Goal: Task Accomplishment & Management: Use online tool/utility

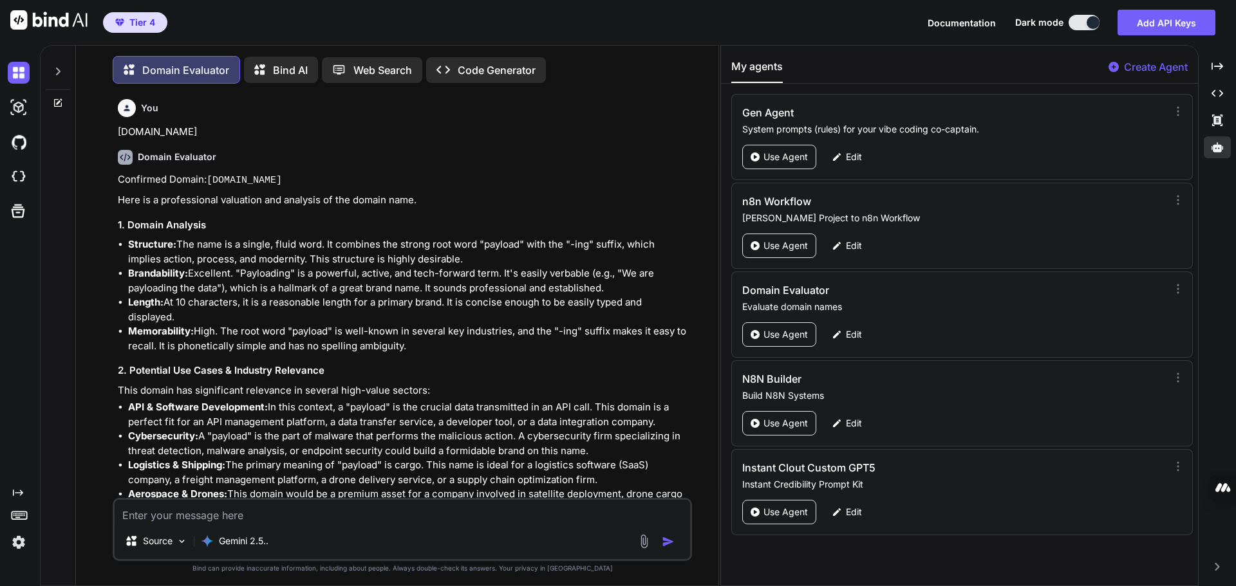
scroll to position [9636, 0]
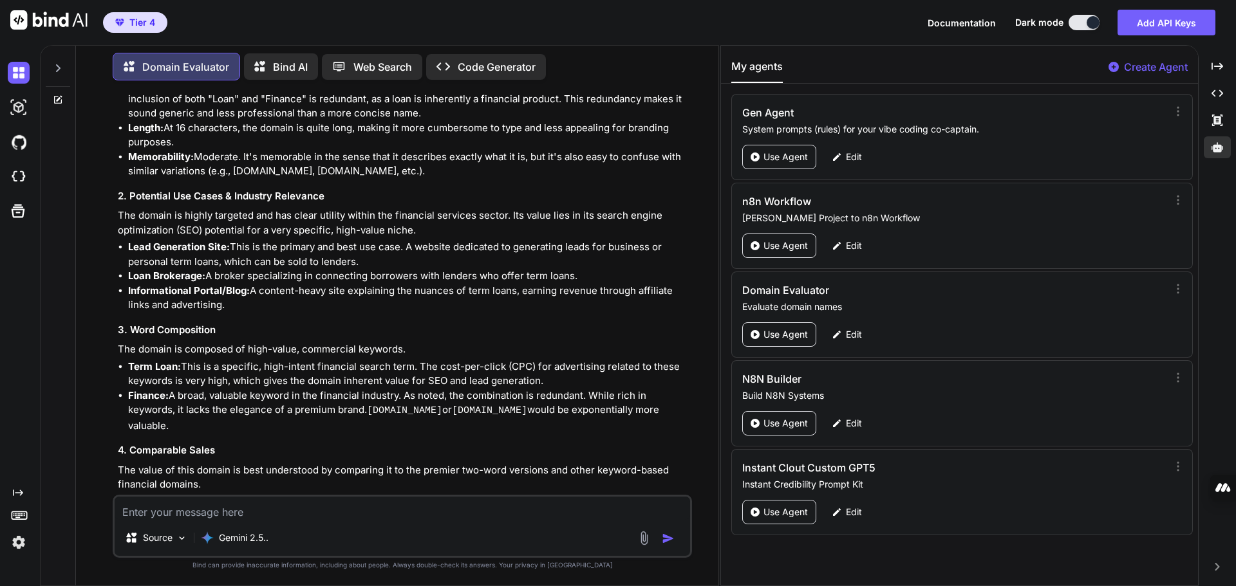
click at [490, 67] on p "Code Generator" at bounding box center [497, 66] width 78 height 15
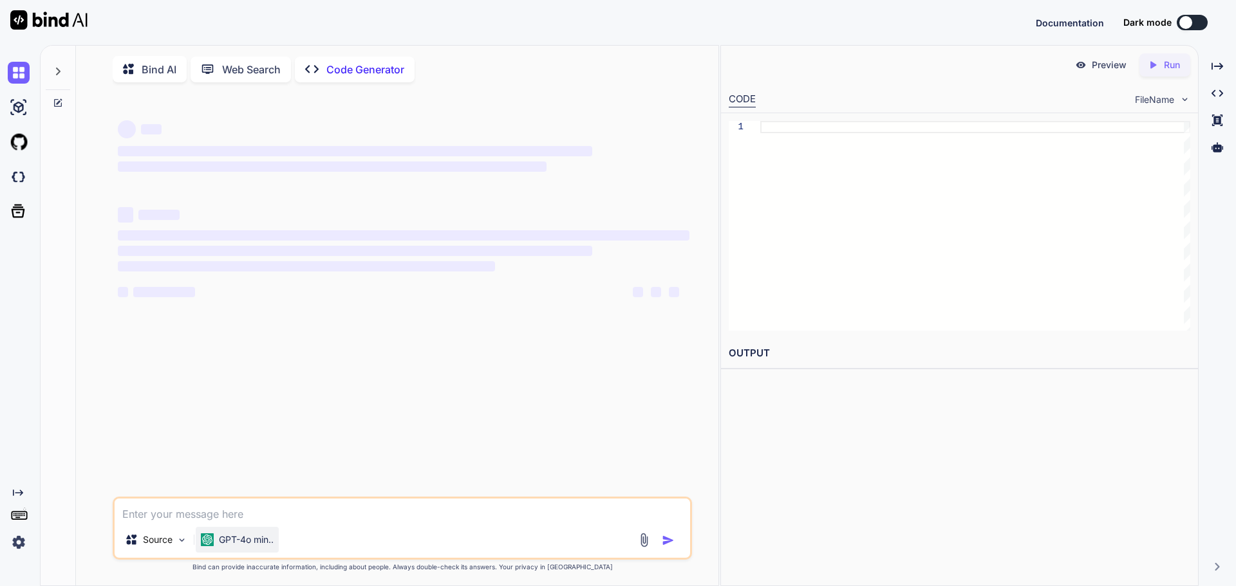
click at [256, 543] on p "GPT-4o min.." at bounding box center [246, 540] width 55 height 13
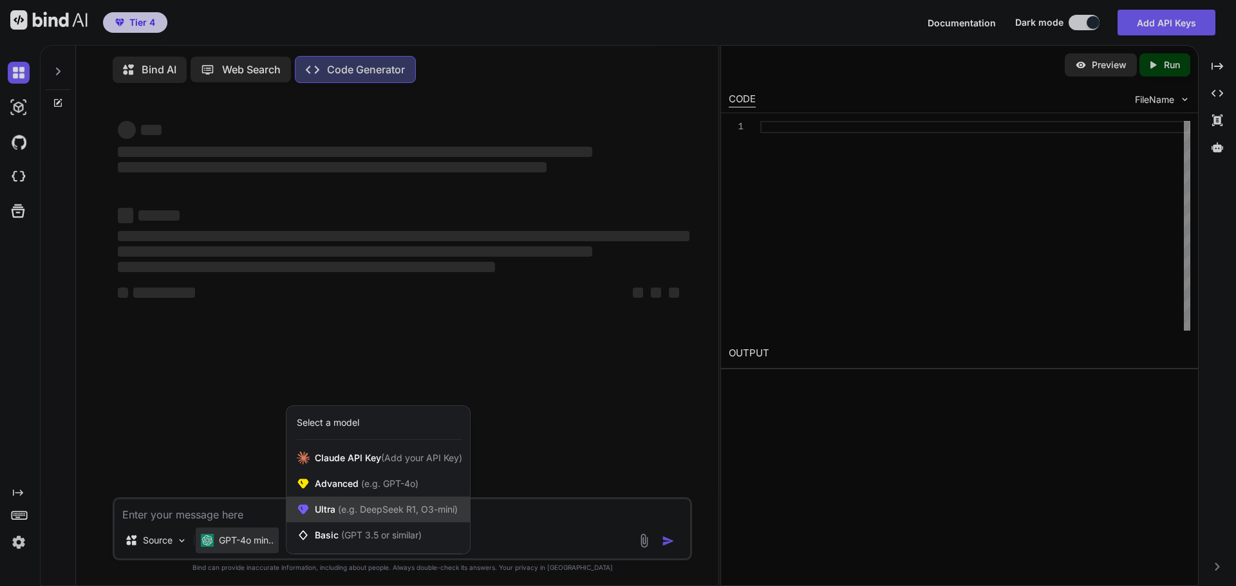
click at [367, 515] on span "(e.g. DeepSeek R1, O3-mini)" at bounding box center [396, 509] width 122 height 11
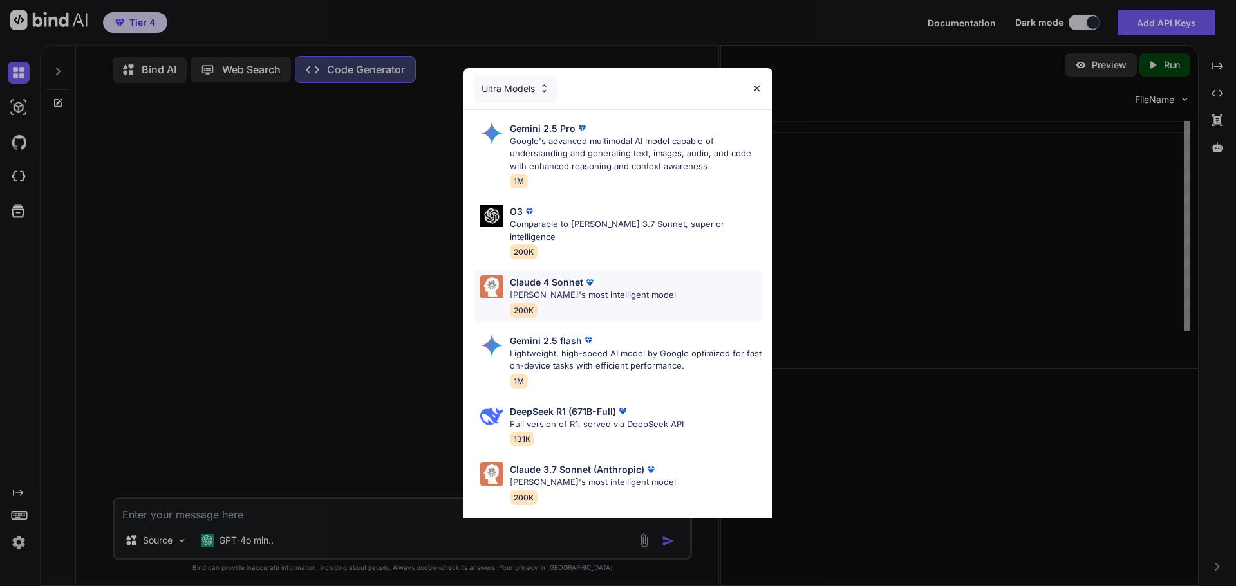
click at [552, 289] on p "Claude's most intelligent model" at bounding box center [593, 295] width 166 height 13
type textarea "x"
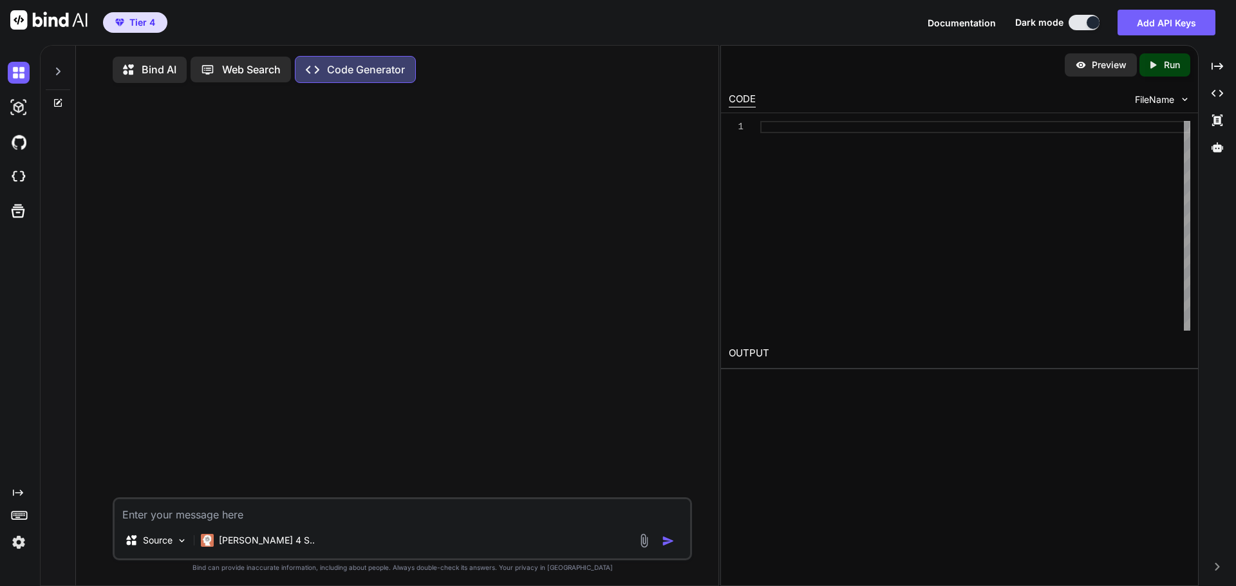
click at [211, 515] on textarea at bounding box center [402, 510] width 575 height 23
click at [21, 180] on img at bounding box center [19, 177] width 22 height 22
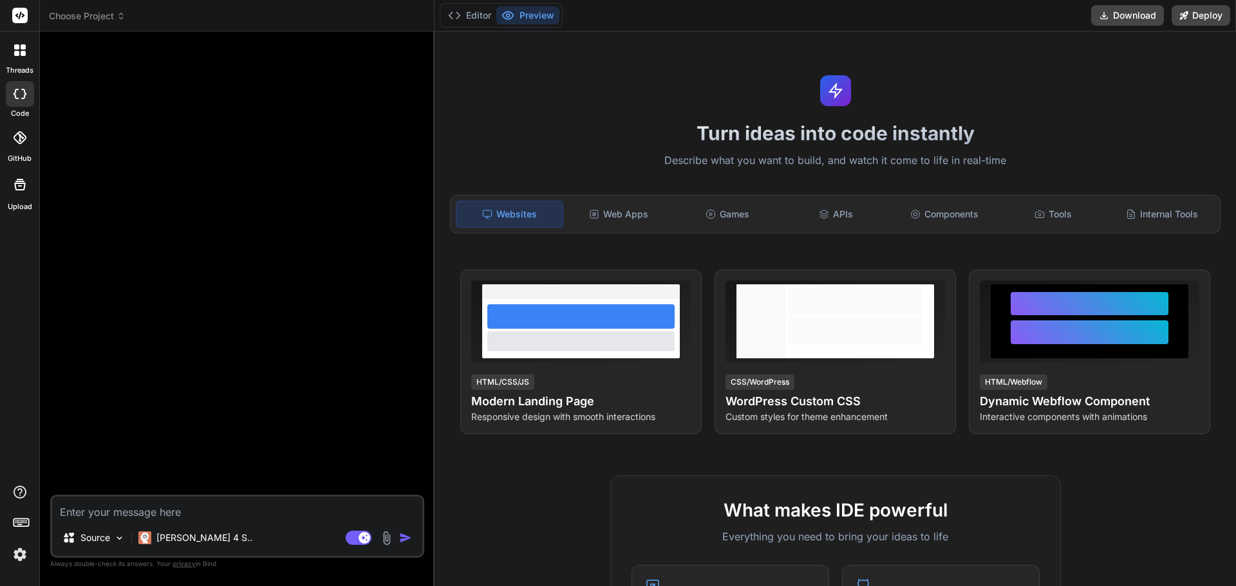
click at [122, 19] on icon at bounding box center [121, 18] width 4 height 2
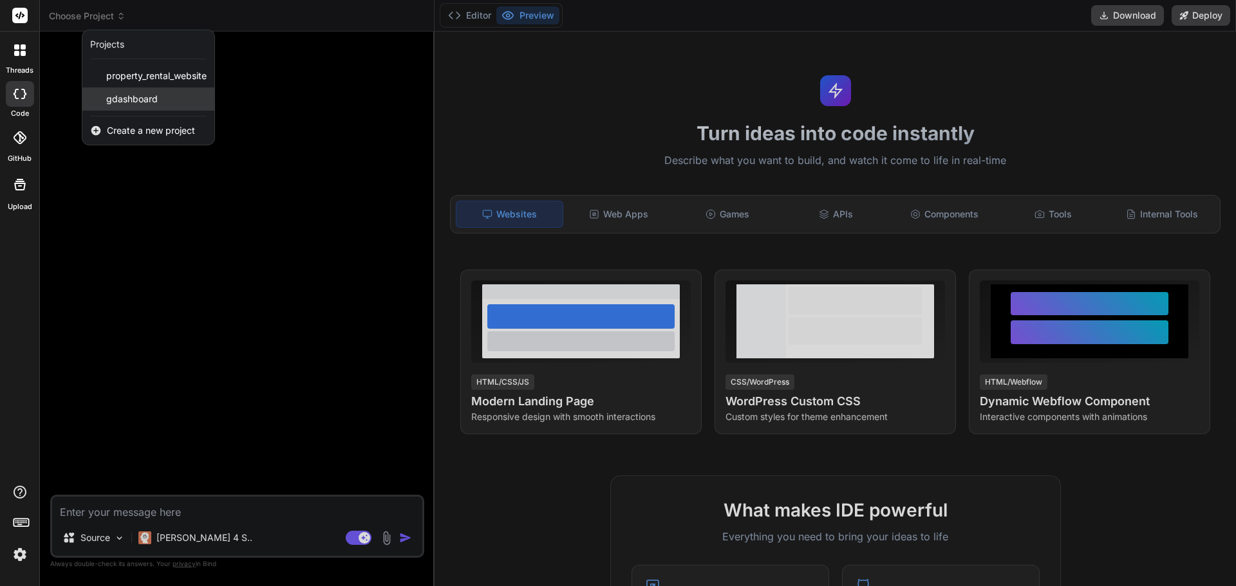
click at [141, 100] on span "gdashboard" at bounding box center [131, 99] width 51 height 13
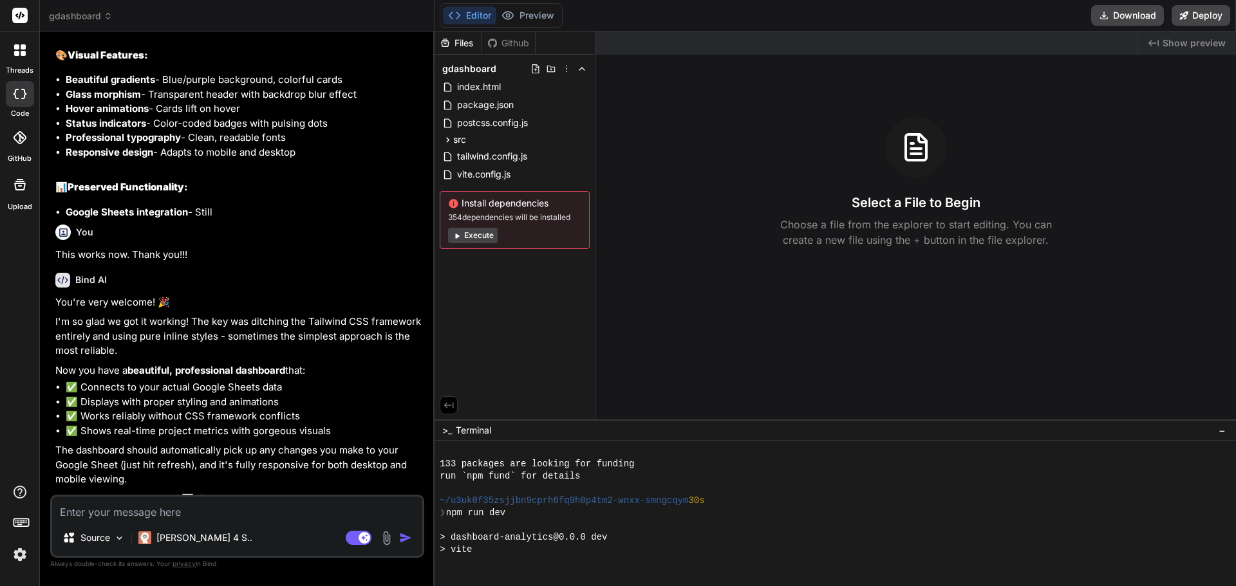
scroll to position [379, 0]
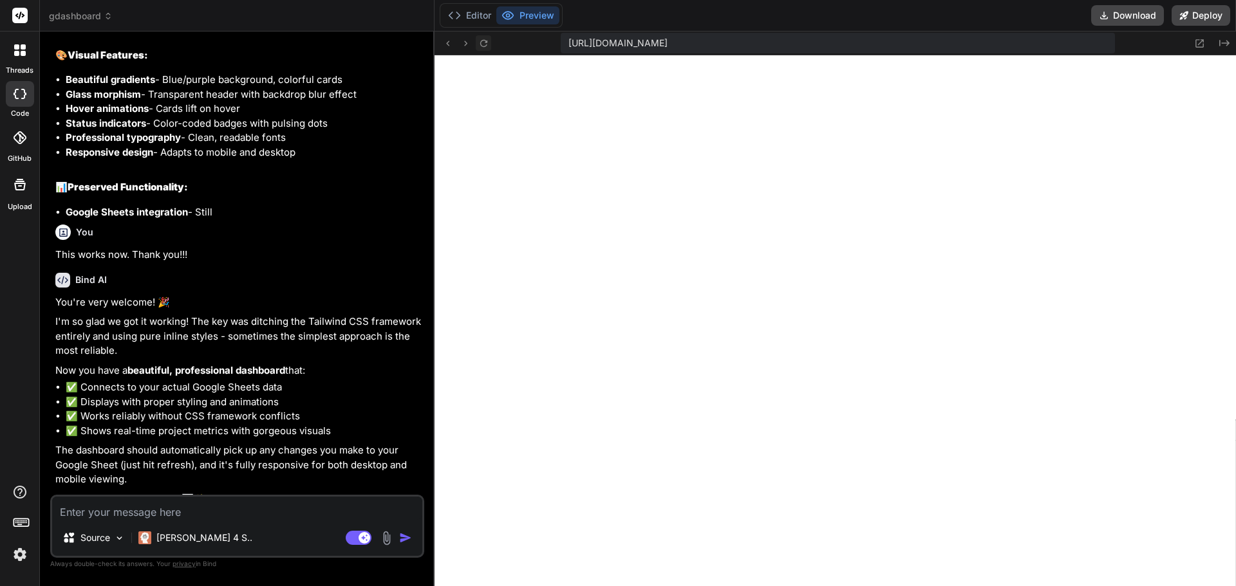
click at [482, 39] on icon at bounding box center [483, 43] width 11 height 11
click at [538, 19] on button "Preview" at bounding box center [527, 15] width 63 height 18
click at [543, 11] on button "Preview" at bounding box center [527, 15] width 63 height 18
click at [540, 15] on button "Preview" at bounding box center [527, 15] width 63 height 18
click at [1198, 44] on icon at bounding box center [1200, 43] width 8 height 8
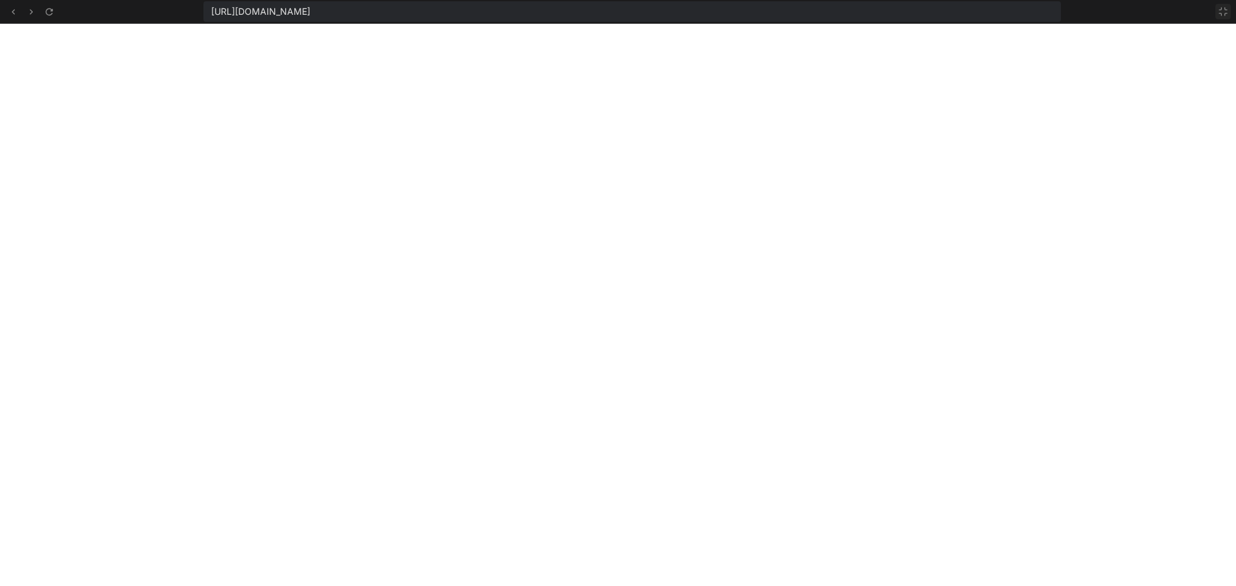
click at [1221, 10] on icon at bounding box center [1223, 12] width 8 height 8
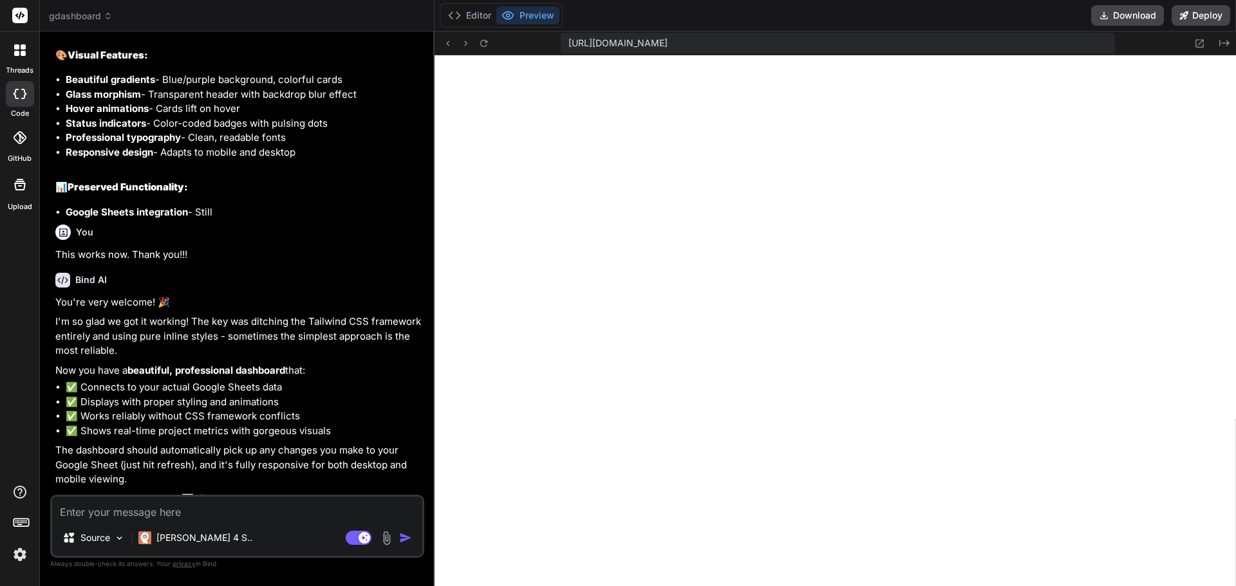
click at [106, 14] on icon at bounding box center [108, 16] width 9 height 9
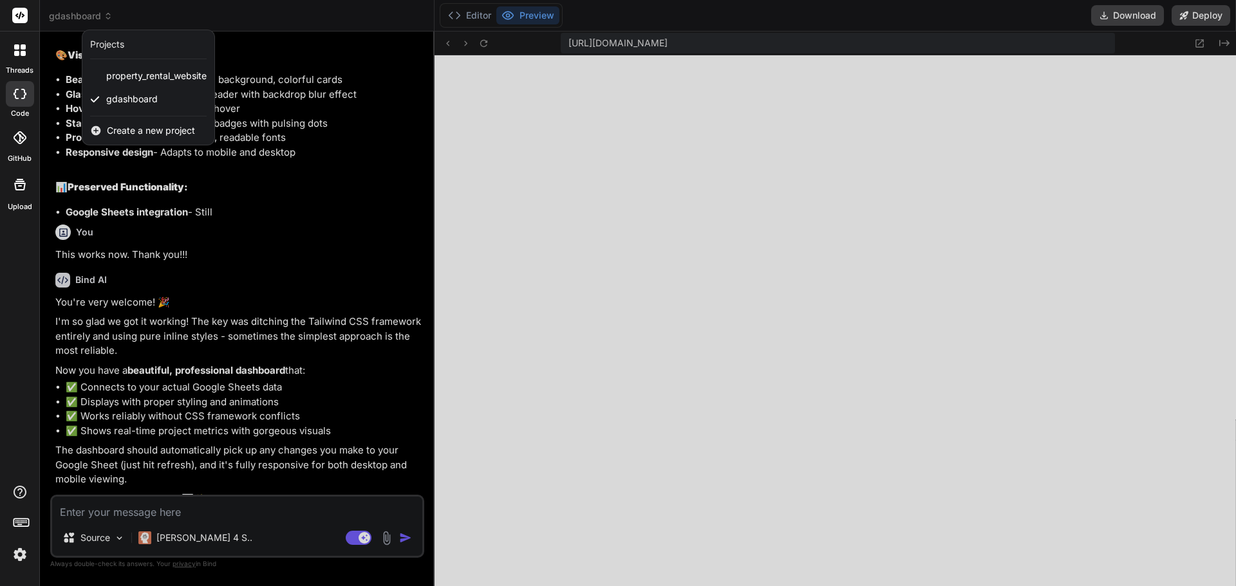
type textarea "x"
click at [138, 130] on span "Create a new project" at bounding box center [151, 130] width 88 height 13
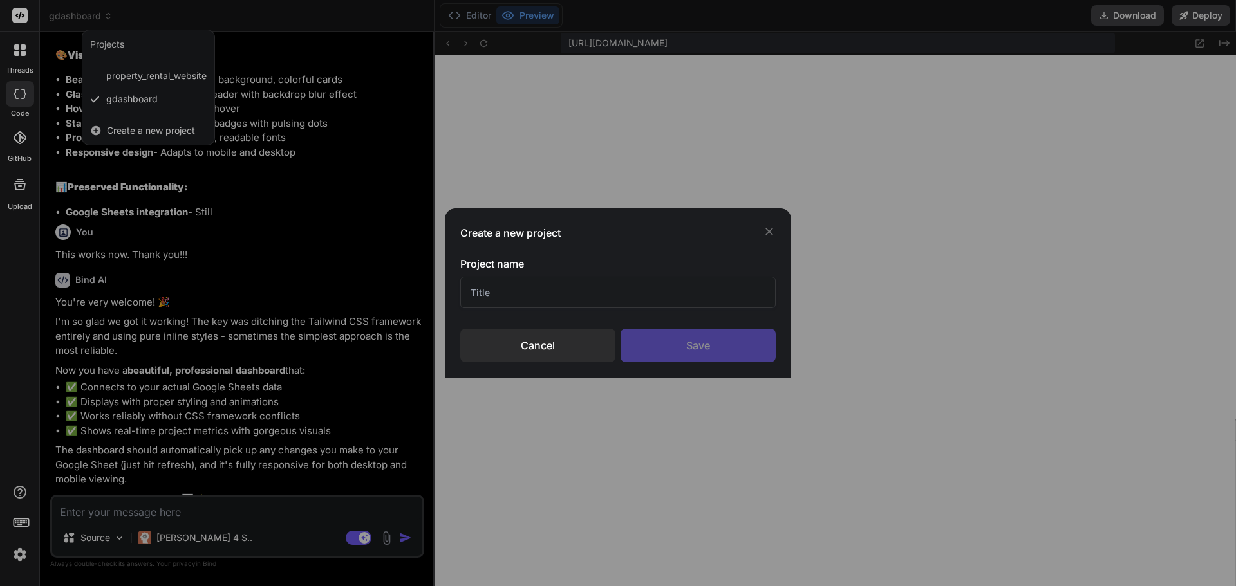
click at [526, 288] on input "text" at bounding box center [617, 293] width 315 height 32
type input "NameSaaS"
click at [696, 349] on div "Save" at bounding box center [697, 345] width 155 height 33
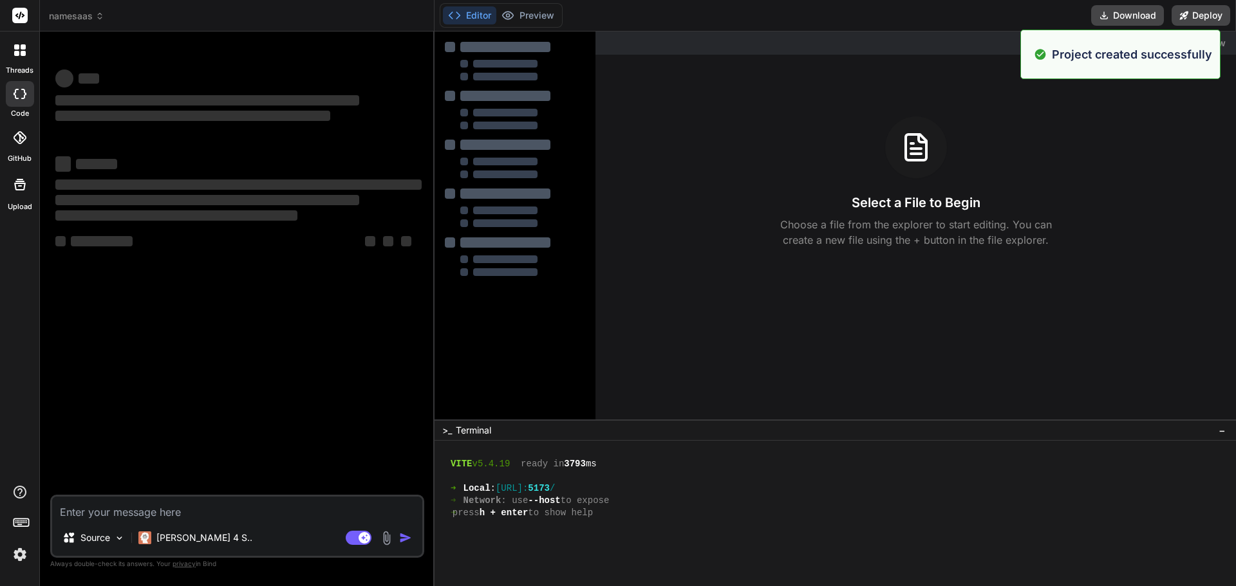
scroll to position [0, 0]
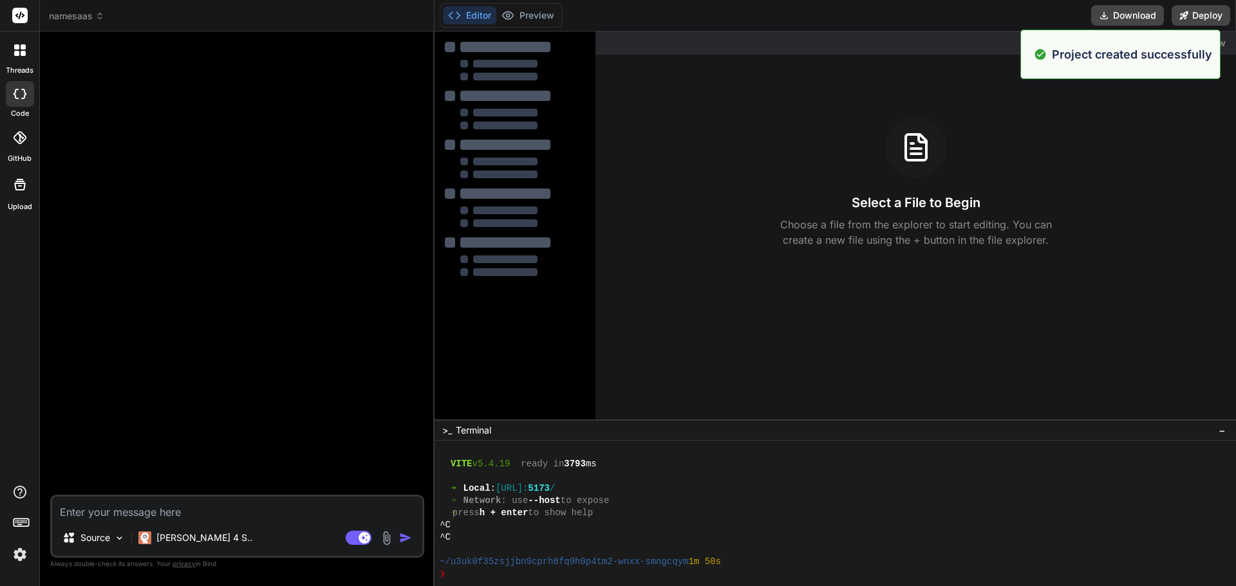
type textarea "x"
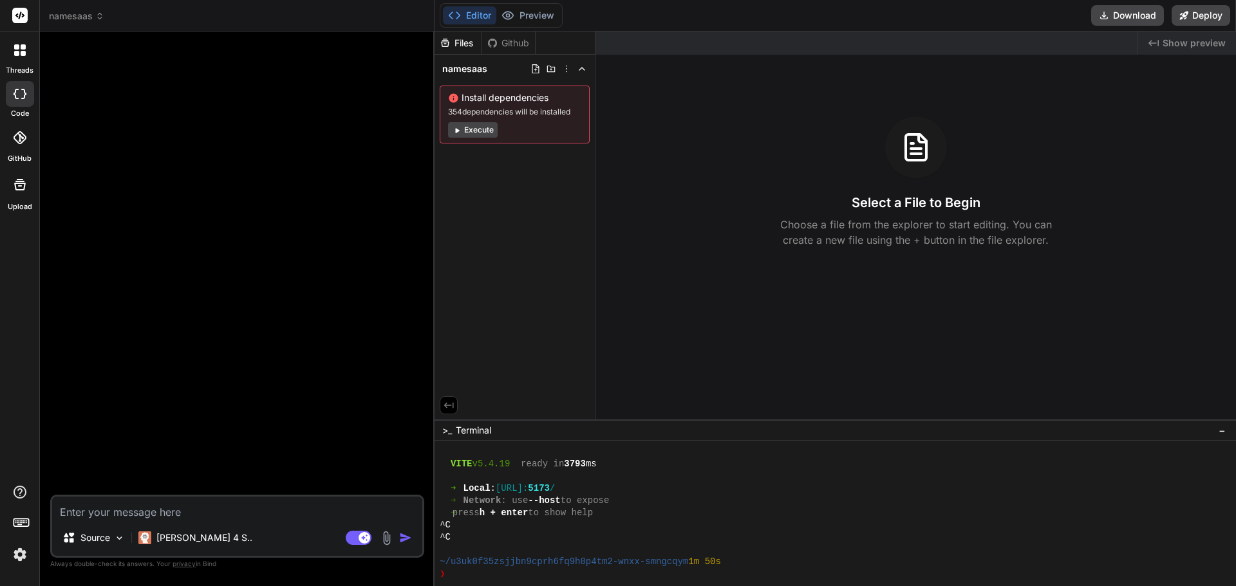
click at [138, 510] on textarea at bounding box center [237, 508] width 370 height 23
paste textarea "Design a modern, dark-themed, one-page SaaS website for an AI-powered Startup/P…"
type textarea "Design a modern, dark-themed, one-page SaaS website for an AI-powered Startup/P…"
type textarea "x"
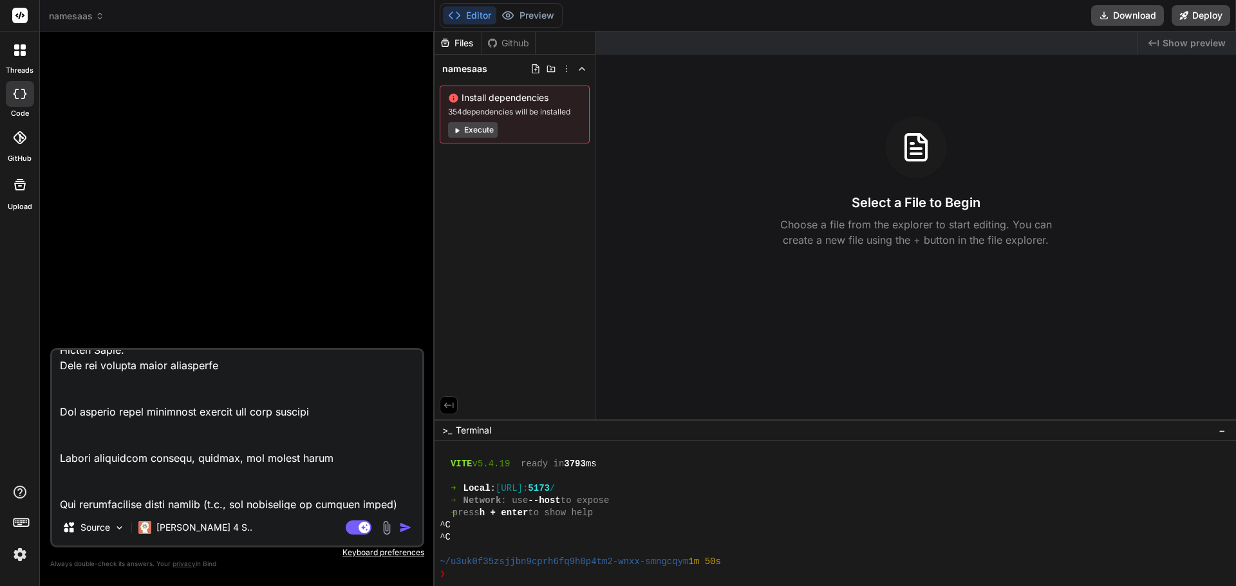
scroll to position [2706, 0]
type textarea "Design a modern, dark-themed, one-page SaaS website for an AI-powered Startup/P…"
type textarea "x"
type textarea "Design a modern, dark-themed, one-page SaaS website for an AI-powered Startup/P…"
type textarea "x"
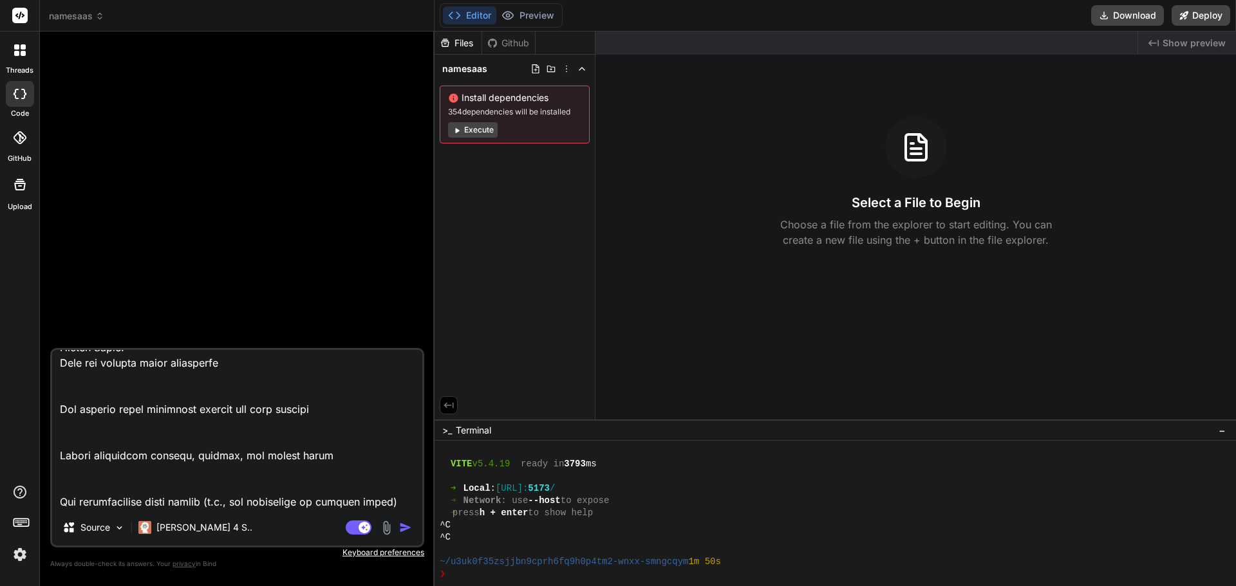
scroll to position [2675, 0]
type textarea "Design a modern, dark-themed, one-page SaaS website for an AI-powered Startup/P…"
click at [402, 528] on img "button" at bounding box center [405, 527] width 13 height 13
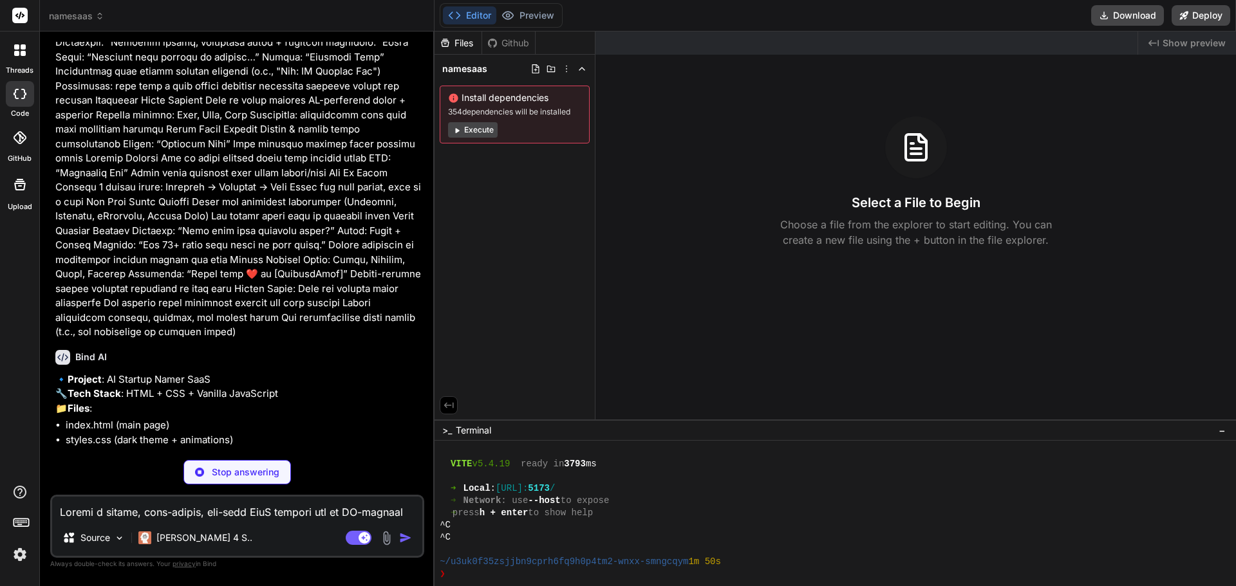
scroll to position [360, 0]
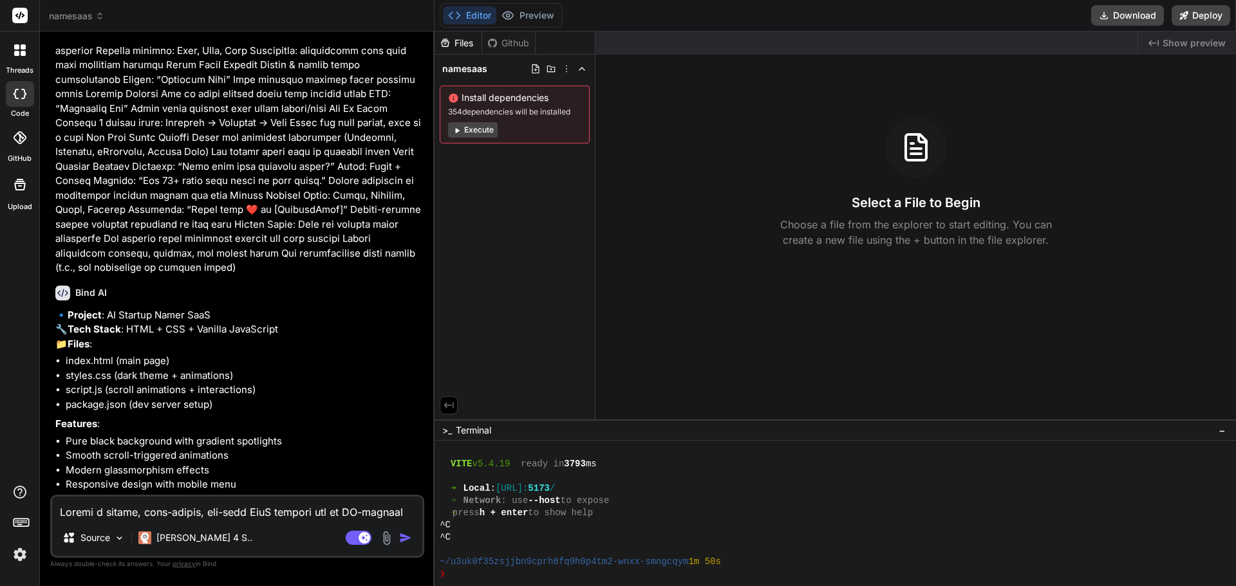
type textarea "x"
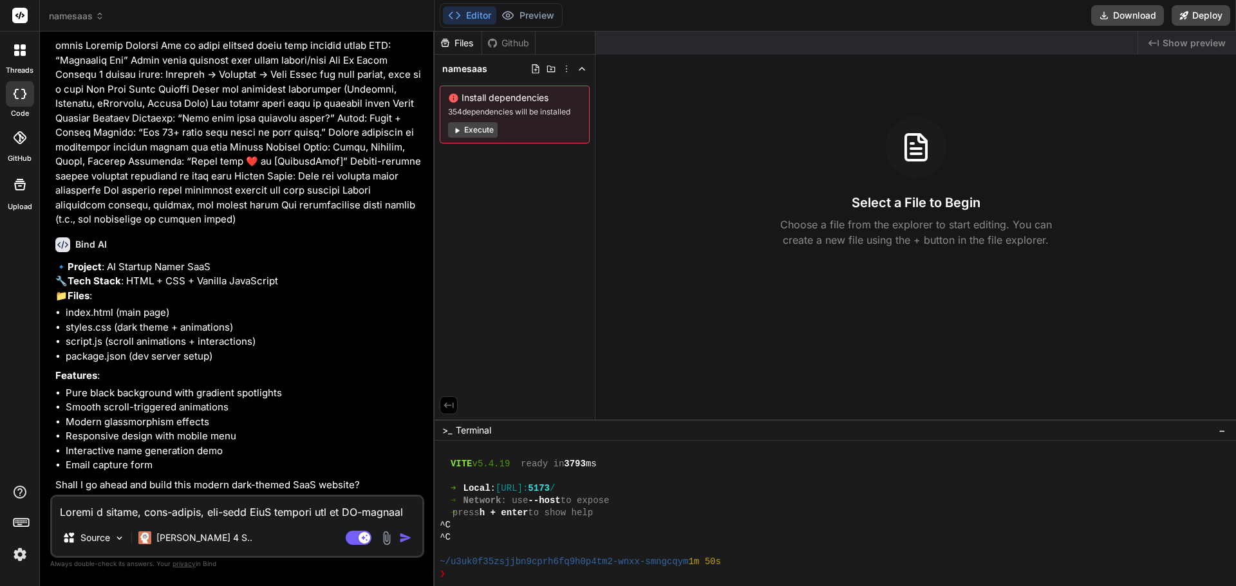
scroll to position [437, 0]
click at [189, 514] on textarea at bounding box center [237, 508] width 370 height 23
type textarea "Y"
type textarea "x"
type textarea "Ye"
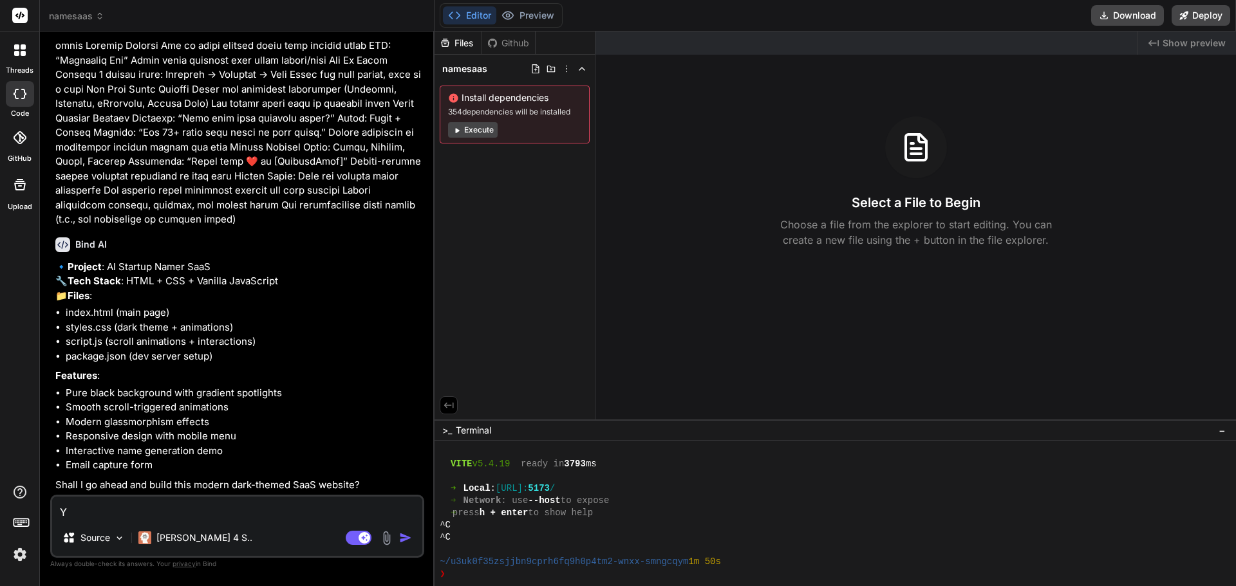
type textarea "x"
type textarea "Yes"
type textarea "x"
type textarea "Yes"
click at [407, 538] on img "button" at bounding box center [405, 538] width 13 height 13
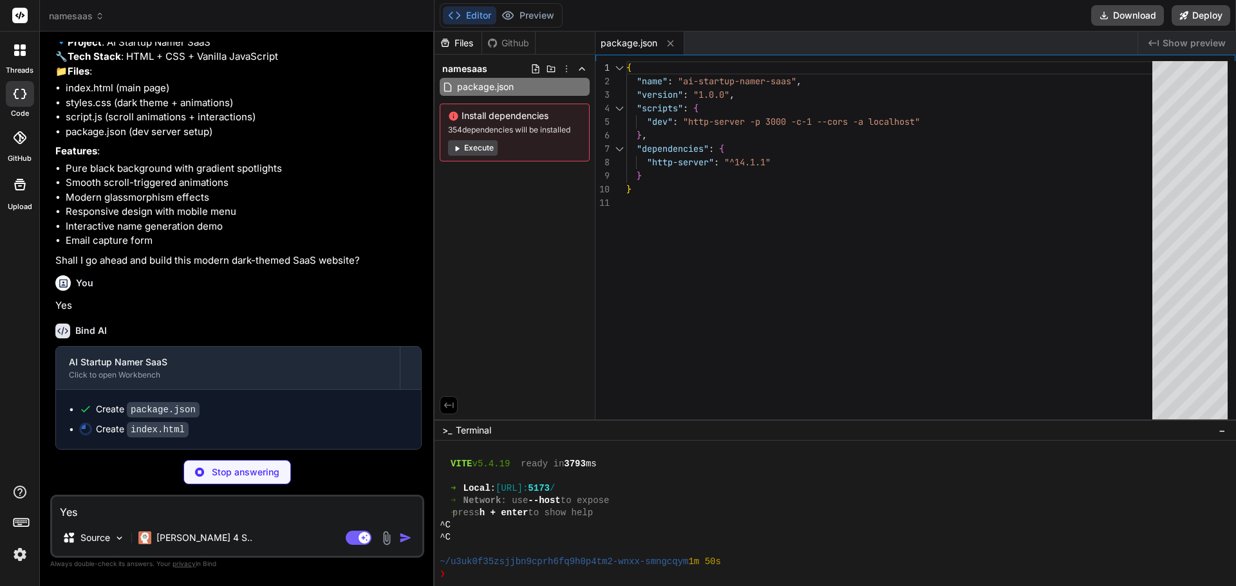
scroll to position [662, 0]
type textarea "x"
type textarea "</body> </html>"
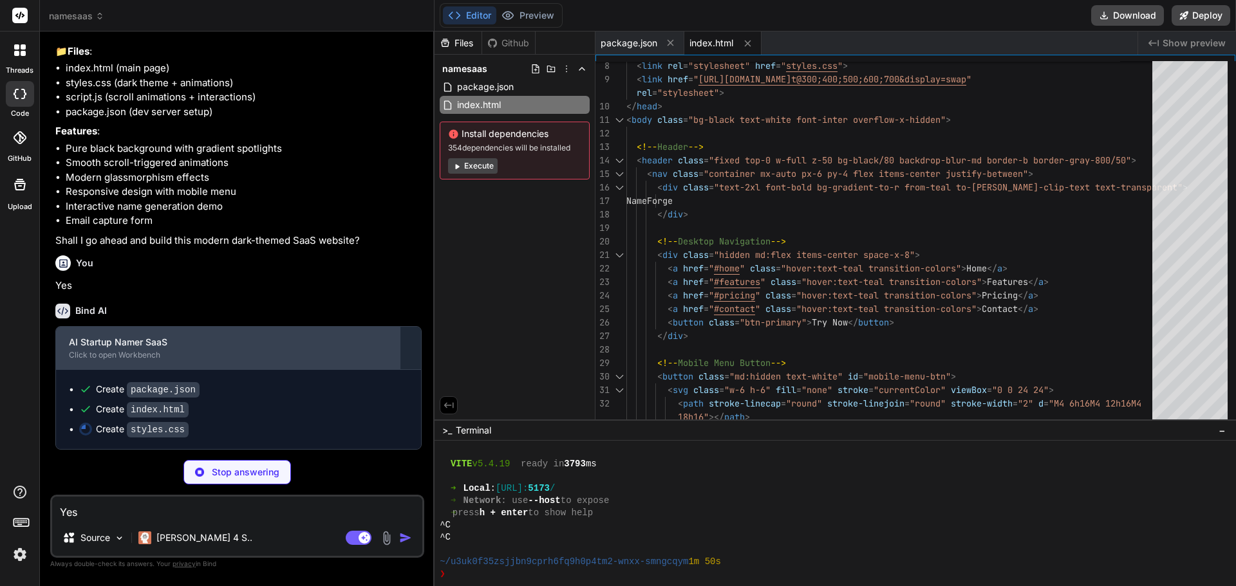
scroll to position [682, 0]
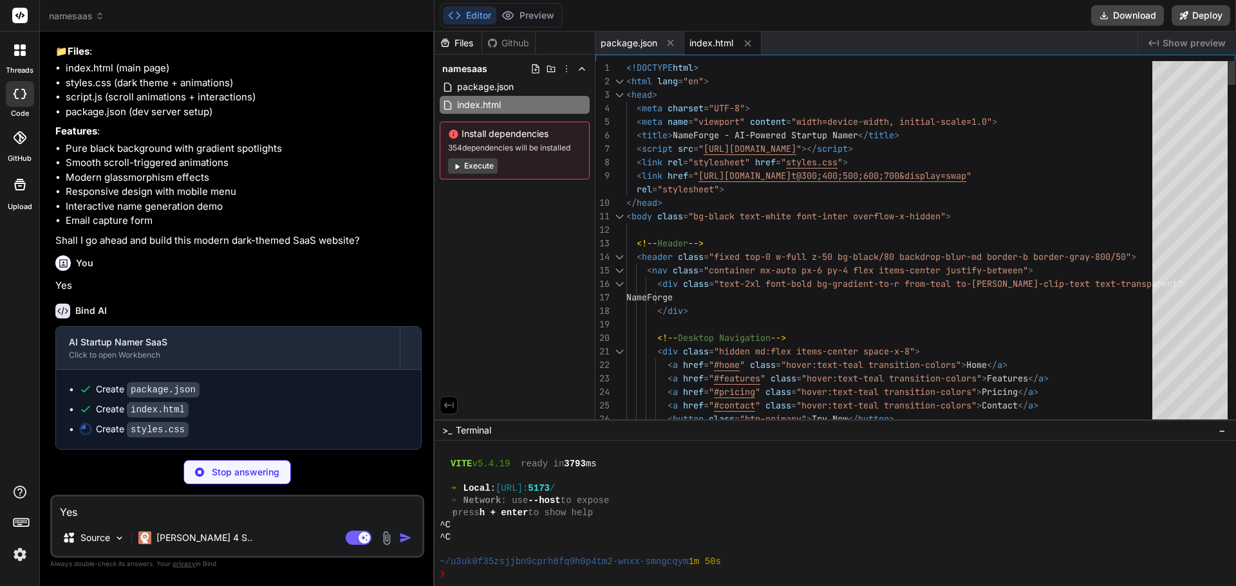
type textarea "x"
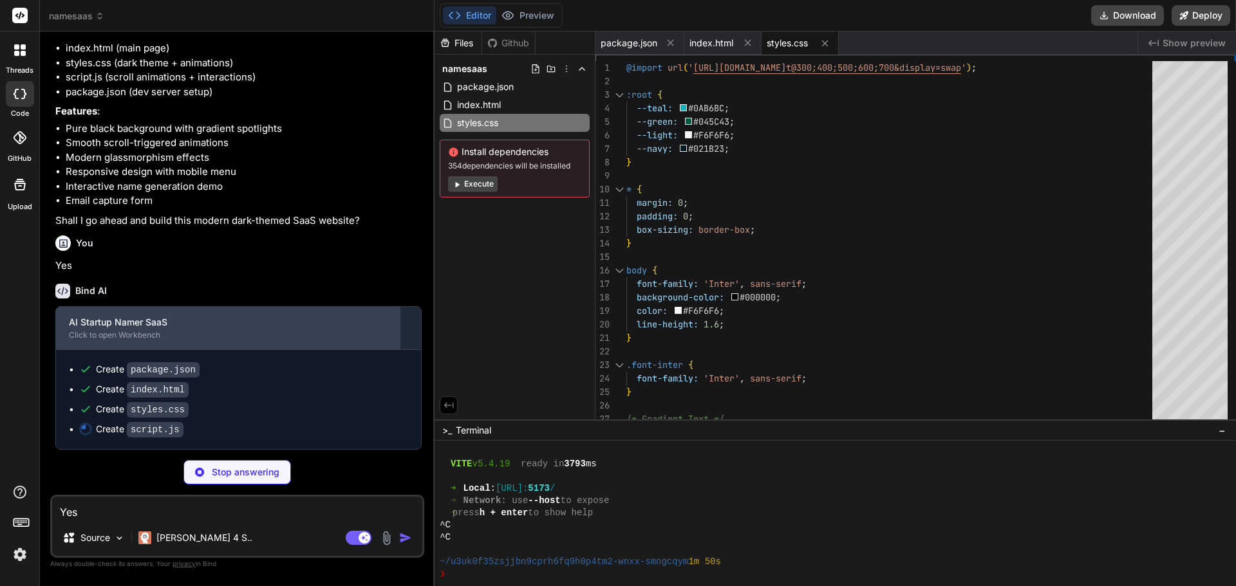
scroll to position [702, 0]
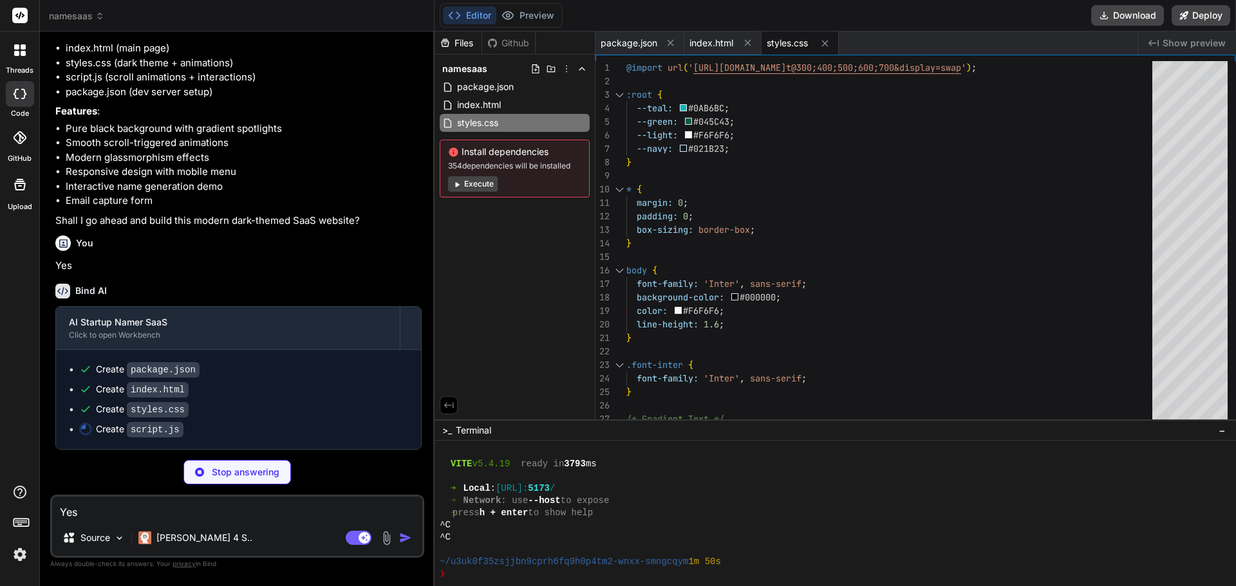
type textarea "x"
type textarea "header.style.backgroundColor = `rgba(0, 0, 0, ${opacity})`; });"
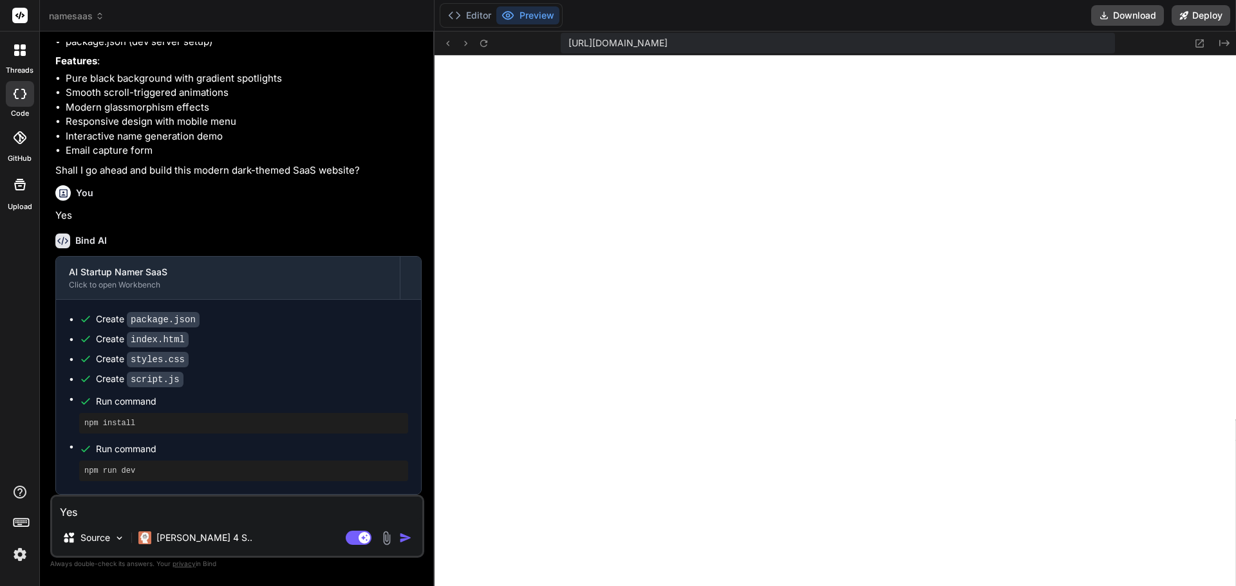
scroll to position [752, 0]
click at [1200, 42] on icon at bounding box center [1200, 43] width 8 height 8
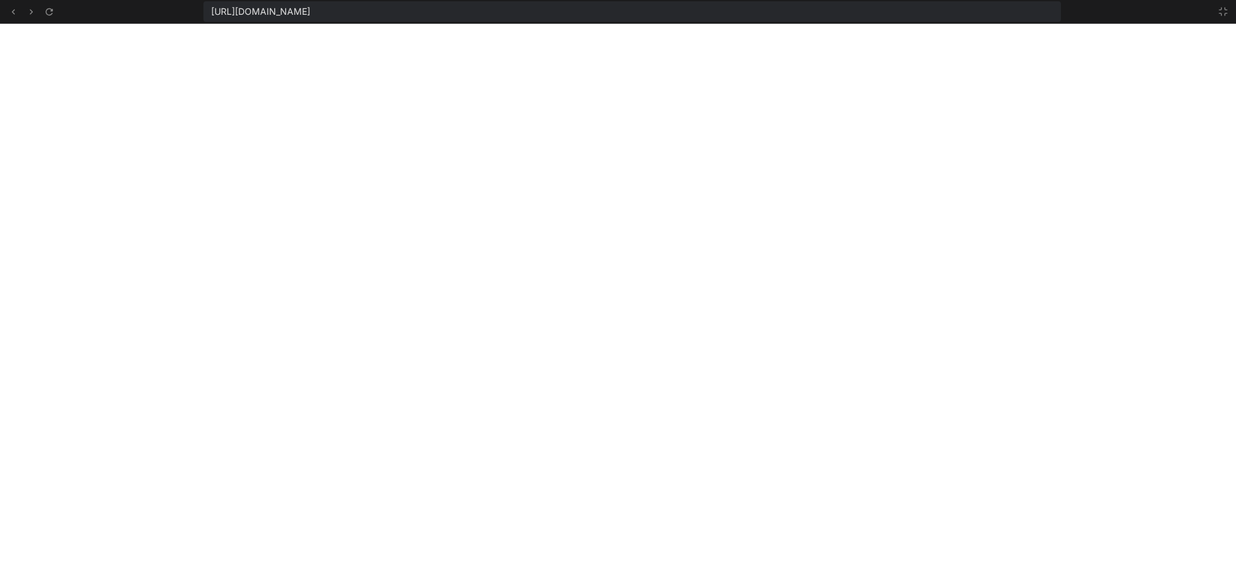
scroll to position [1260, 0]
type textarea "x"
click at [1222, 12] on icon at bounding box center [1223, 11] width 10 height 10
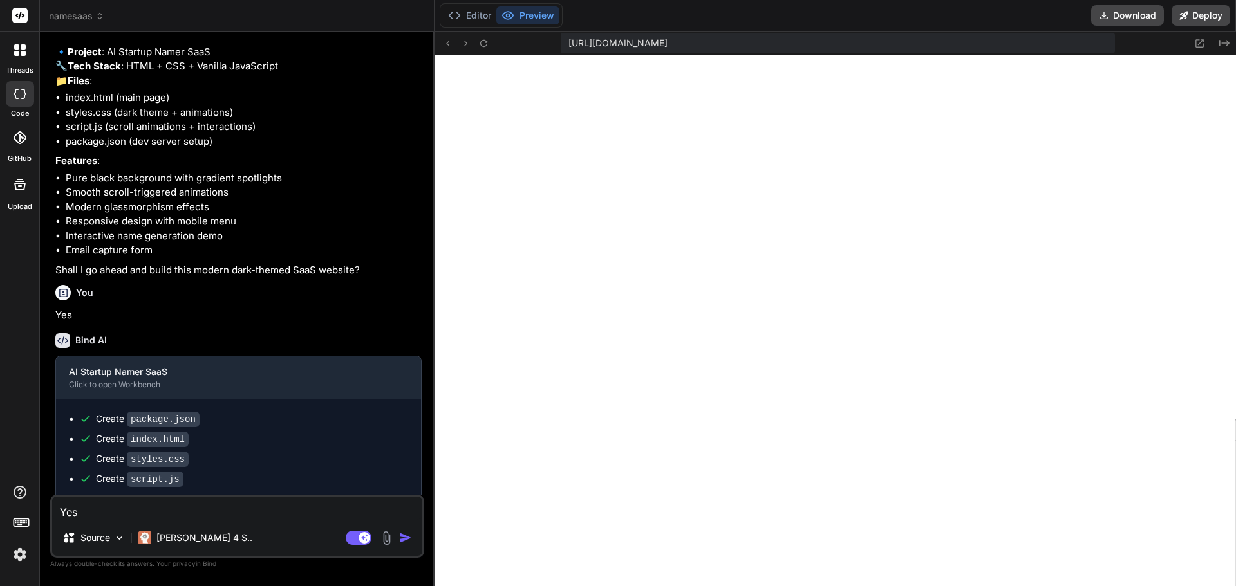
scroll to position [752, 0]
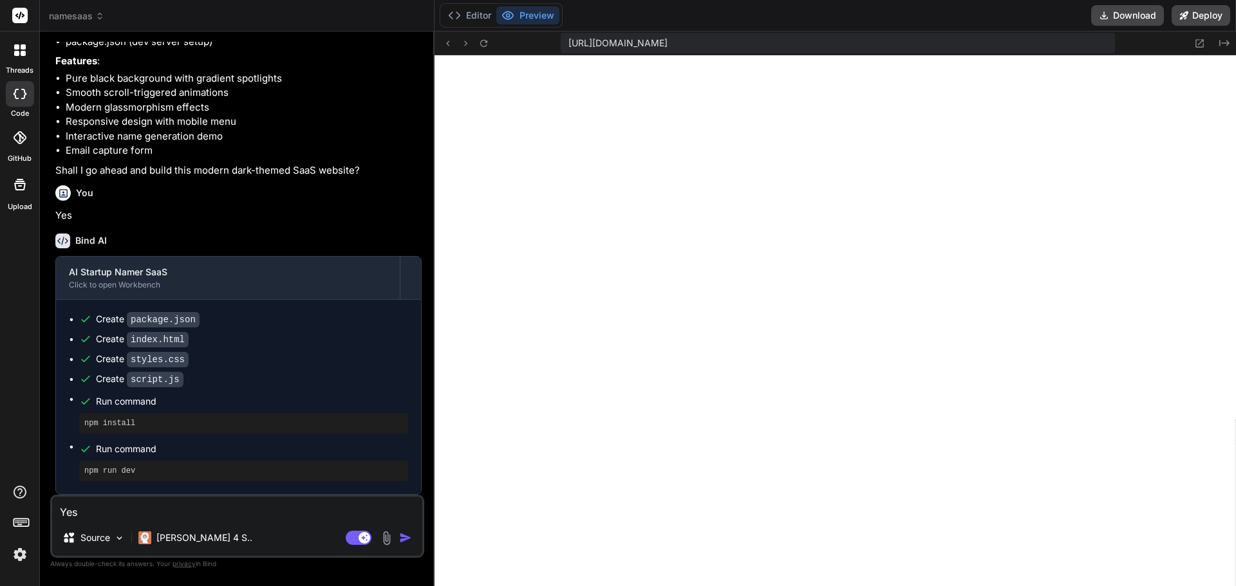
click at [167, 515] on textarea "Yes" at bounding box center [237, 508] width 370 height 23
type textarea "w"
type textarea "x"
type textarea "wh"
type textarea "x"
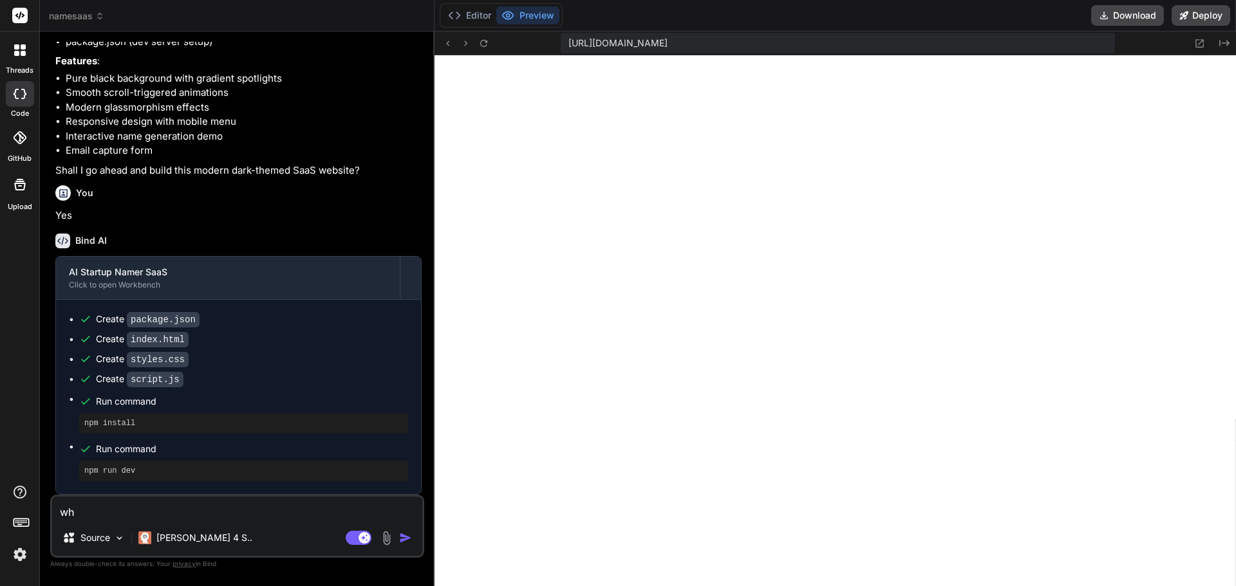
type textarea "why"
type textarea "x"
type textarea "why"
type textarea "x"
type textarea "why d"
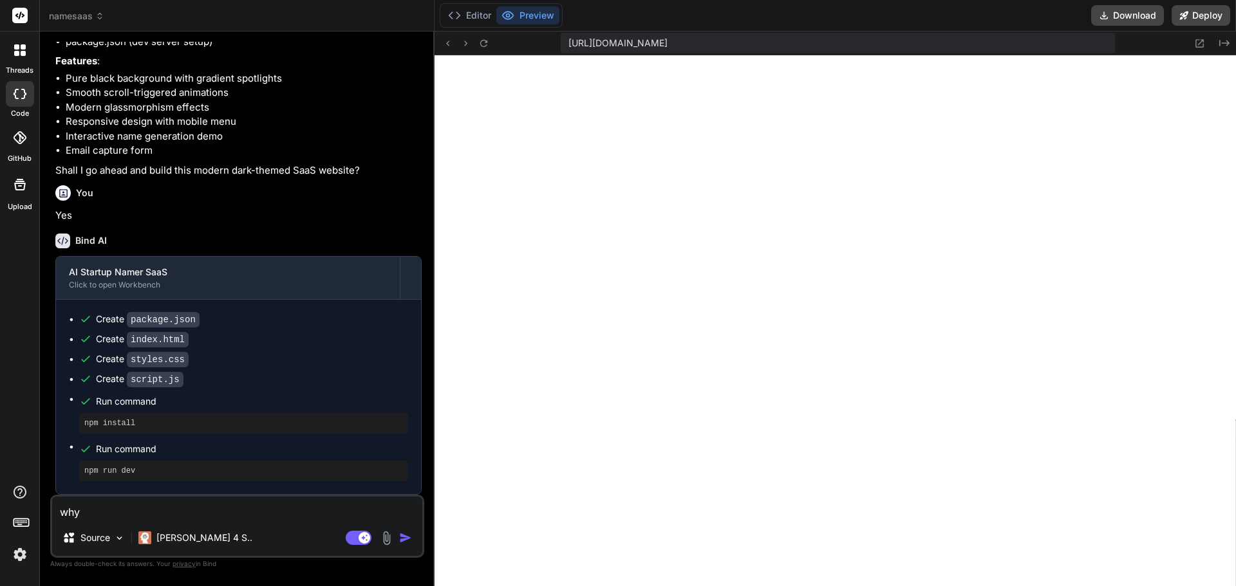
type textarea "x"
type textarea "why do"
type textarea "x"
type textarea "why doe"
type textarea "x"
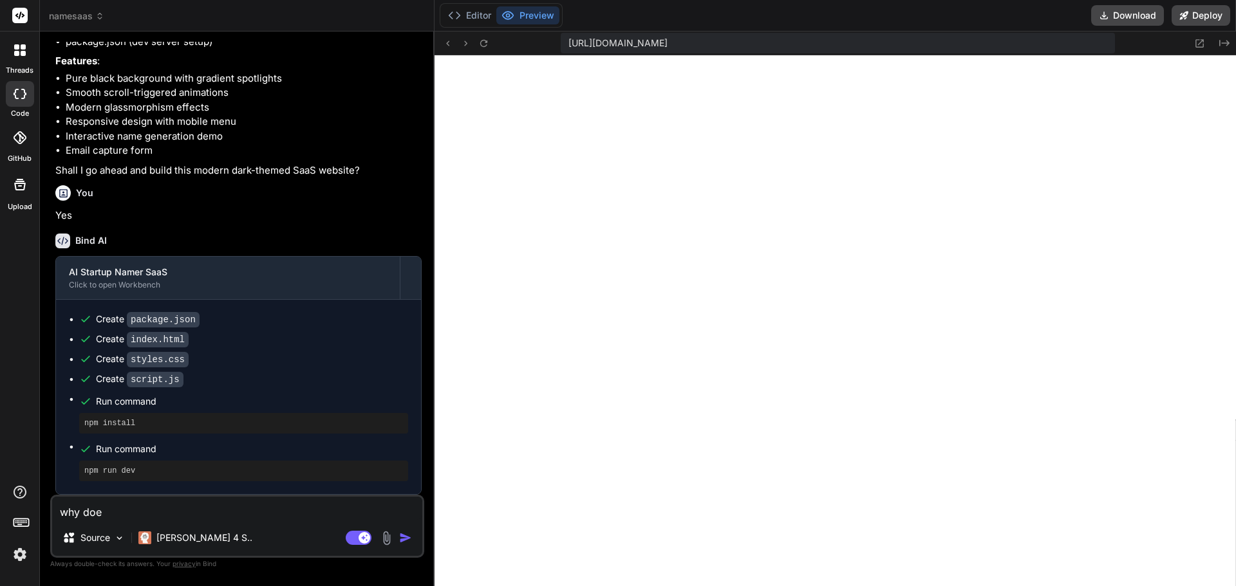
type textarea "why does"
type textarea "x"
type textarea "why does"
type textarea "x"
type textarea "why does t"
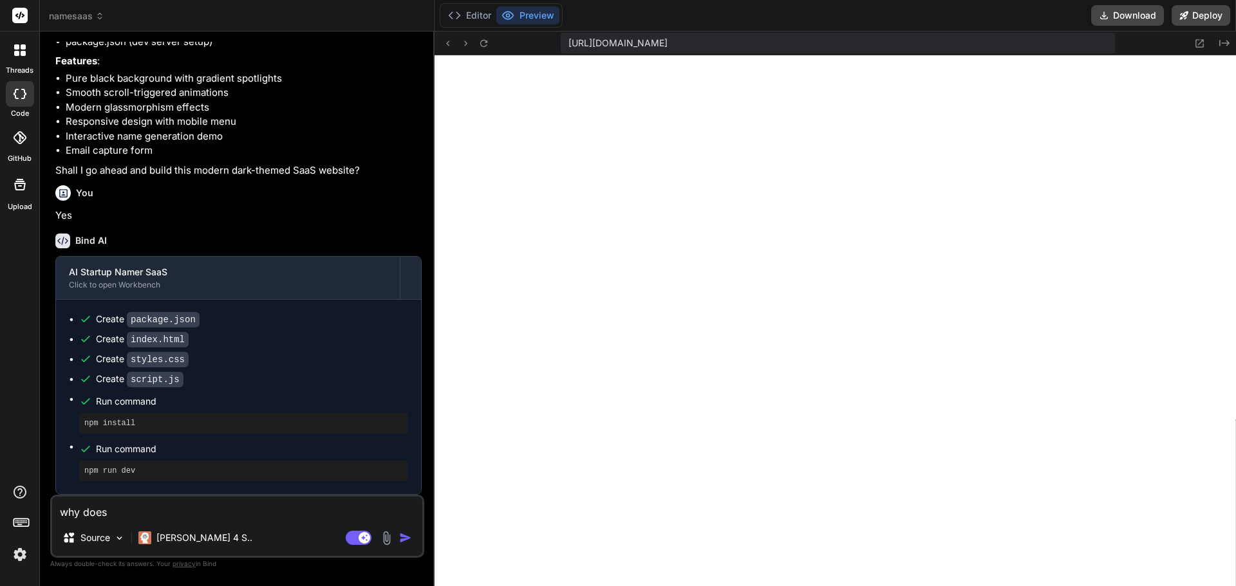
type textarea "x"
type textarea "why does th"
type textarea "x"
type textarea "why does thi"
type textarea "x"
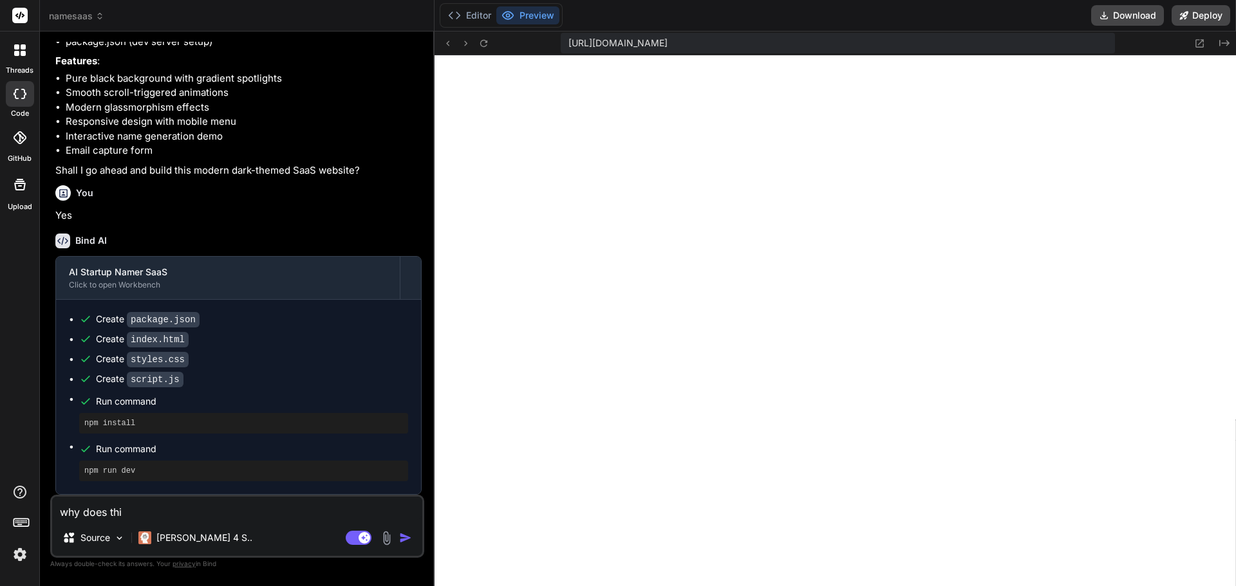
type textarea "why does this"
type textarea "x"
type textarea "why does this"
type textarea "x"
type textarea "why does this l"
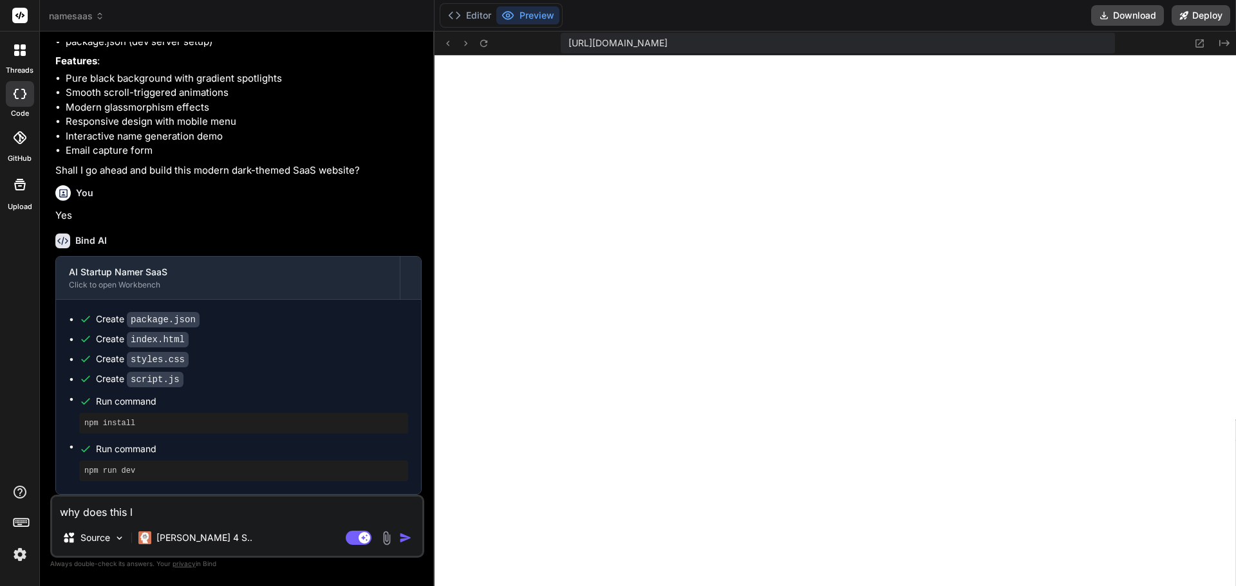
type textarea "x"
type textarea "why does this lo"
type textarea "x"
type textarea "why does this loo"
type textarea "x"
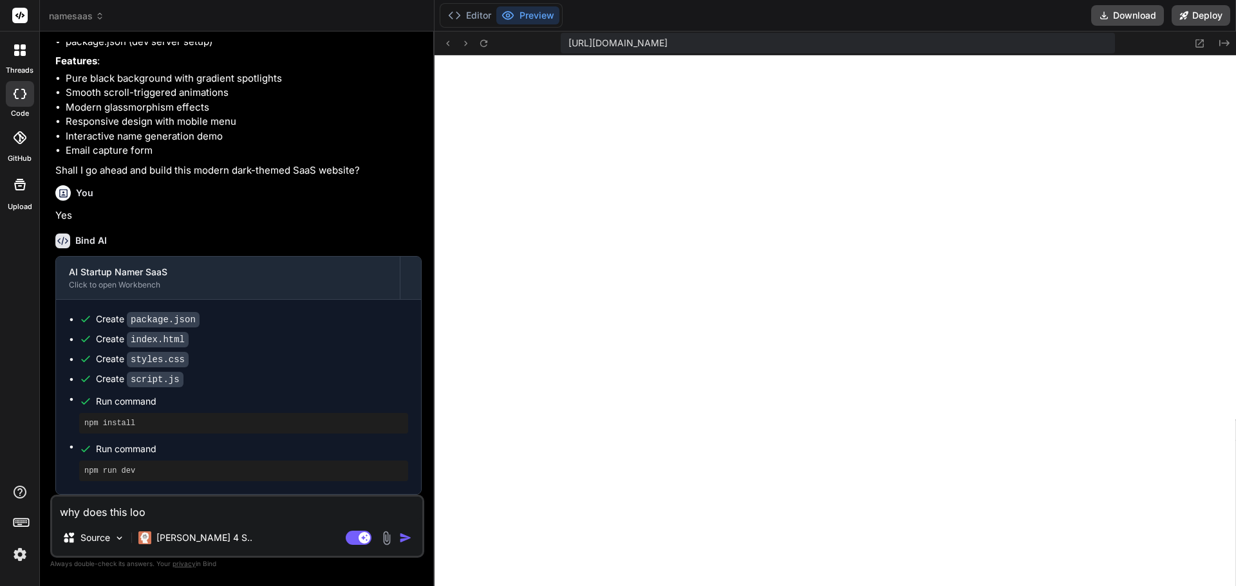
type textarea "why does this look"
type textarea "x"
type textarea "why does this look"
type textarea "x"
type textarea "why does this look v"
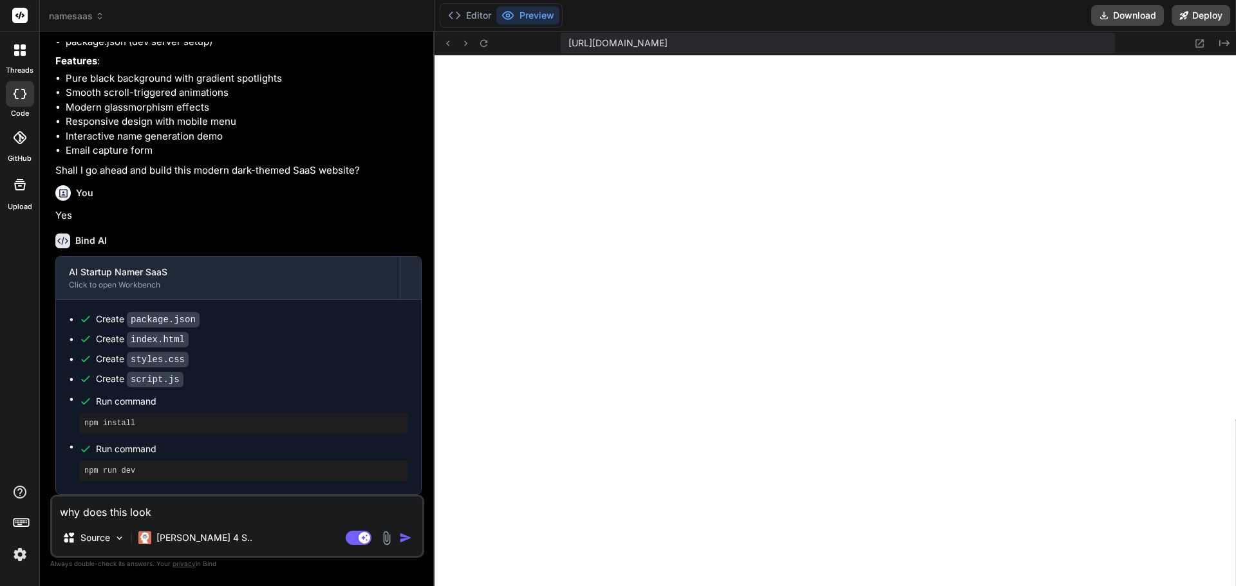
type textarea "x"
type textarea "why does this look ve"
type textarea "x"
type textarea "why does this look ver"
type textarea "x"
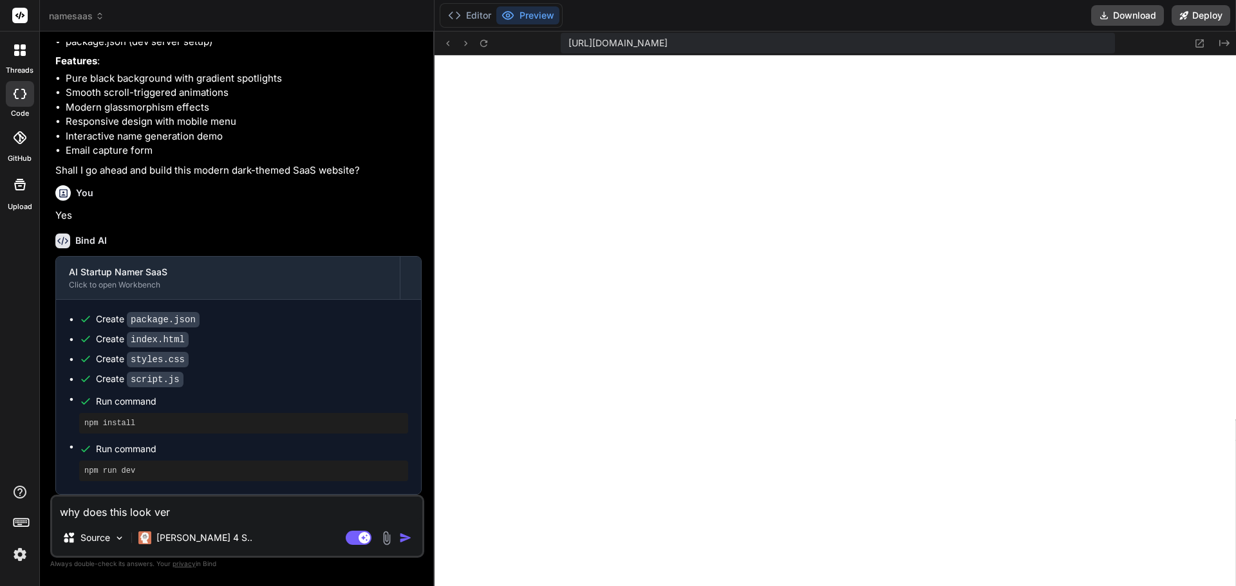
type textarea "why does this look very"
type textarea "x"
type textarea "why does this look very"
type textarea "x"
type textarea "why does this look very h"
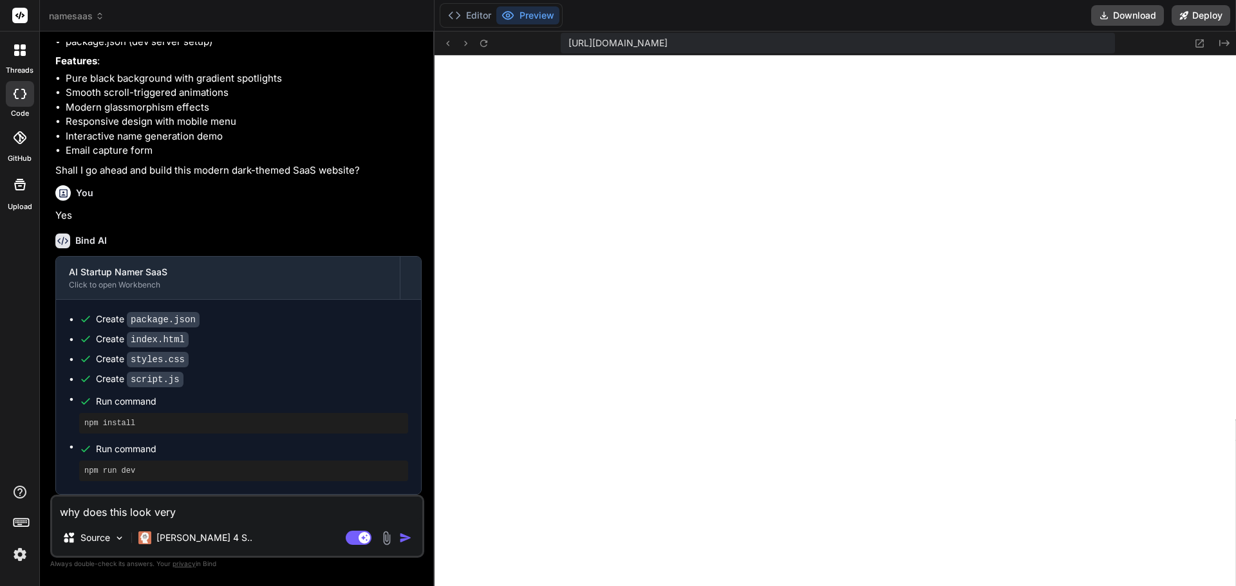
type textarea "x"
type textarea "why does this look very hi"
type textarea "x"
type textarea "why does this look very hig"
type textarea "x"
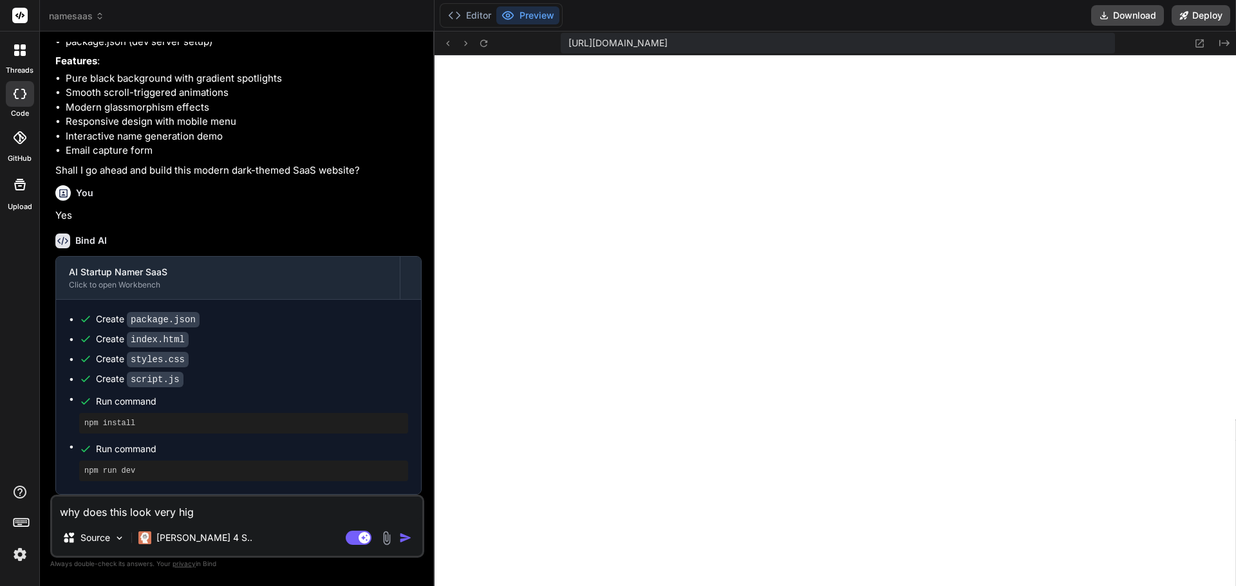
type textarea "why does this look very high"
type textarea "x"
type textarea "why does this look very highl"
type textarea "x"
type textarea "why does this look very highly"
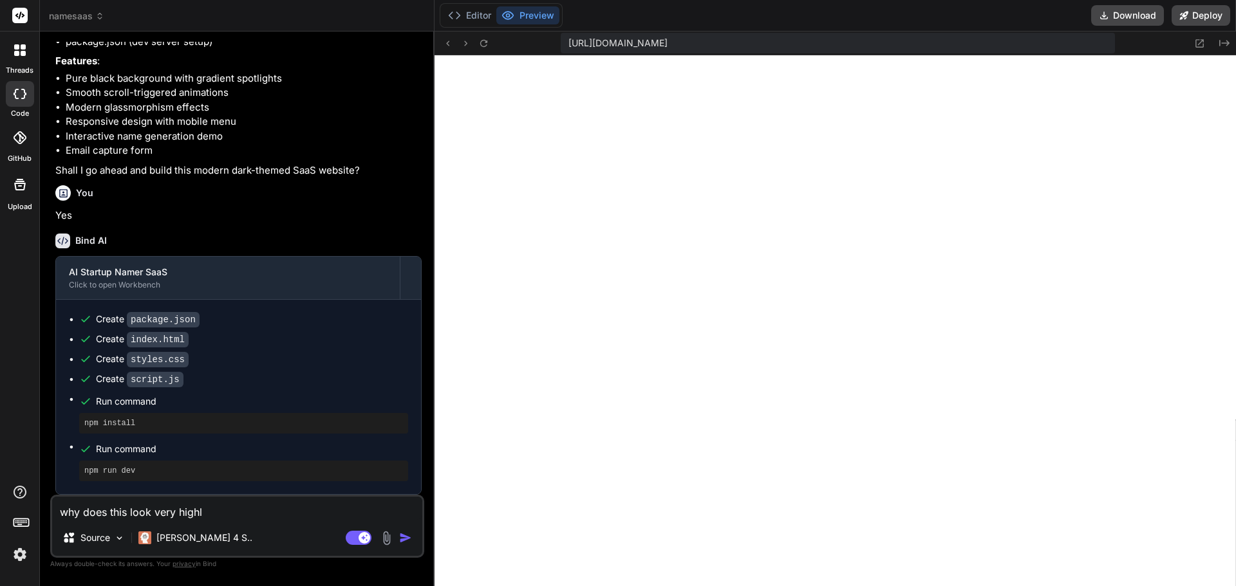
type textarea "x"
type textarea "why does this look very highly"
type textarea "x"
type textarea "why does this look very highly t"
type textarea "x"
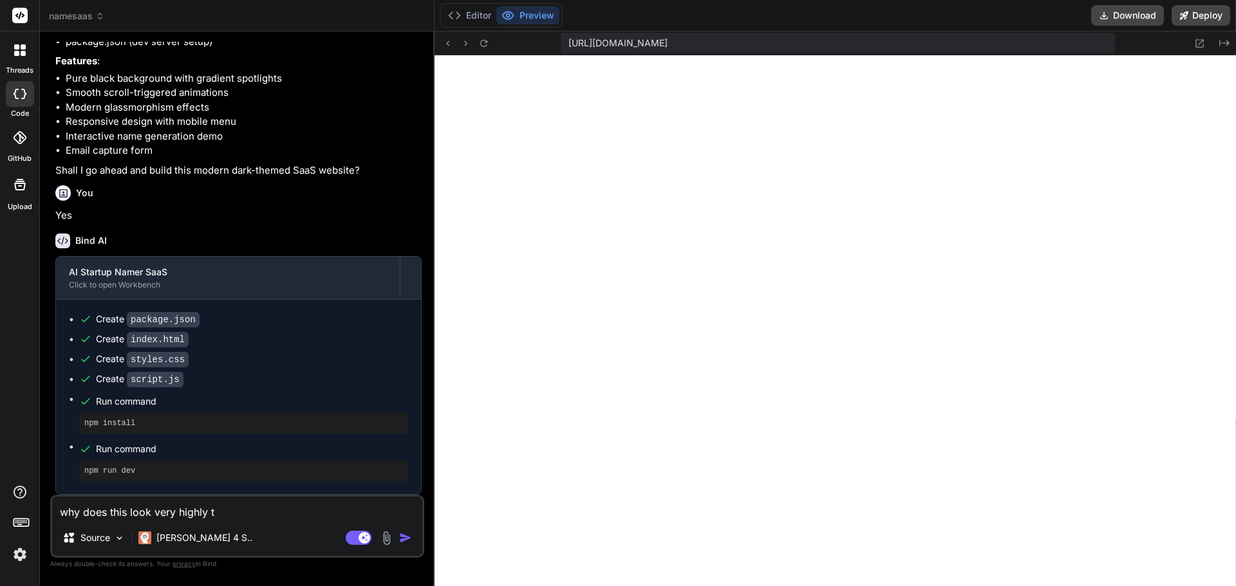
type textarea "why does this look very highly te"
type textarea "x"
type textarea "why does this look very highly ter"
type textarea "x"
type textarea "why does this look very highly terr"
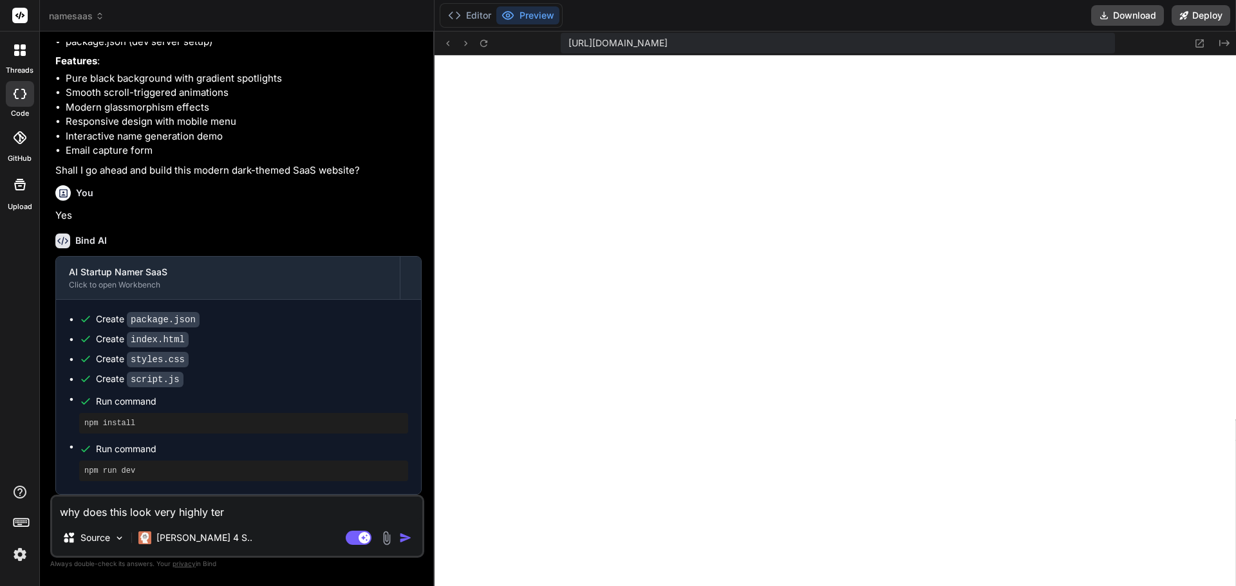
type textarea "x"
type textarea "why does this look very highly [PERSON_NAME]"
type textarea "x"
type textarea "why does this look very highly terrib"
type textarea "x"
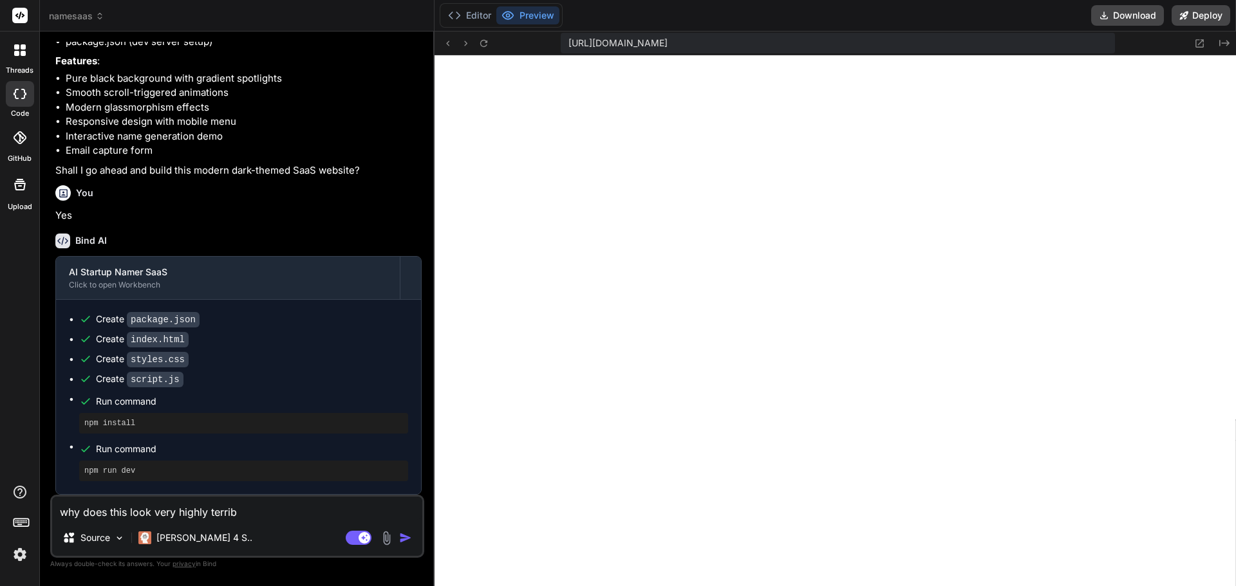
type textarea "why does this look very highly terribl"
type textarea "x"
type textarea "why does this look very highly terribly"
type textarea "x"
type textarea "why does this look very highly terribly"
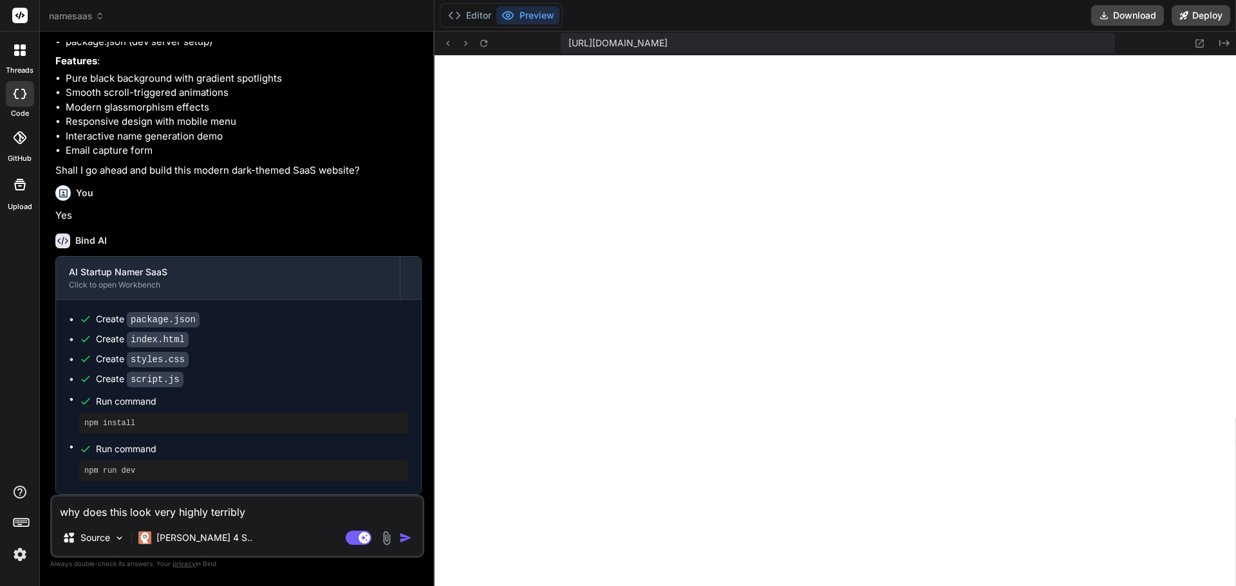
type textarea "x"
type textarea "why does this look very highly terribly d"
type textarea "x"
type textarea "why does this look very highly terribly di"
type textarea "x"
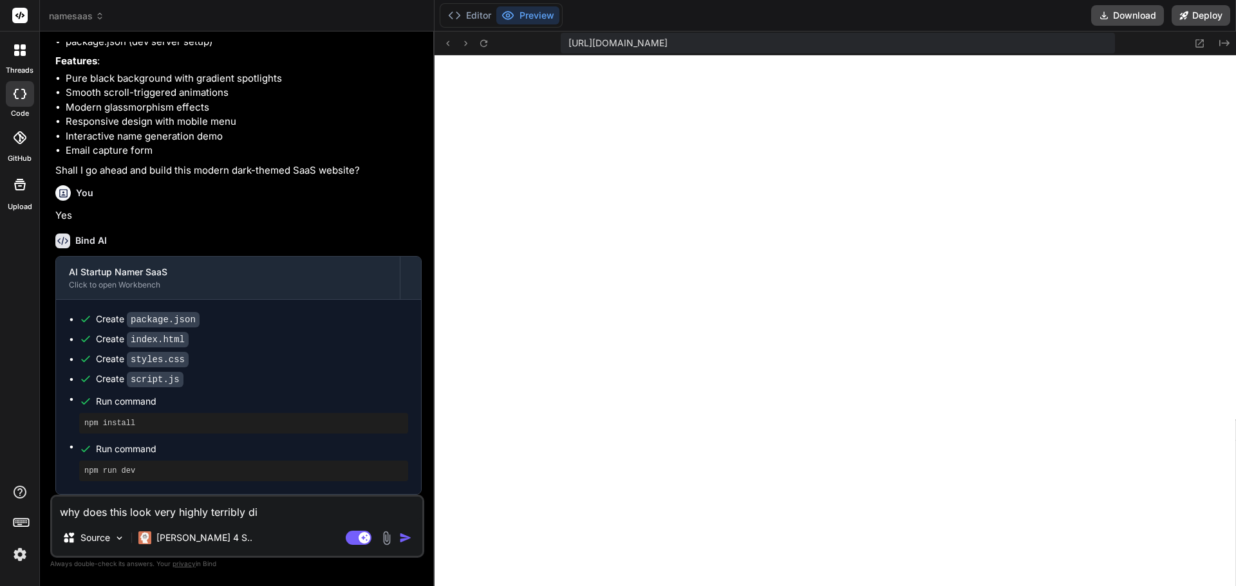
type textarea "why does this look very highly terribly dis"
type textarea "x"
type textarea "why does this look very highly terribly dist"
type textarea "x"
type textarea "why does this look very highly terribly disto"
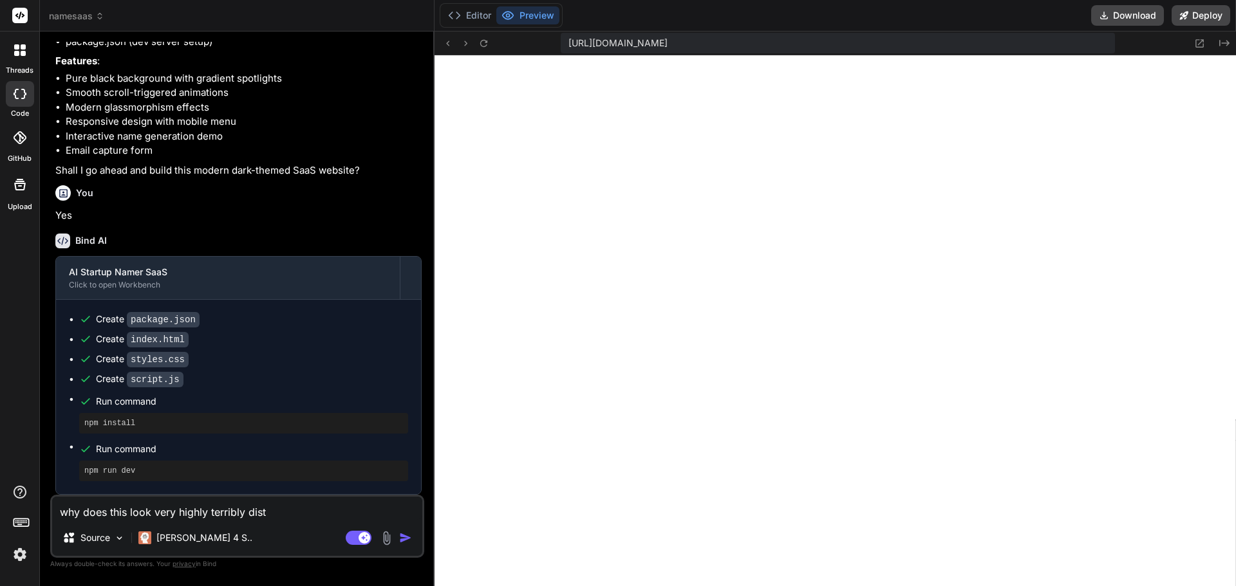
type textarea "x"
type textarea "why does this look very highly terribly distor"
type textarea "x"
type textarea "why does this look very highly terribly distort"
type textarea "x"
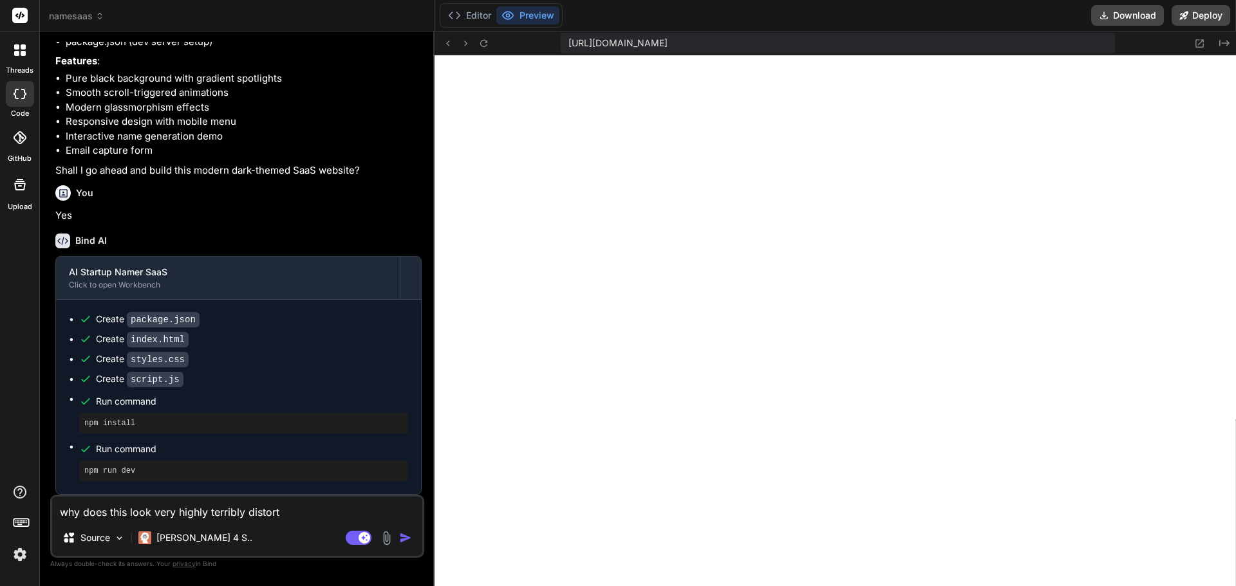
type textarea "why does this look very highly terribly distorte"
type textarea "x"
type textarea "why does this look very highly terribly distorted"
type textarea "x"
type textarea "why does this look very highly terribly distorted?"
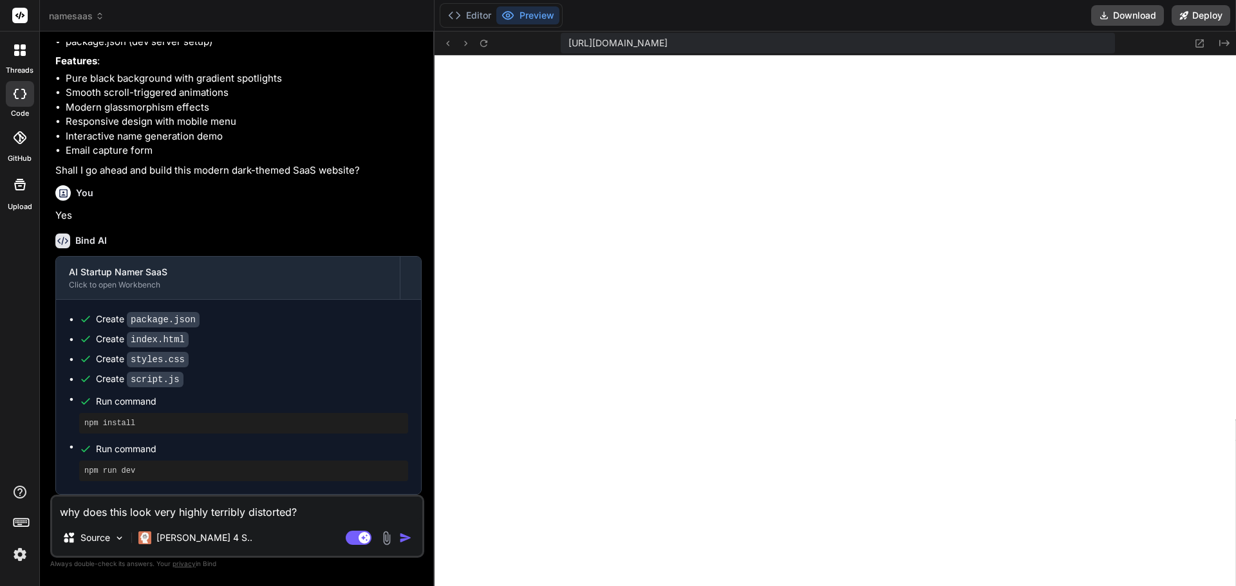
type textarea "x"
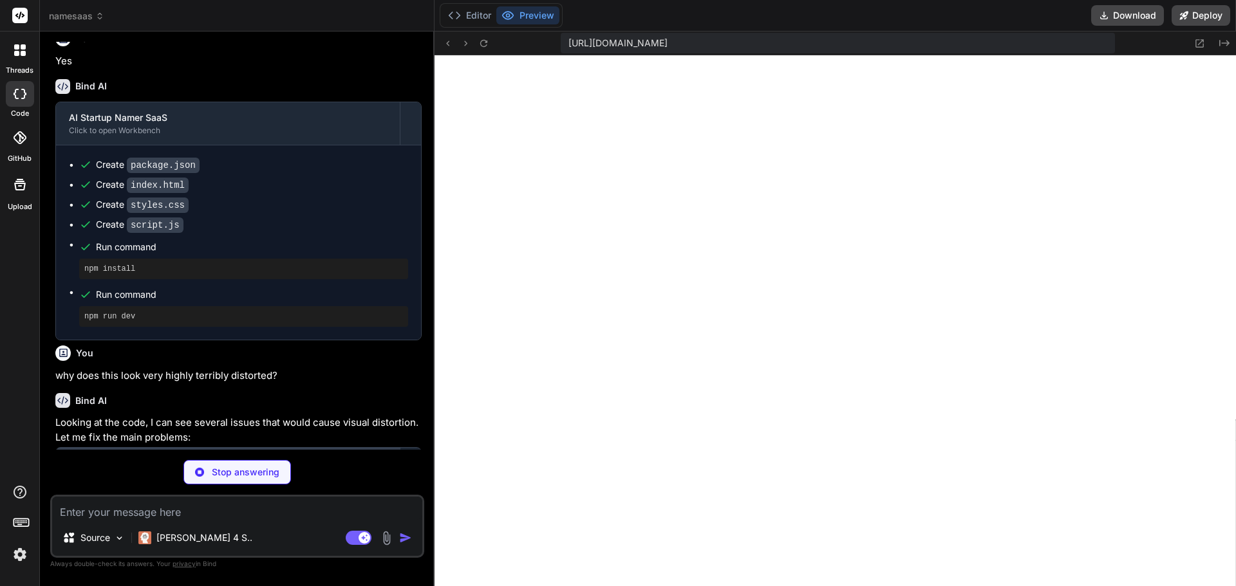
scroll to position [859, 0]
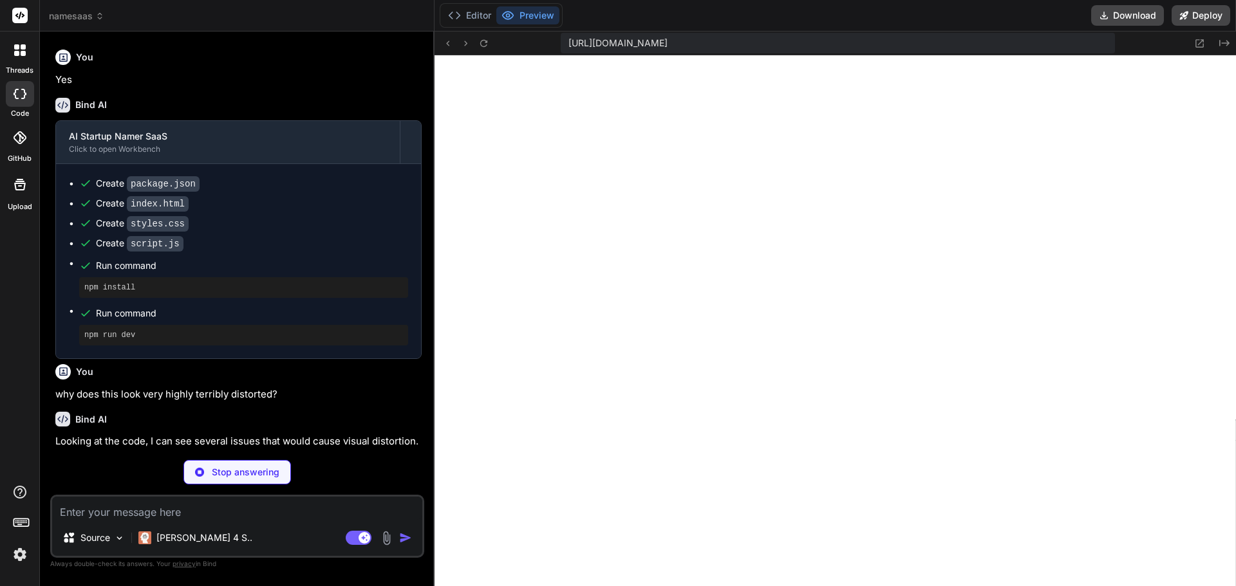
type textarea "x"
type textarea "/* Smooth Scrolling */ html { scroll-behavior: smooth; }"
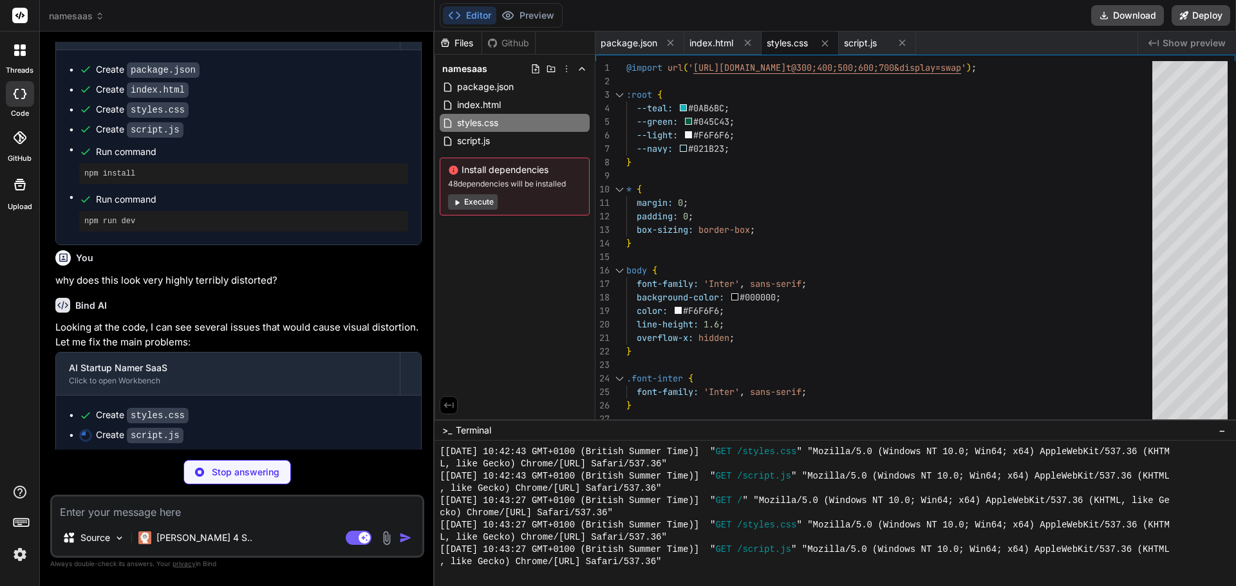
scroll to position [1007, 0]
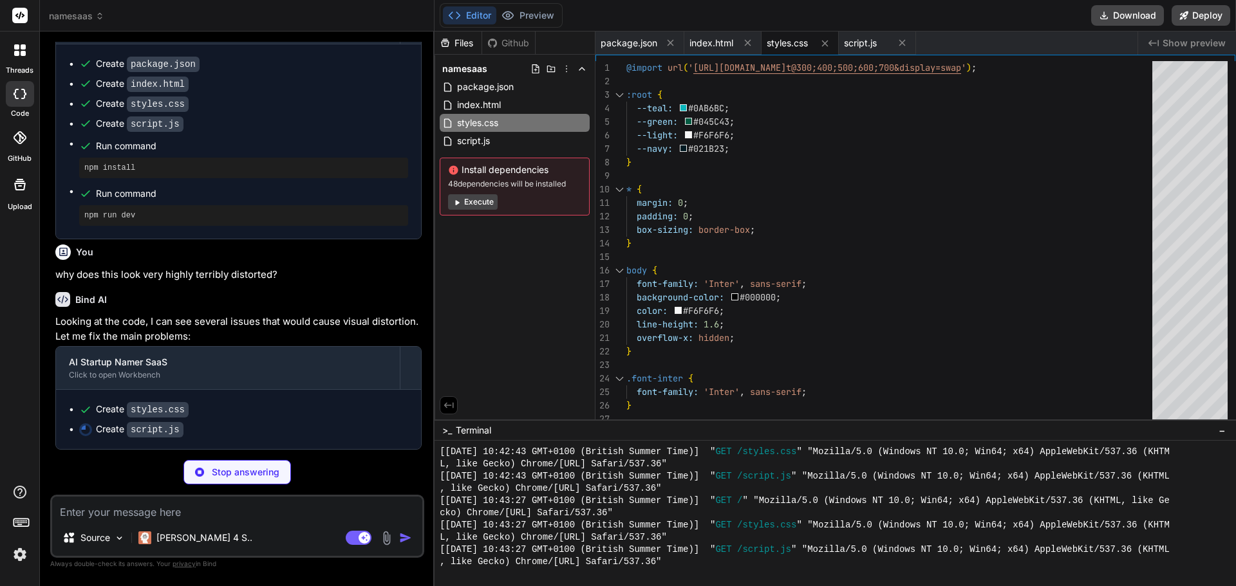
type textarea "x"
type textarea "});"
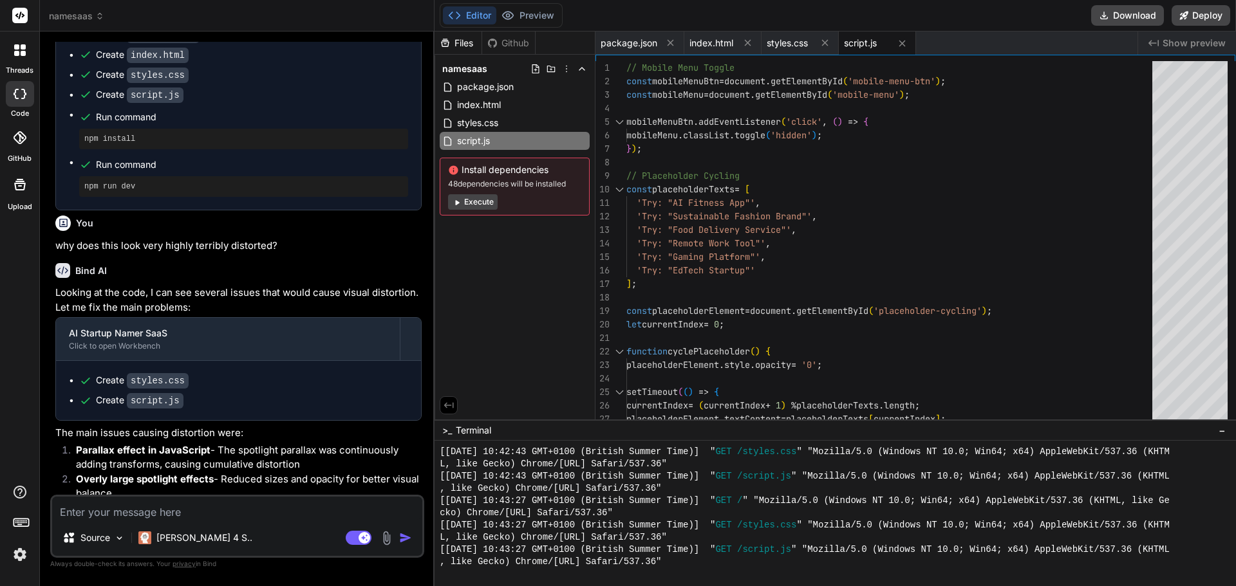
type textarea "x"
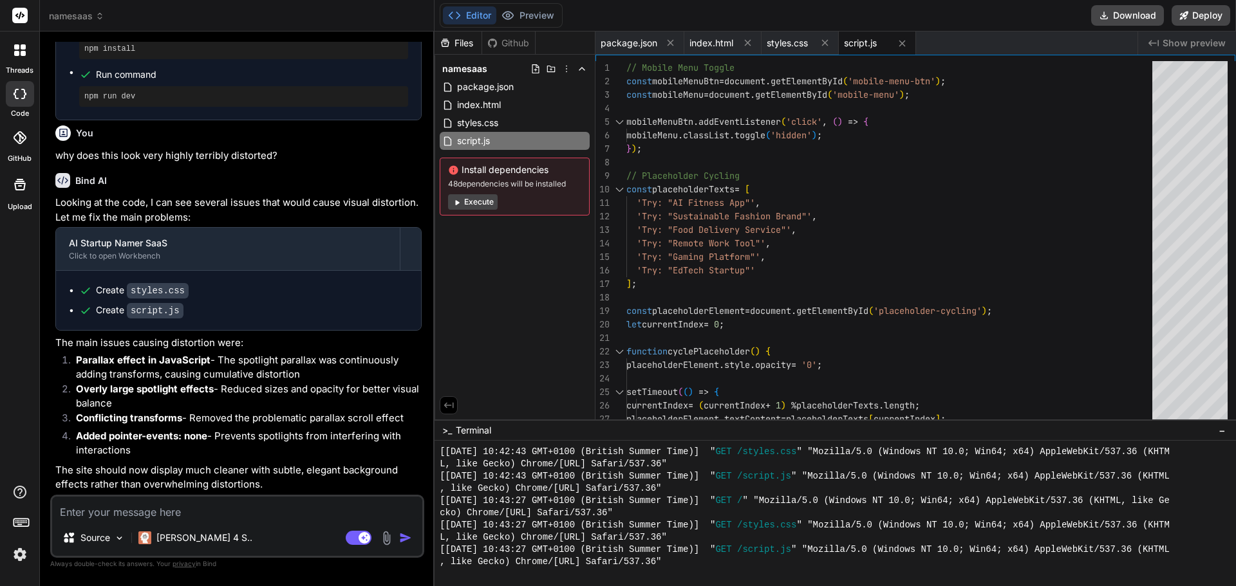
scroll to position [1126, 0]
click at [546, 17] on button "Preview" at bounding box center [527, 15] width 63 height 18
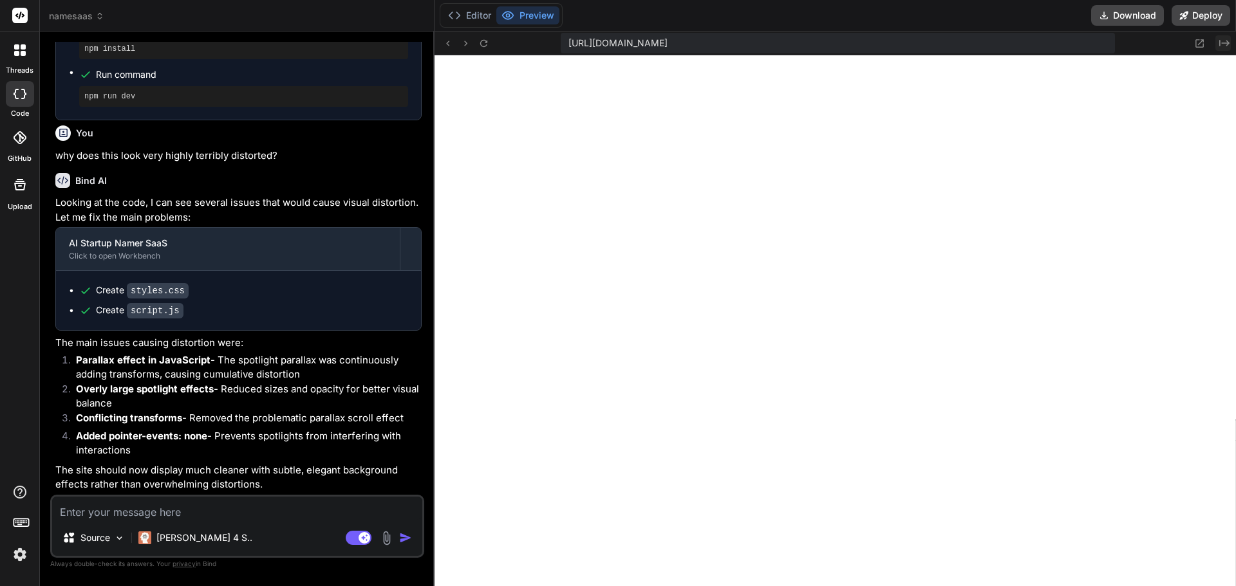
click at [1225, 44] on icon "Created with Pixso." at bounding box center [1224, 43] width 10 height 10
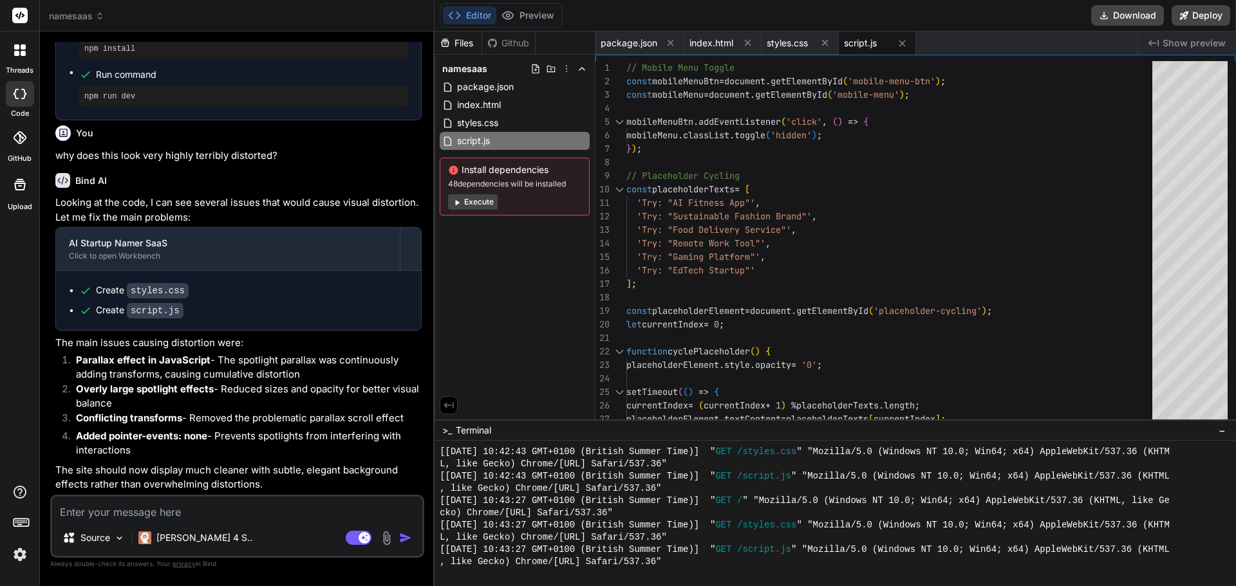
click at [1152, 39] on icon "Created with Pixso." at bounding box center [1153, 43] width 10 height 10
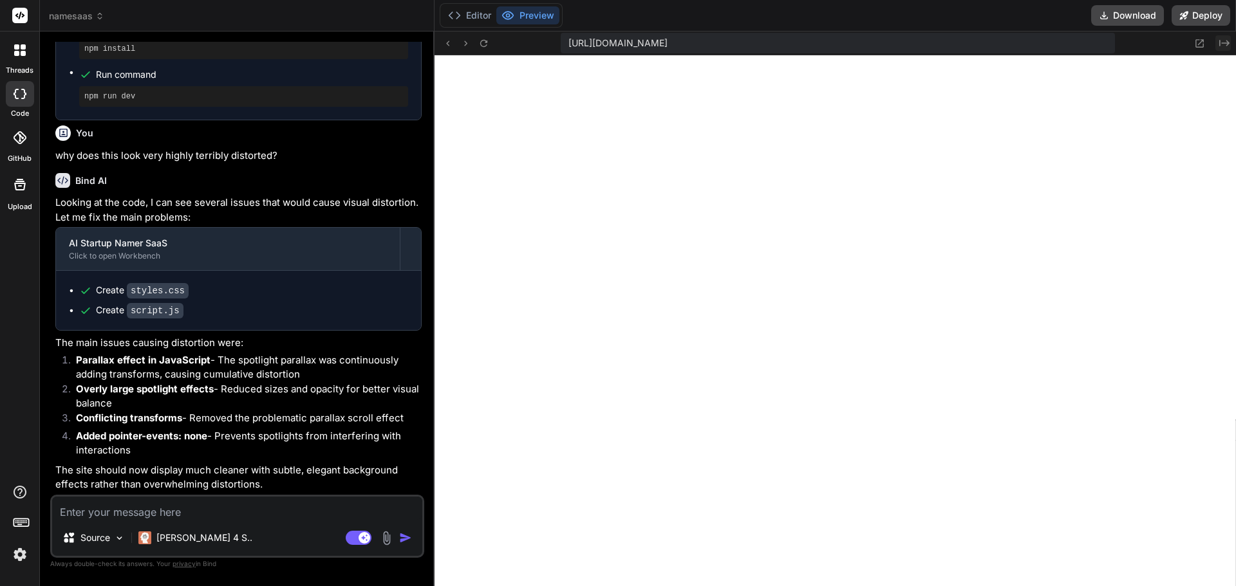
click at [1222, 41] on icon "Created with Pixso." at bounding box center [1224, 43] width 10 height 10
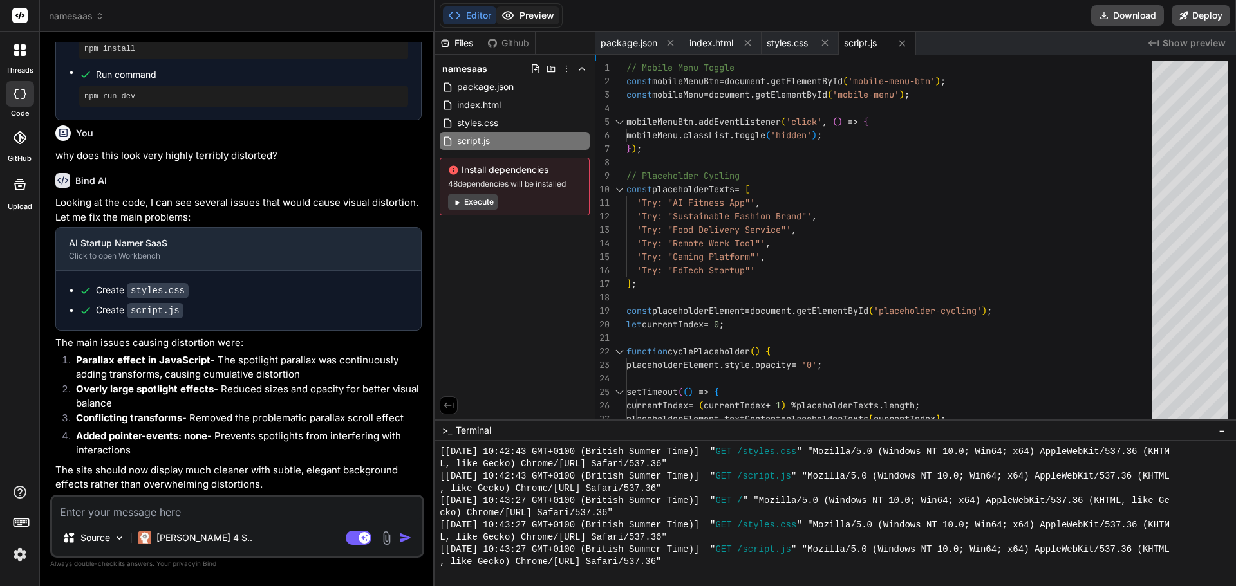
click at [539, 14] on button "Preview" at bounding box center [527, 15] width 63 height 18
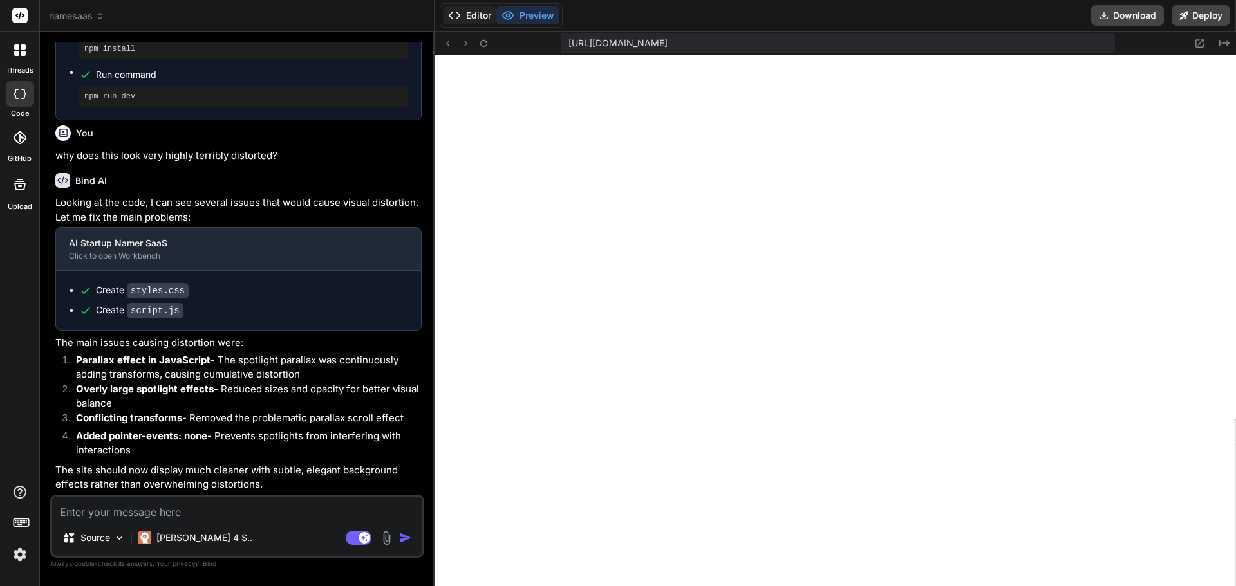
click at [471, 14] on button "Editor" at bounding box center [469, 15] width 53 height 18
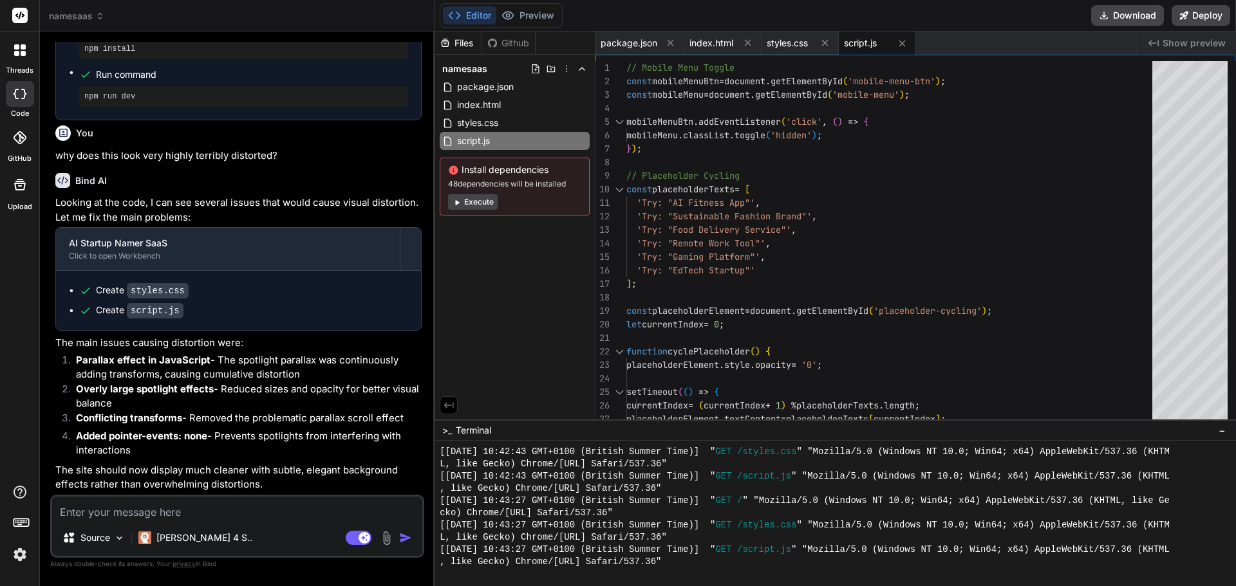
click at [176, 512] on textarea at bounding box center [237, 508] width 370 height 23
type textarea "s"
type textarea "x"
type textarea "st"
type textarea "x"
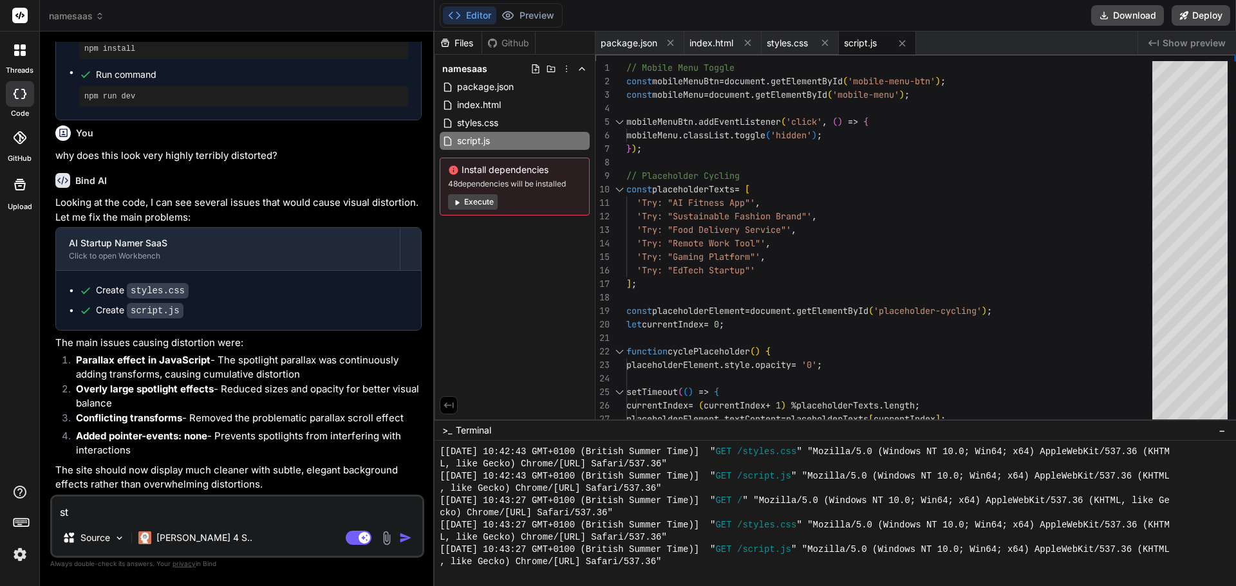
type textarea "sti"
type textarea "x"
type textarea "stil"
type textarea "x"
type textarea "still"
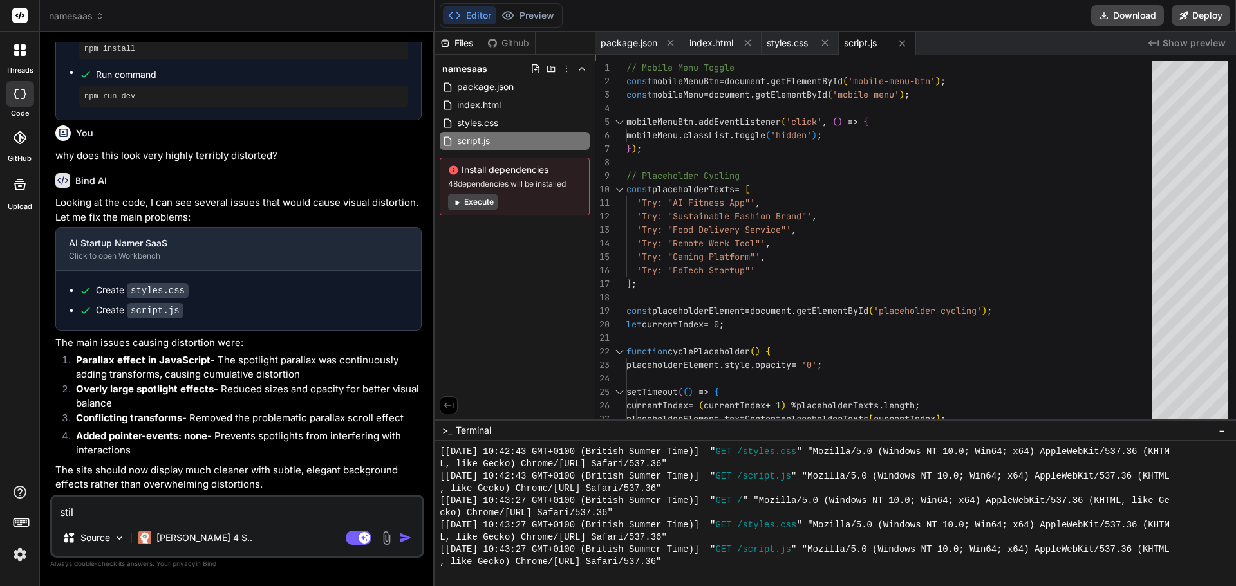
type textarea "x"
type textarea "still"
type textarea "x"
type textarea "still t"
type textarea "x"
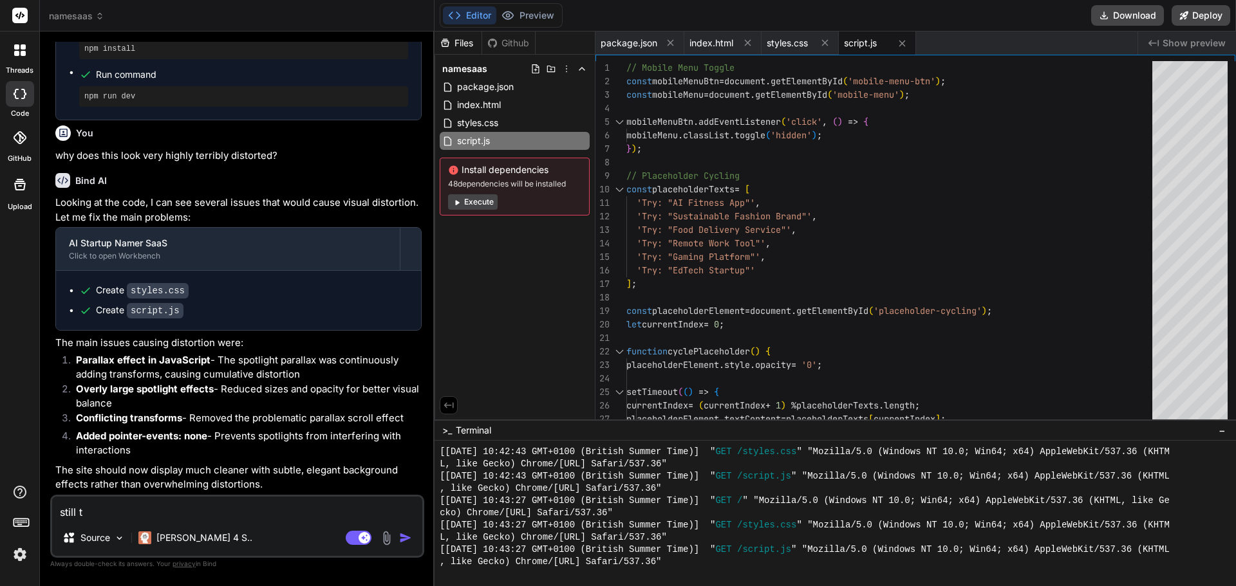
type textarea "still te"
type textarea "x"
type textarea "still ter"
type textarea "x"
type textarea "still terr"
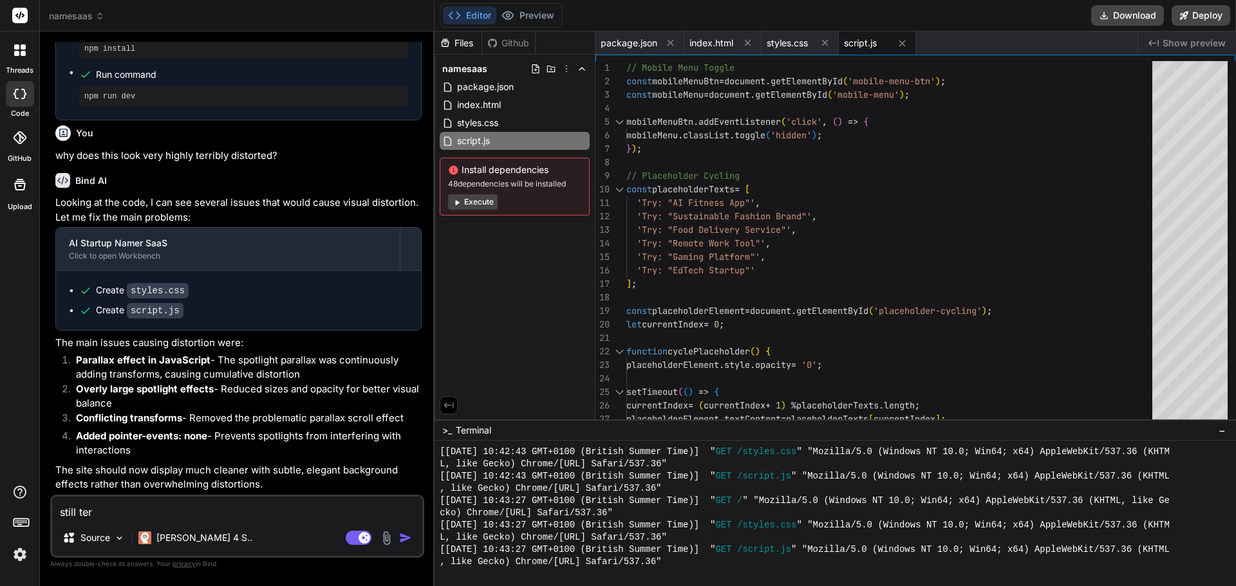
type textarea "x"
type textarea "still [PERSON_NAME]"
type textarea "x"
type textarea "still terrib"
type textarea "x"
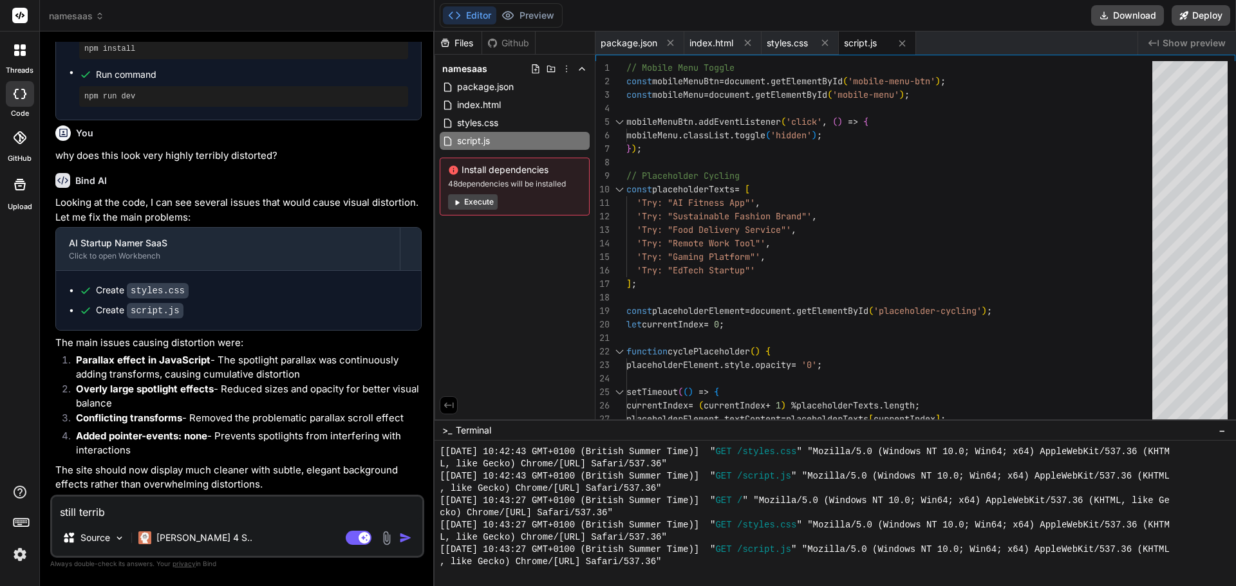
type textarea "still terribl"
type textarea "x"
type textarea "still terribly"
type textarea "x"
type textarea "still terribly"
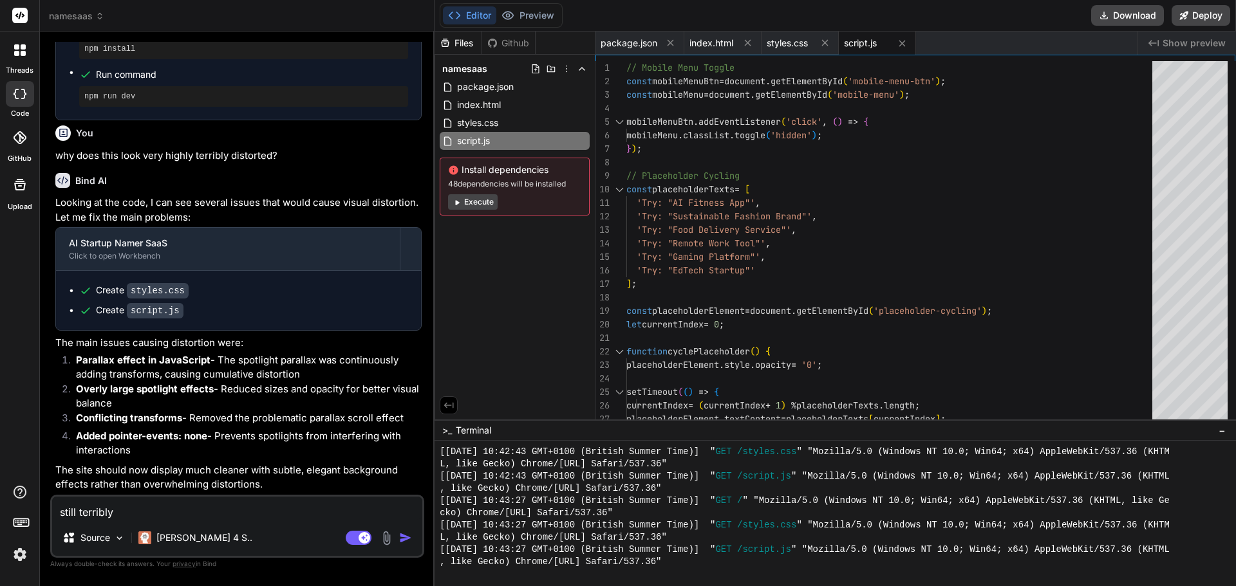
type textarea "x"
type textarea "still terribly d"
type textarea "x"
type textarea "still terribly di"
type textarea "x"
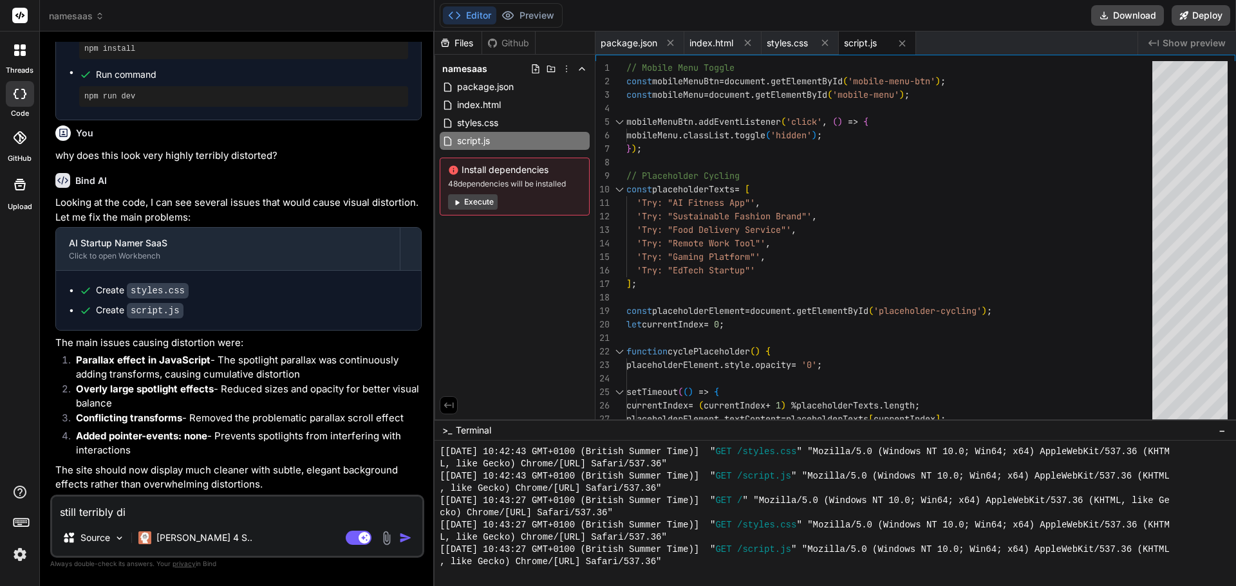
type textarea "still terribly dis"
type textarea "x"
type textarea "still terribly dist"
type textarea "x"
type textarea "still terribly disti"
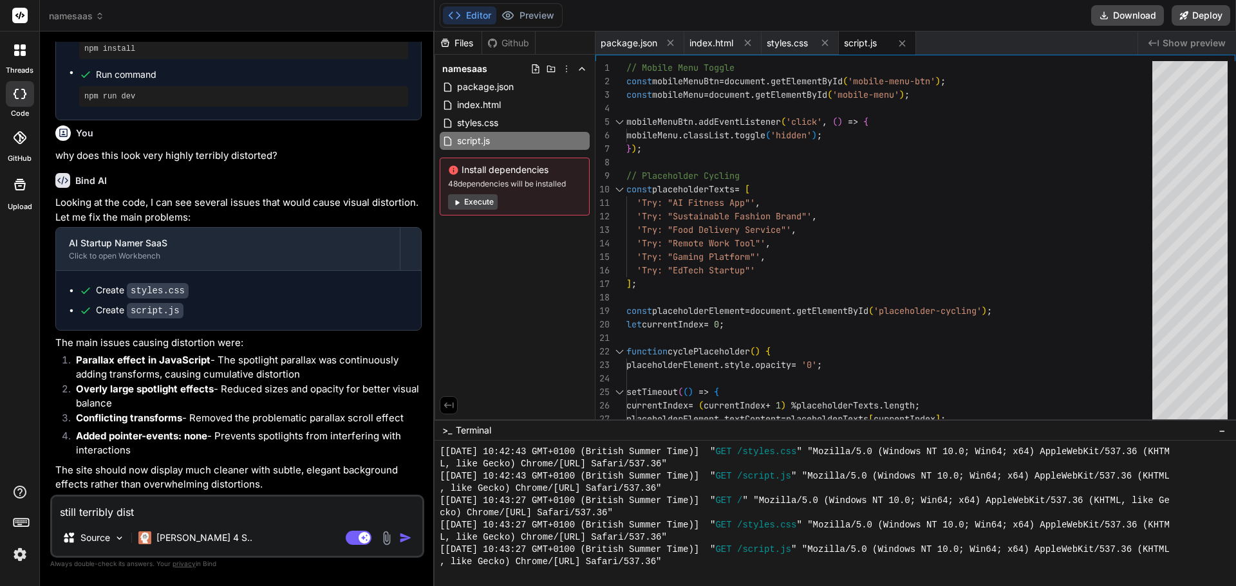
type textarea "x"
type textarea "still terribly dist"
type textarea "x"
type textarea "still terribly disto"
type textarea "x"
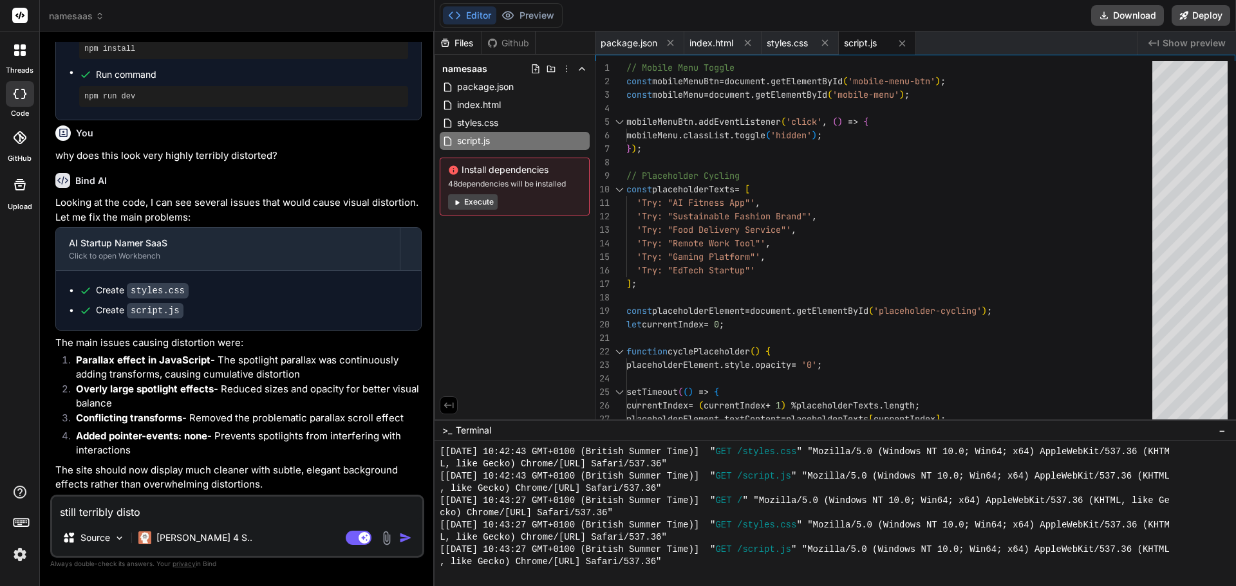
type textarea "still terribly distor"
type textarea "x"
type textarea "still terribly distort"
type textarea "x"
type textarea "still terribly distorte"
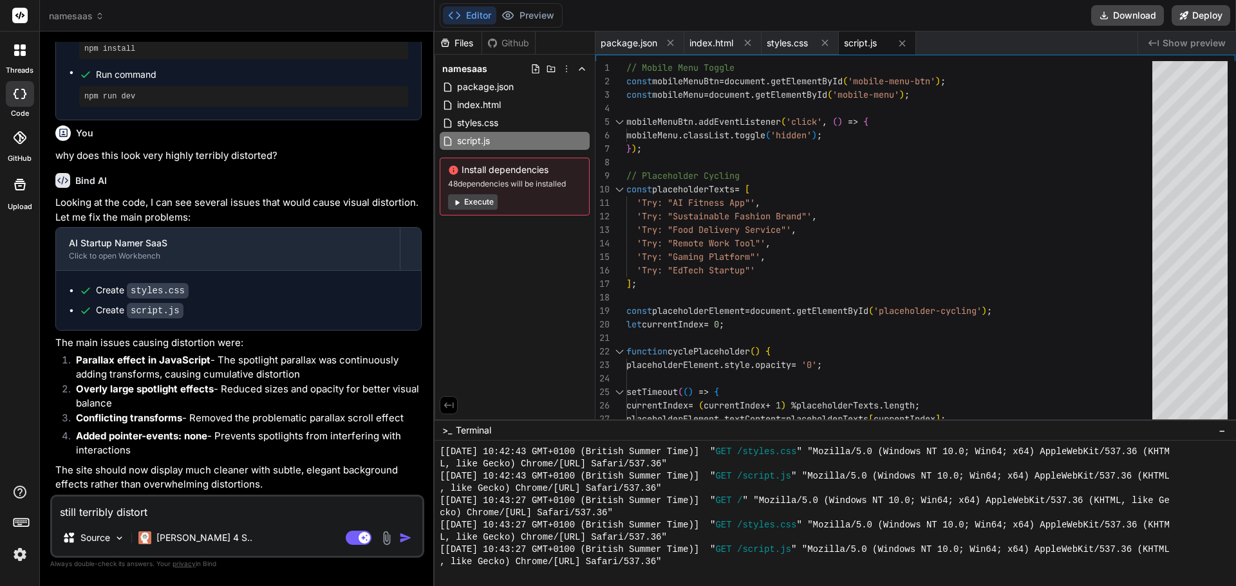
type textarea "x"
type textarea "still terribly distorted"
type textarea "x"
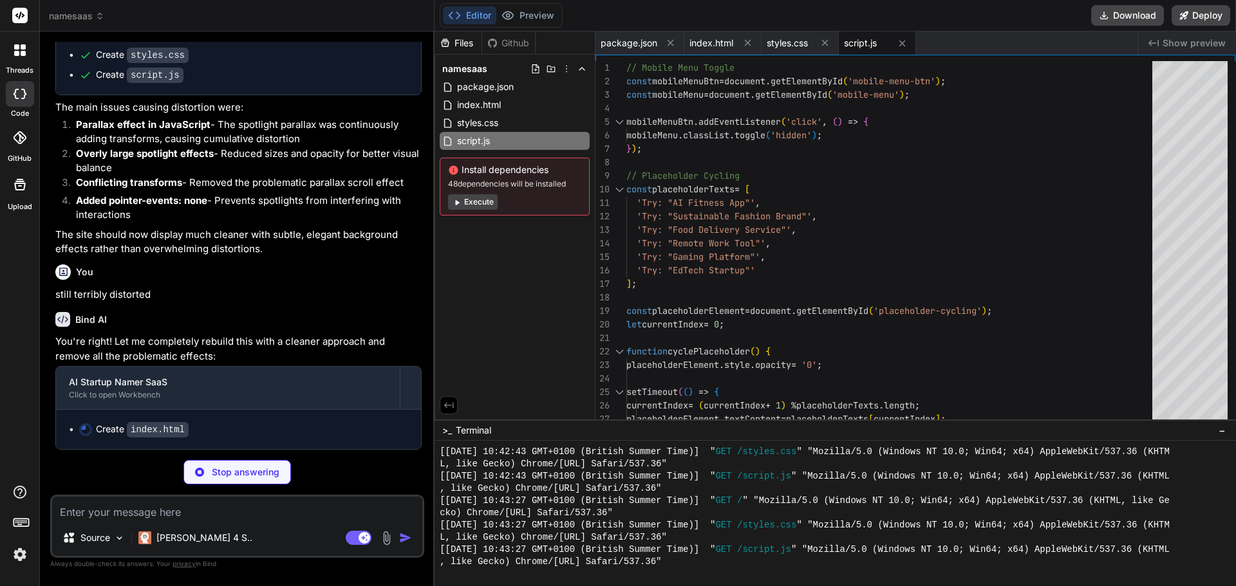
scroll to position [1362, 0]
type textarea "x"
type textarea "}); </script> </body> </html>"
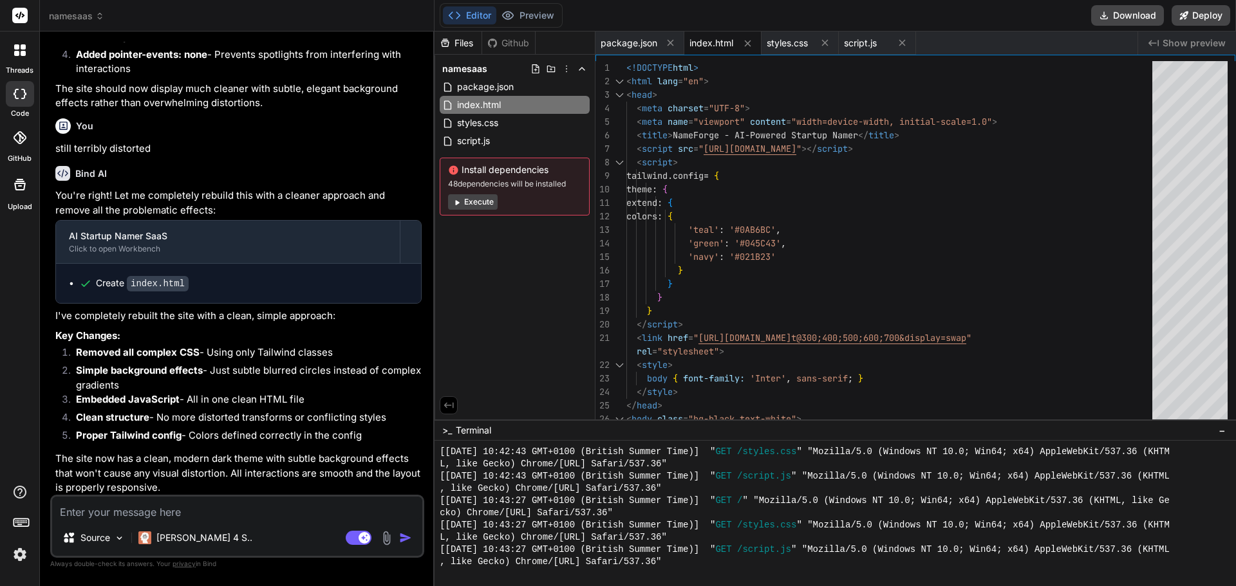
scroll to position [1511, 0]
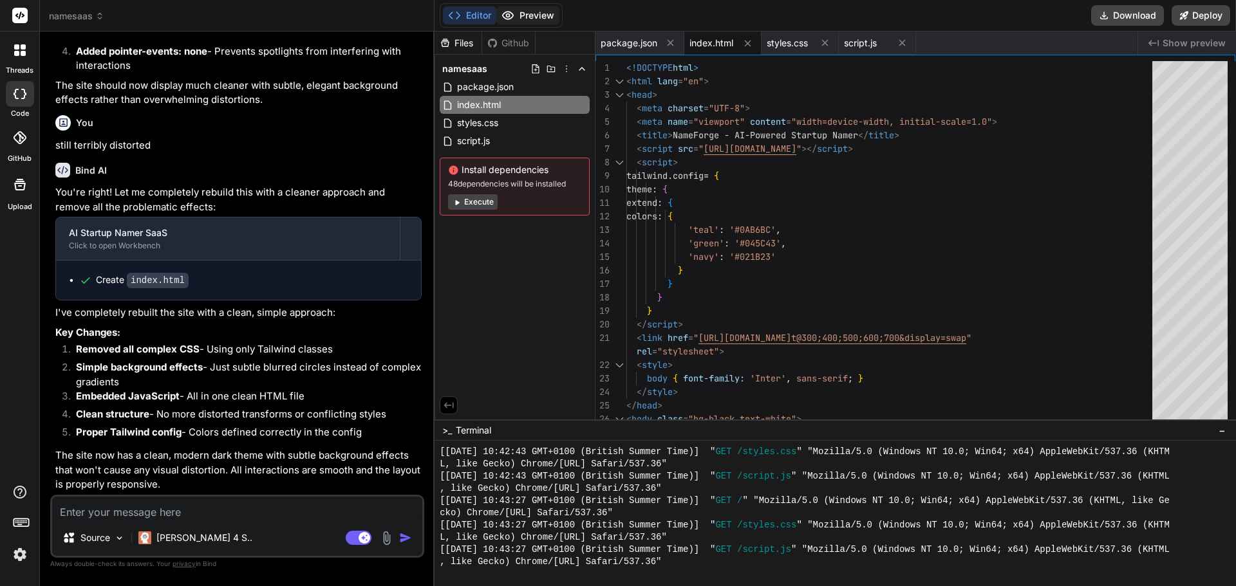
click at [539, 19] on button "Preview" at bounding box center [527, 15] width 63 height 18
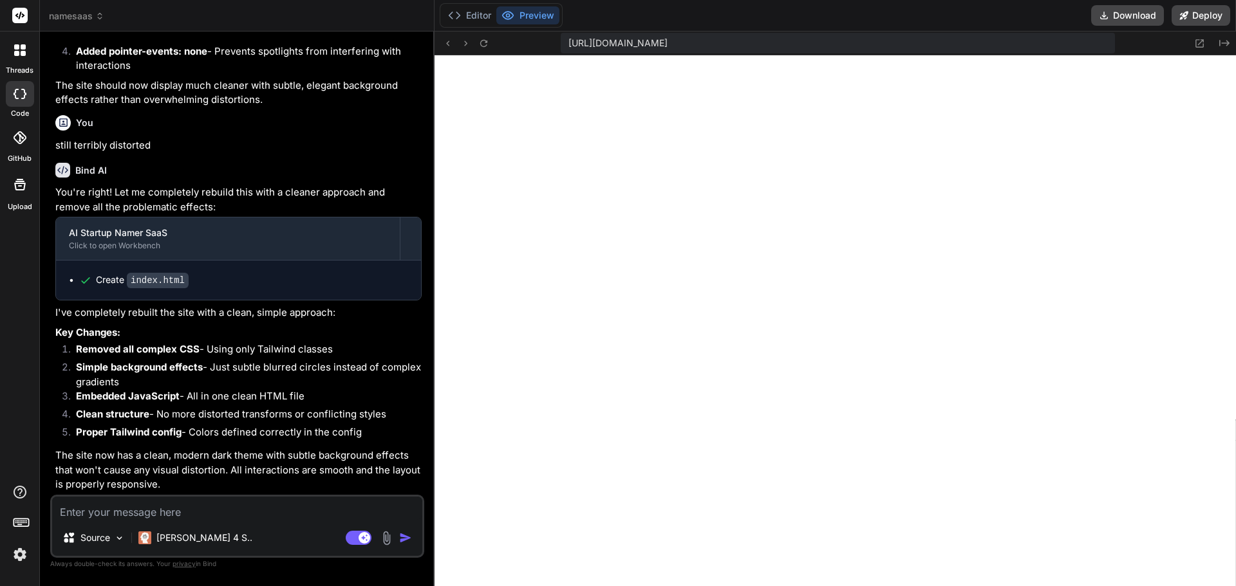
click at [97, 15] on icon at bounding box center [99, 16] width 9 height 9
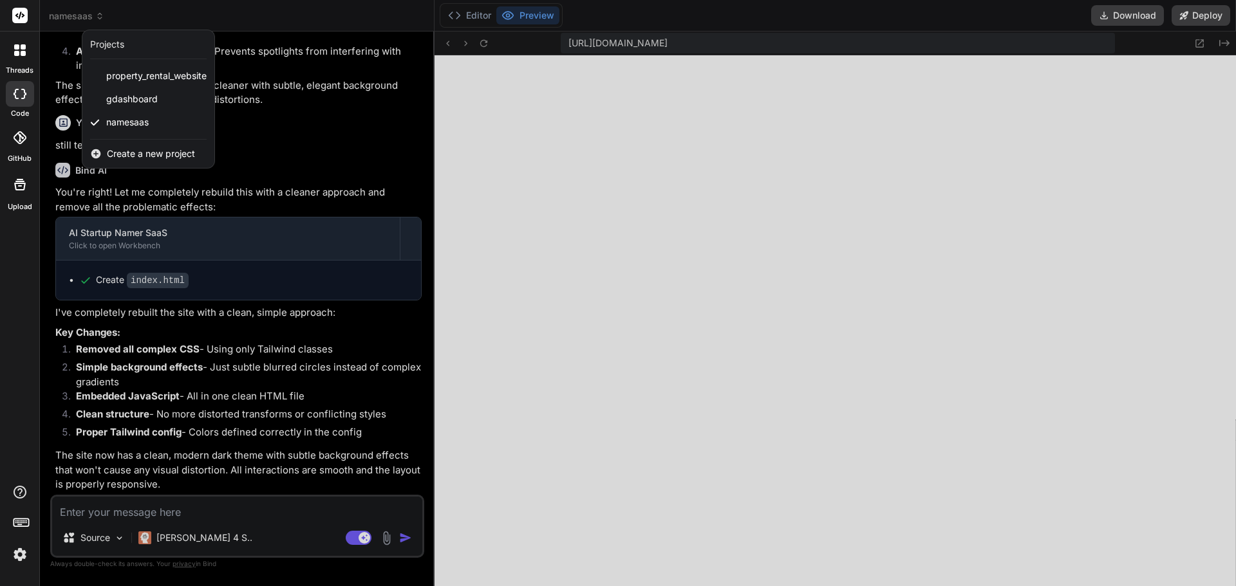
click at [472, 17] on div at bounding box center [618, 293] width 1236 height 586
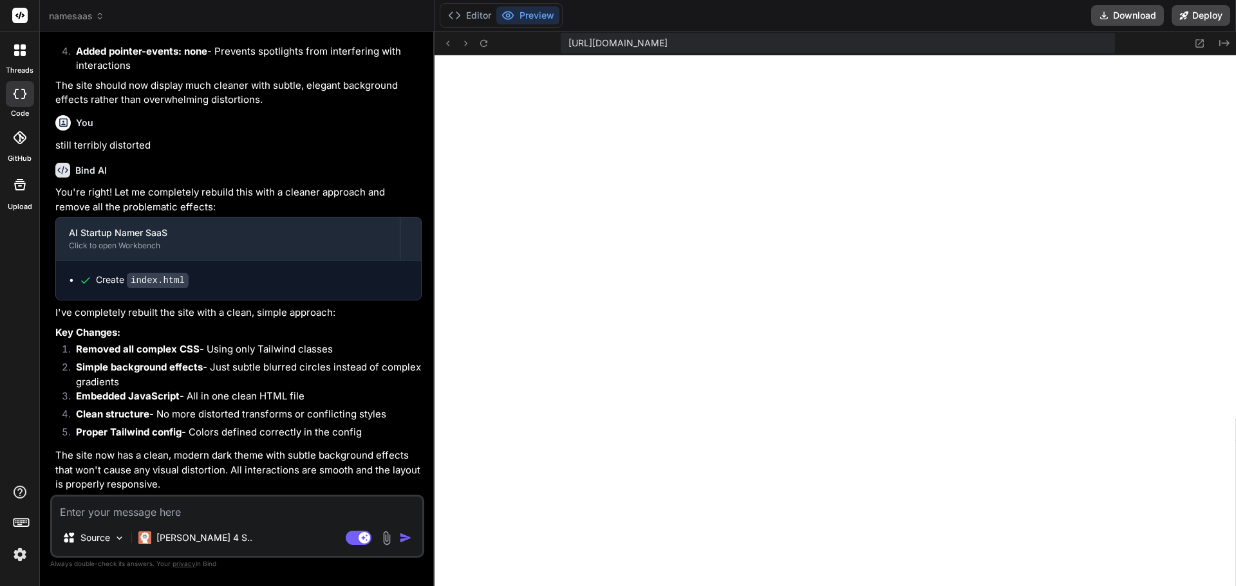
click at [472, 17] on button "Editor" at bounding box center [469, 15] width 53 height 18
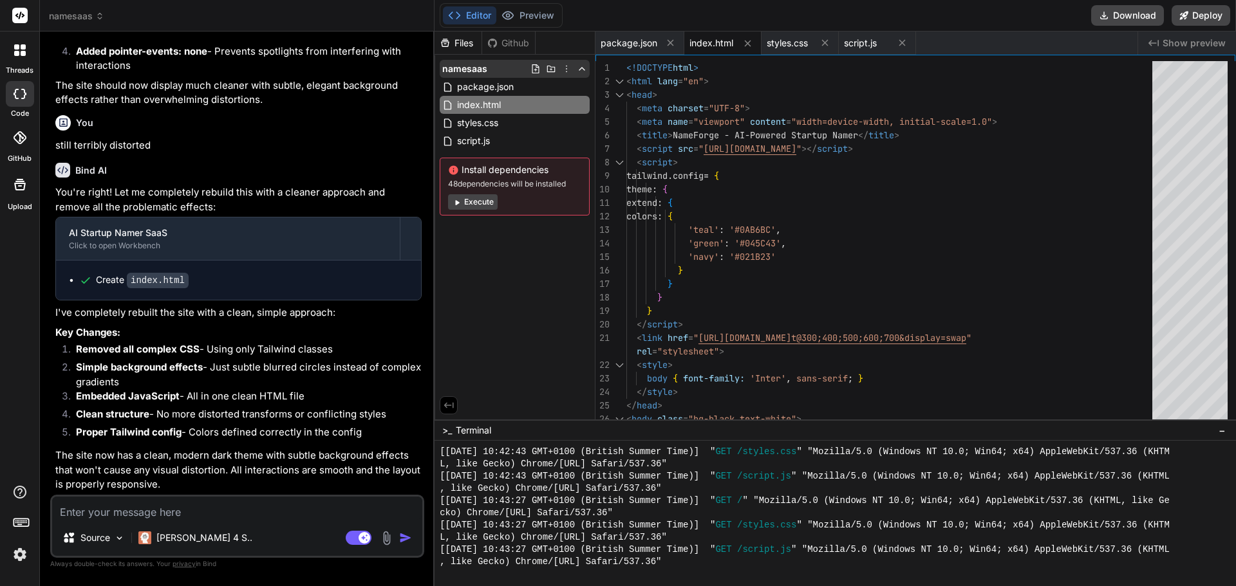
click at [568, 71] on icon at bounding box center [566, 69] width 10 height 10
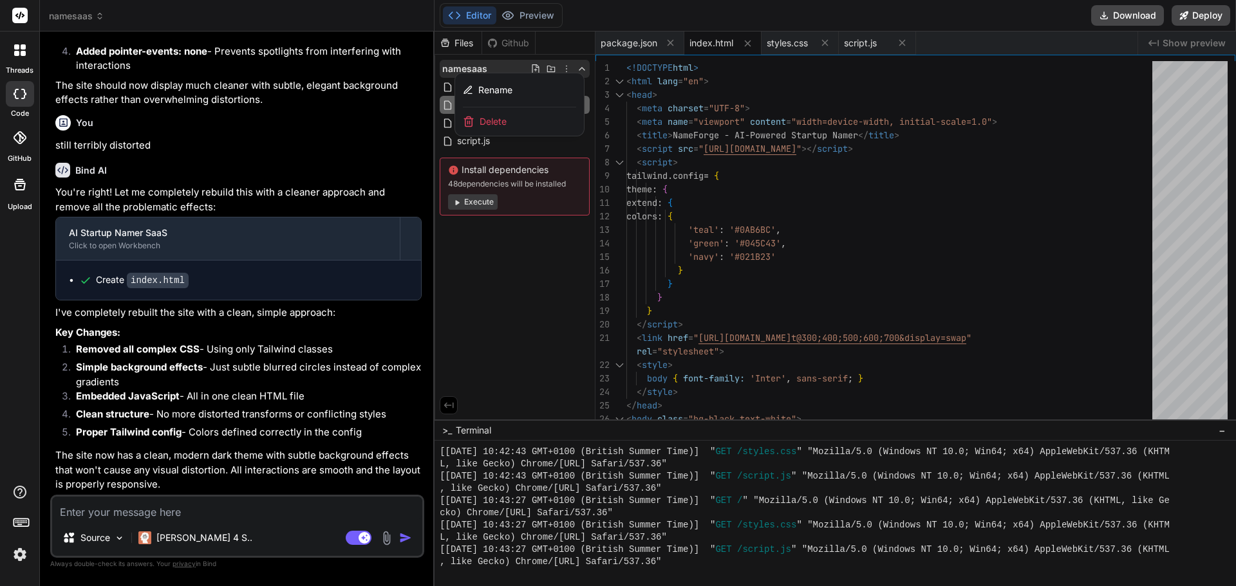
click at [504, 118] on span "Delete" at bounding box center [492, 121] width 27 height 13
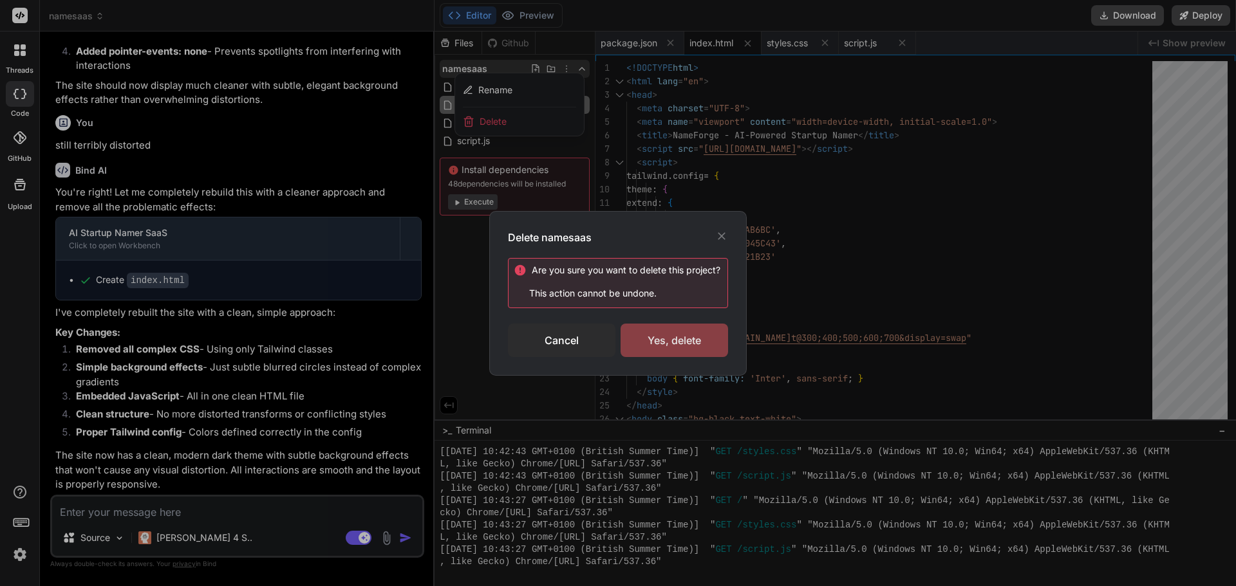
click at [676, 346] on div "Yes, delete" at bounding box center [673, 340] width 107 height 33
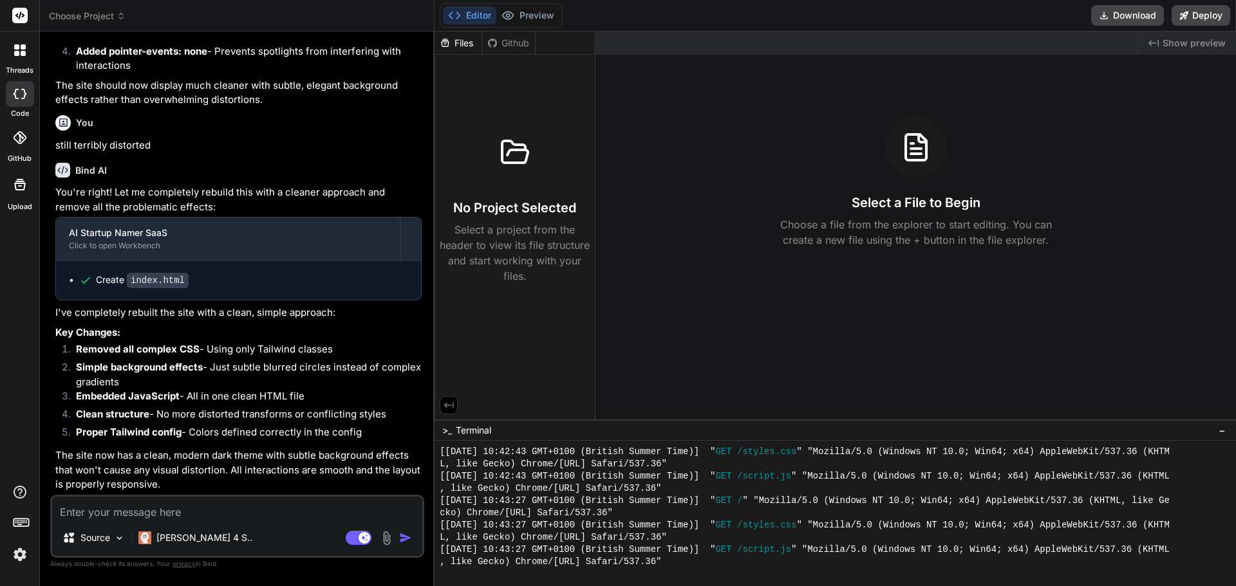
click at [121, 14] on icon at bounding box center [121, 14] width 4 height 2
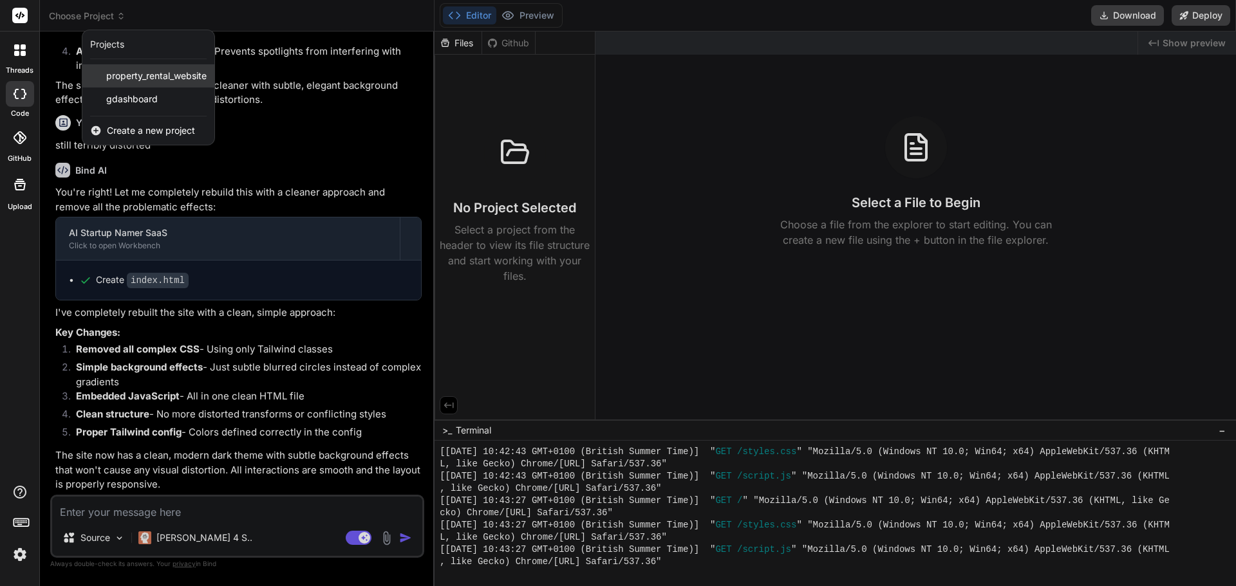
click at [162, 80] on span "property_rental_website" at bounding box center [156, 76] width 100 height 13
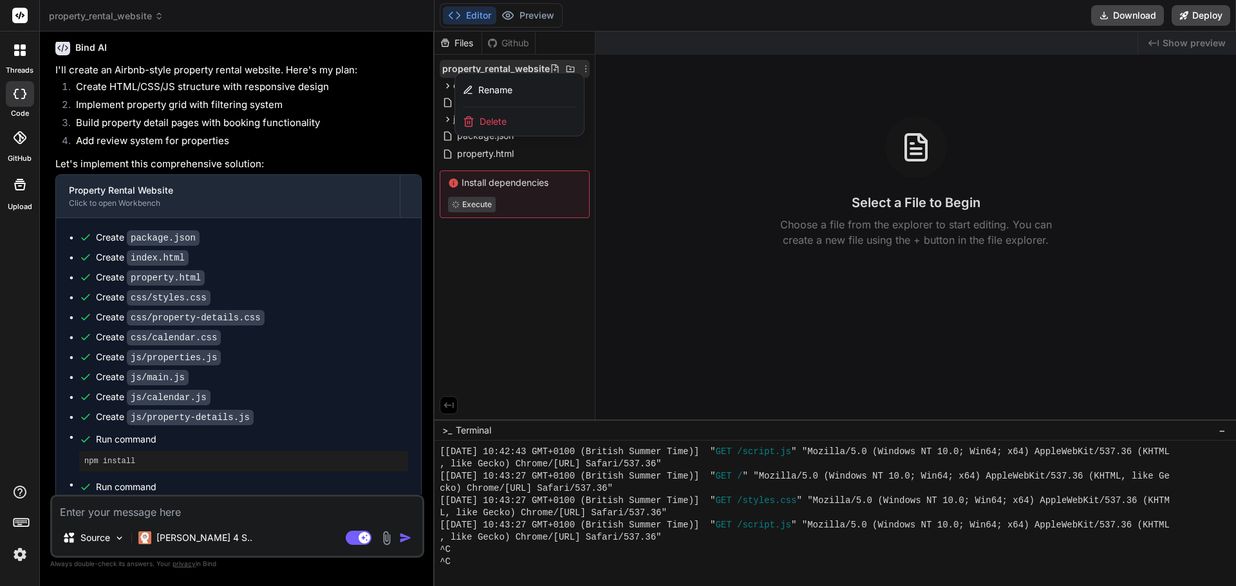
scroll to position [0, 0]
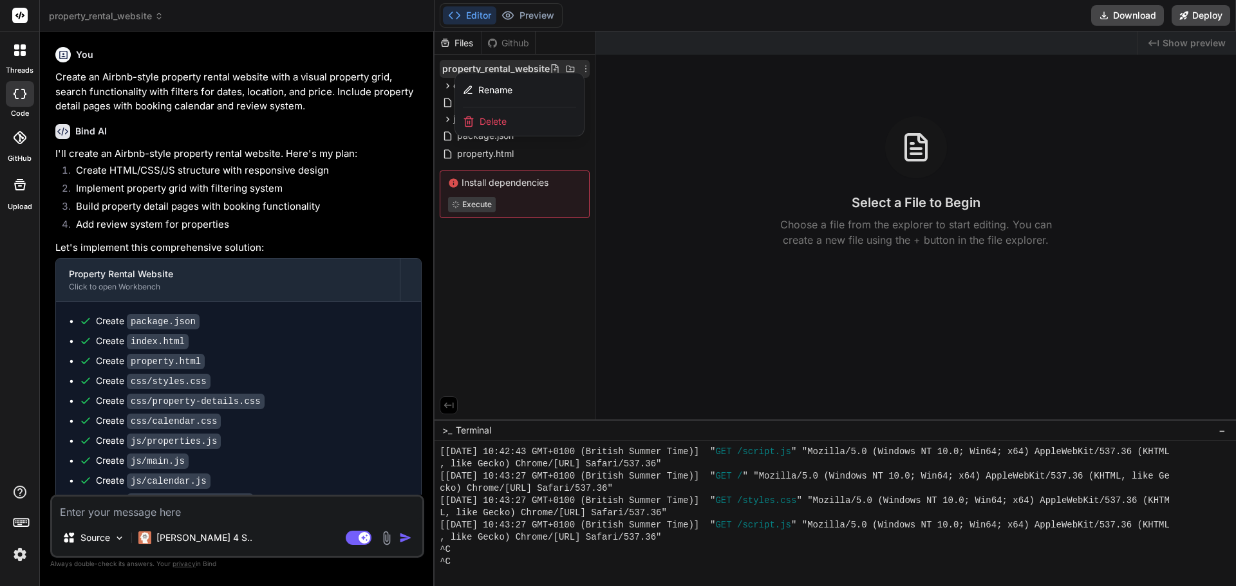
click at [158, 15] on icon at bounding box center [158, 16] width 9 height 9
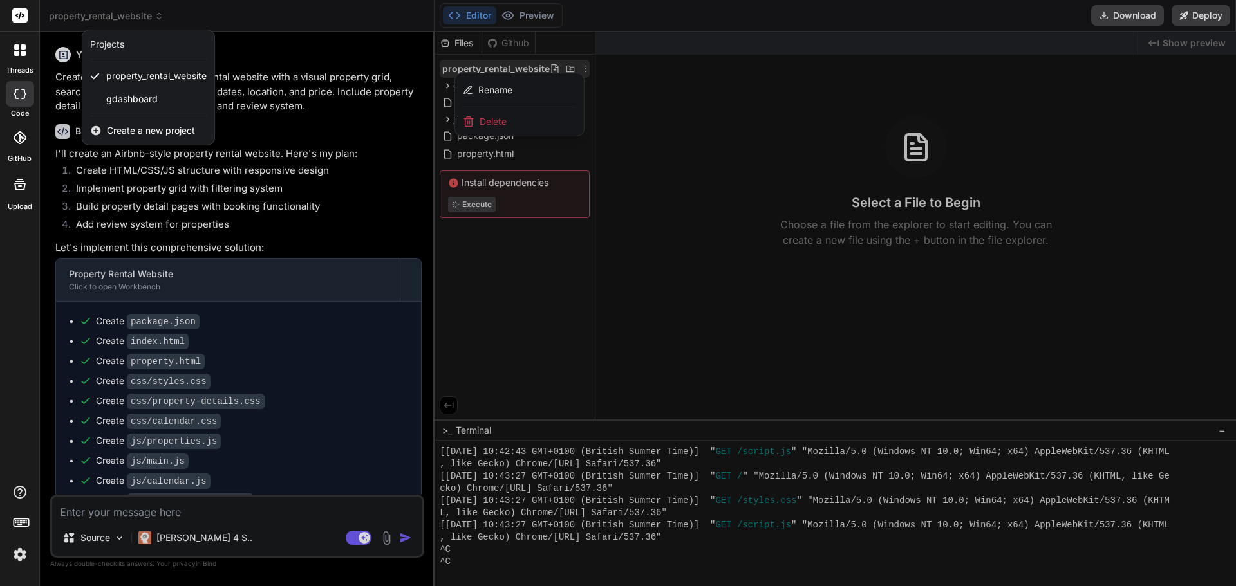
click at [144, 133] on span "Create a new project" at bounding box center [151, 130] width 88 height 13
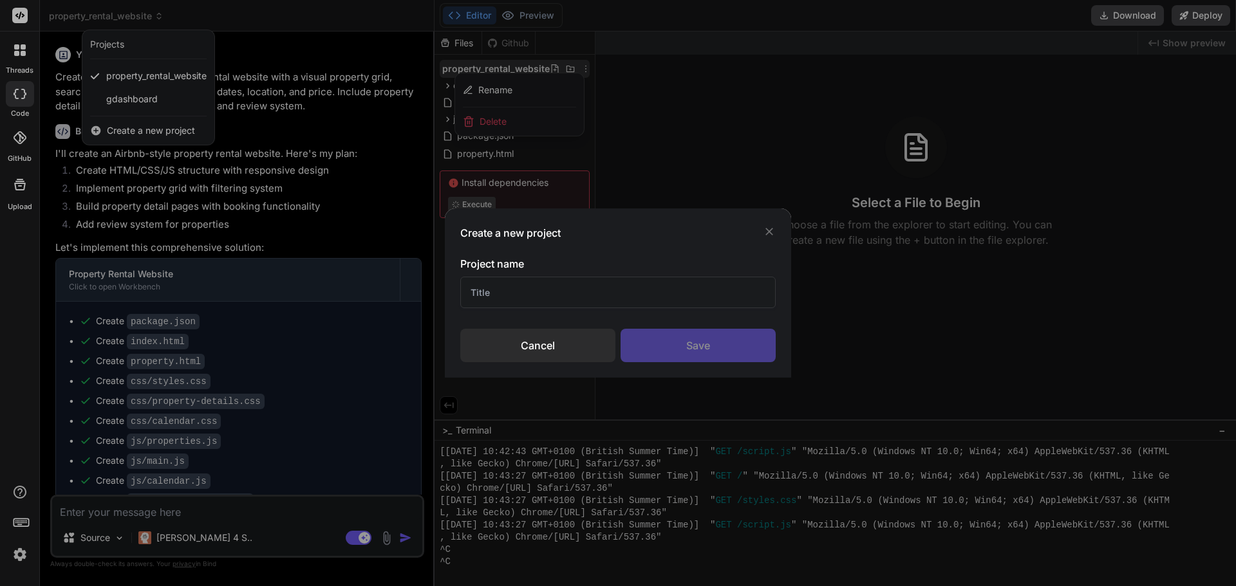
click at [566, 293] on input "text" at bounding box center [617, 293] width 315 height 32
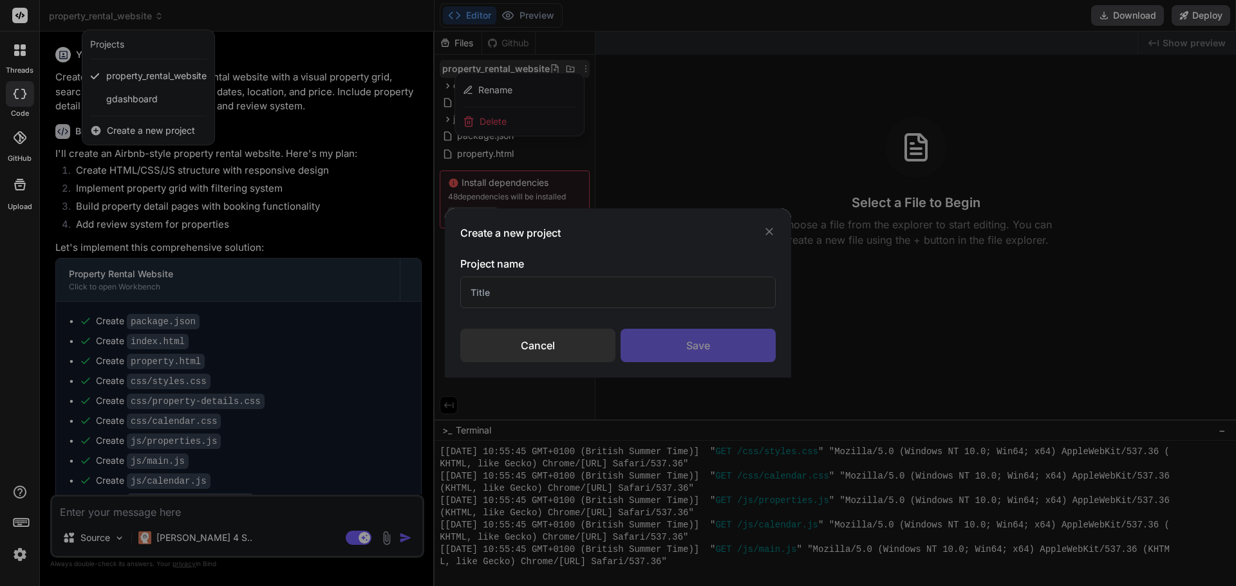
scroll to position [1504, 0]
type textarea "x"
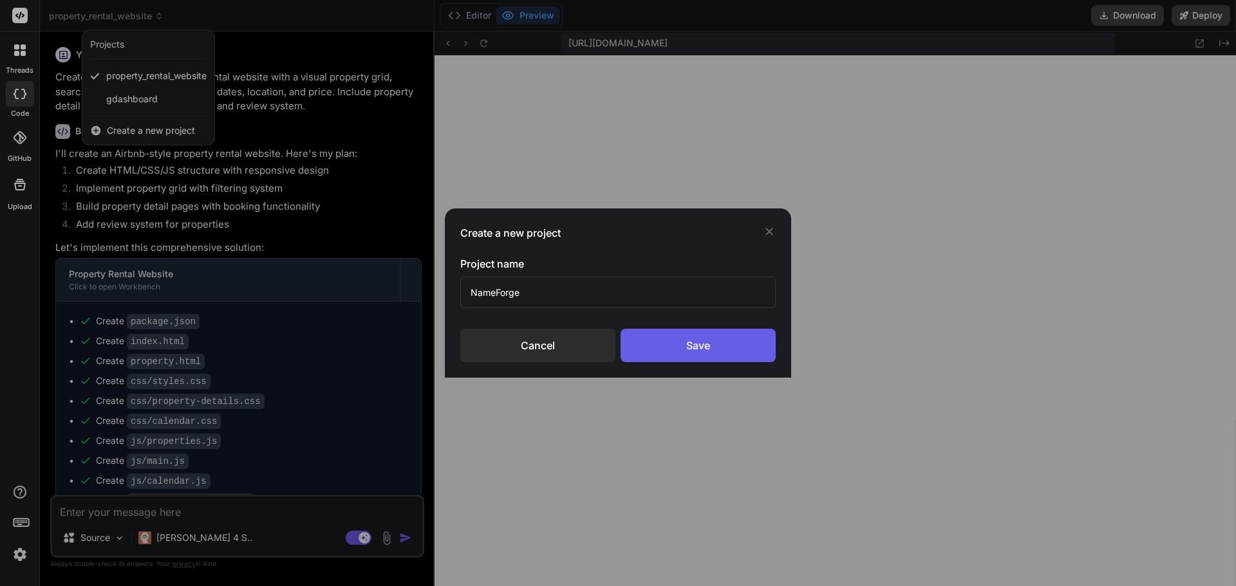
type input "NameForge"
click at [680, 344] on div "Save" at bounding box center [697, 345] width 155 height 33
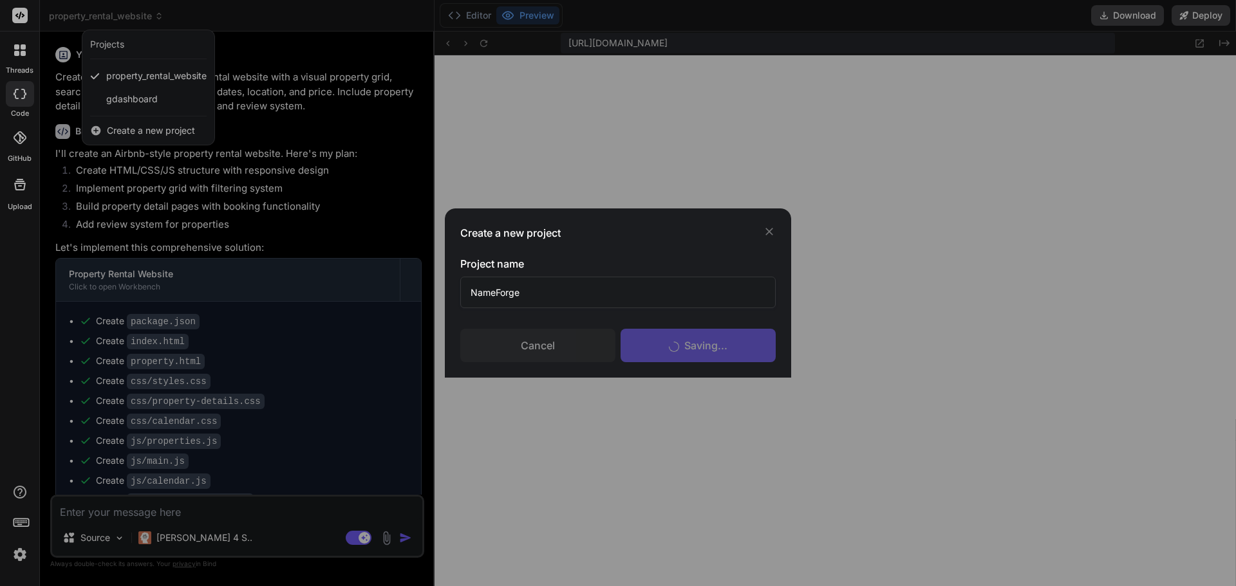
scroll to position [1529, 0]
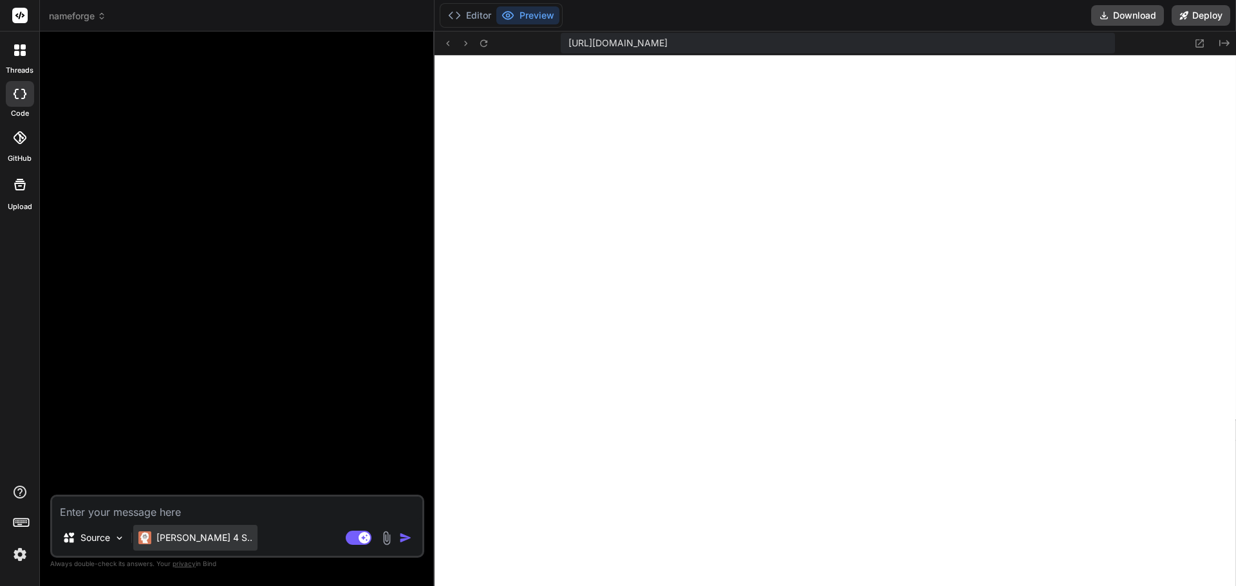
click at [184, 541] on p "[PERSON_NAME] 4 S.." at bounding box center [204, 538] width 96 height 13
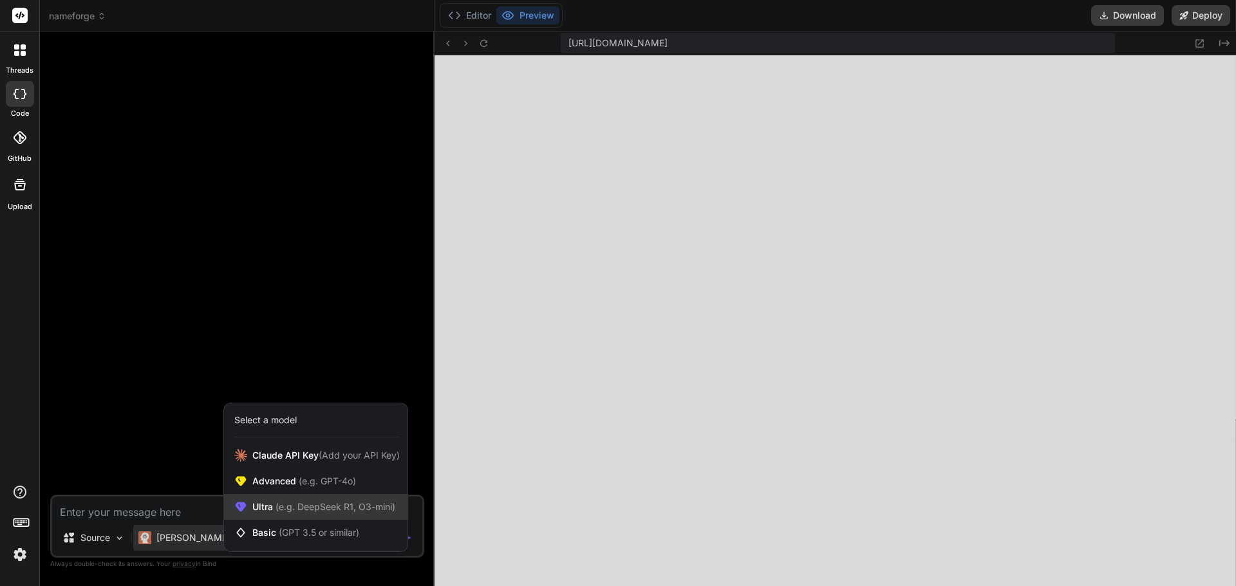
click at [302, 508] on span "(e.g. DeepSeek R1, O3-mini)" at bounding box center [334, 506] width 122 height 11
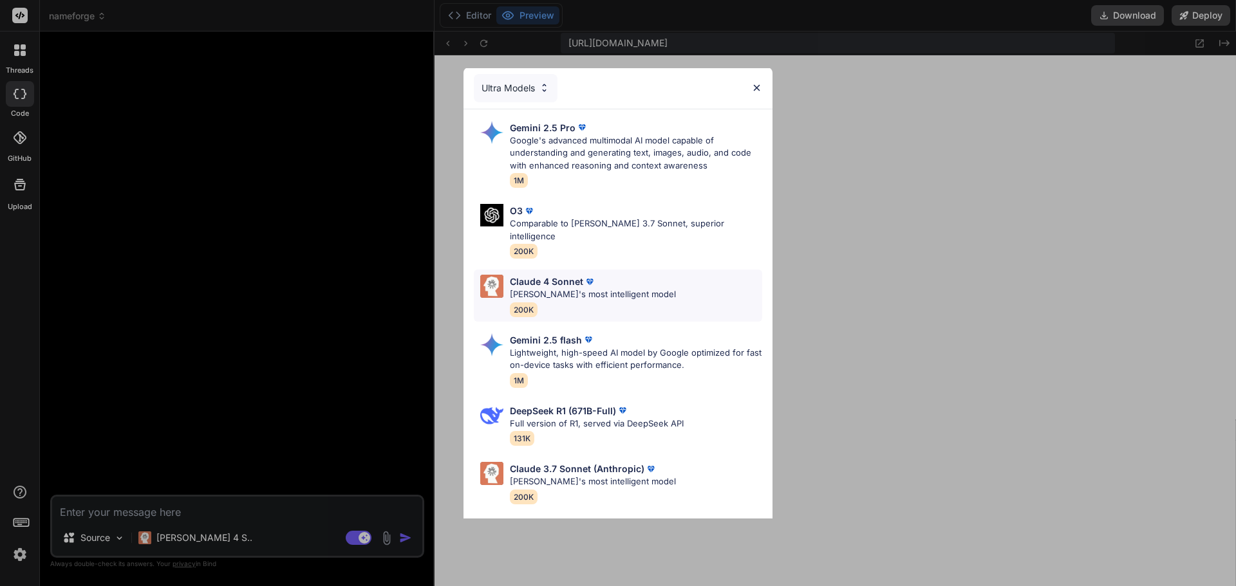
scroll to position [0, 0]
click at [613, 149] on p "Google's advanced multimodal AI model capable of understanding and generating t…" at bounding box center [636, 154] width 252 height 38
type textarea "x"
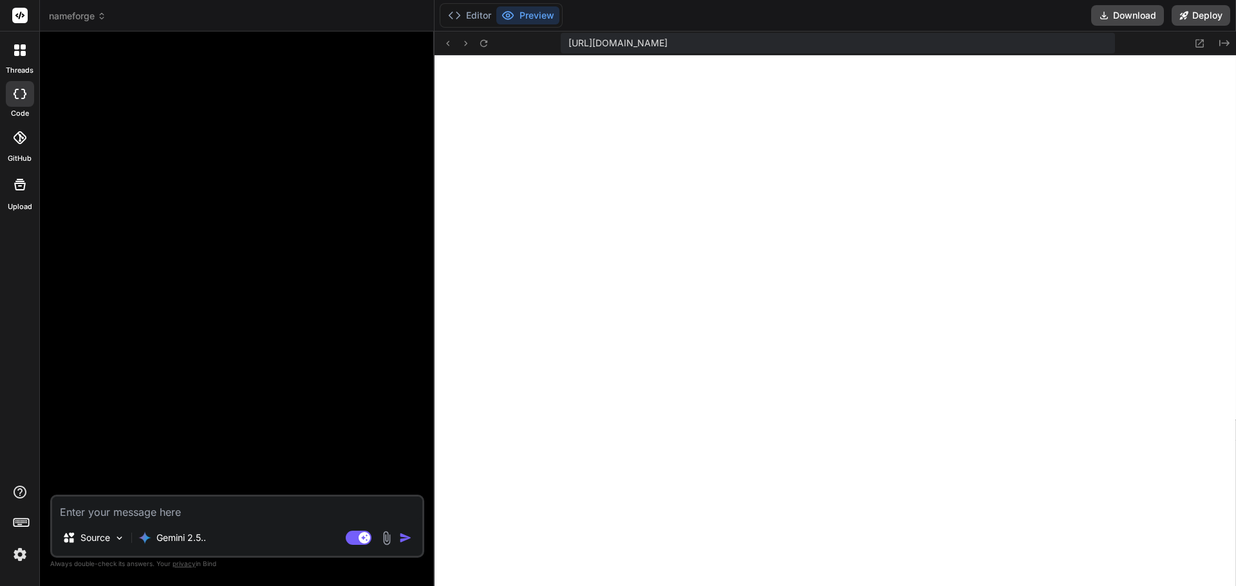
click at [149, 511] on textarea at bounding box center [237, 508] width 370 height 23
paste textarea "Design a modern, dark-themed, one-page SaaS website for an AI-powered Startup/P…"
type textarea "Design a modern, dark-themed, one-page SaaS website for an AI-powered Startup/P…"
type textarea "x"
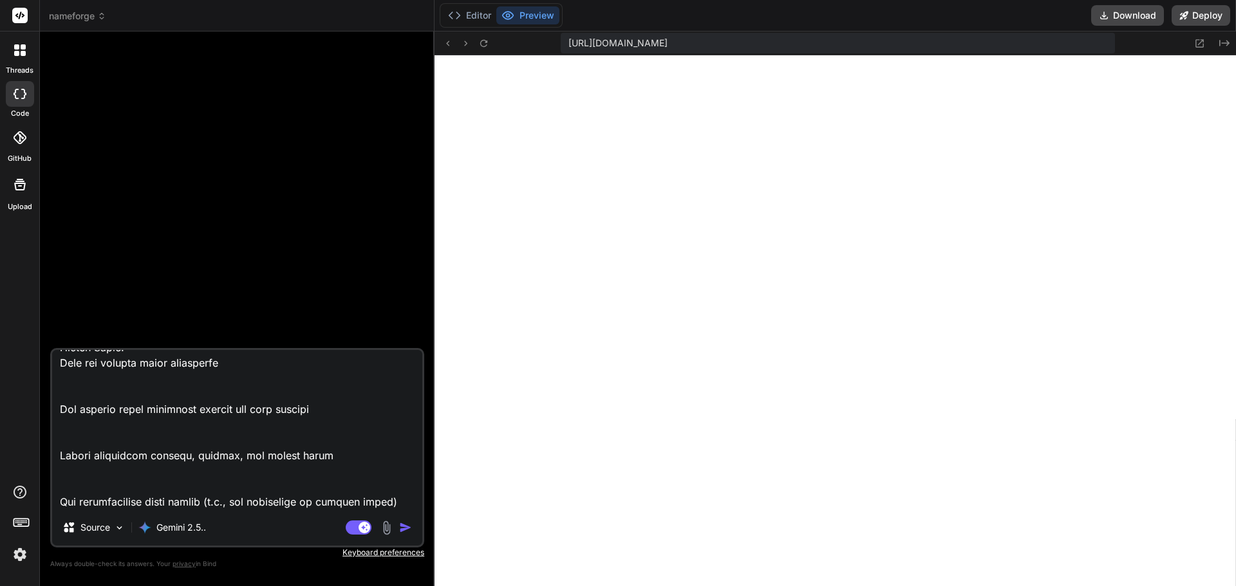
type textarea "Design a modern, dark-themed, one-page SaaS website for an AI-powered Startup/P…"
type textarea "x"
type textarea "Design a modern, dark-themed, one-page SaaS website for an AI-powered Startup/P…"
type textarea "x"
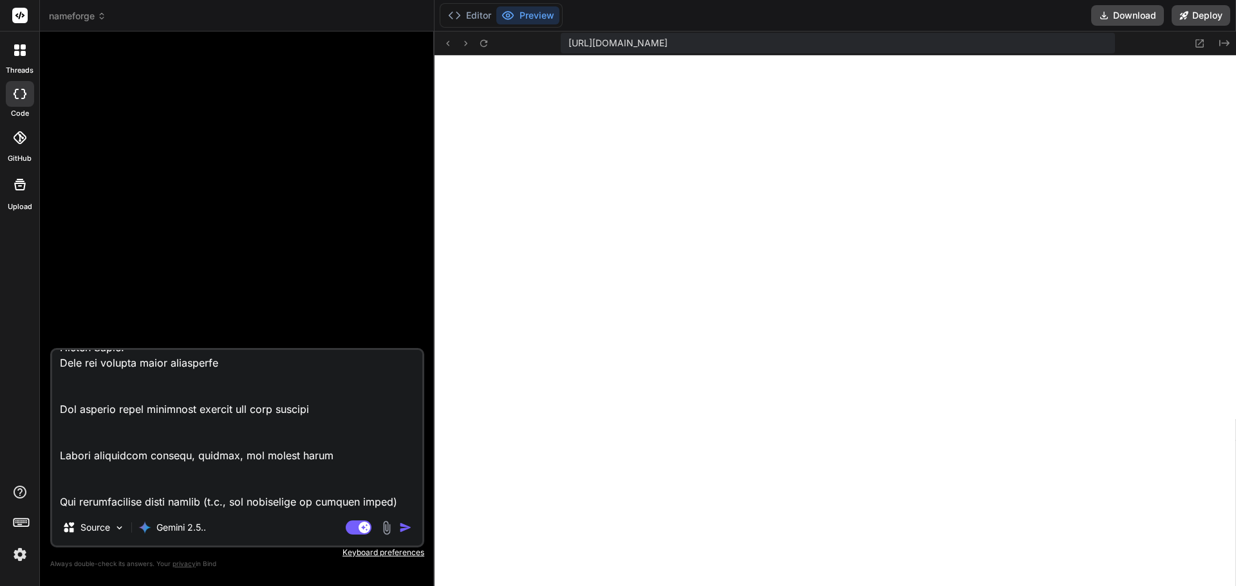
type textarea "Design a modern, dark-themed, one-page SaaS website for an AI-powered Startup/P…"
click at [405, 531] on img "button" at bounding box center [405, 527] width 13 height 13
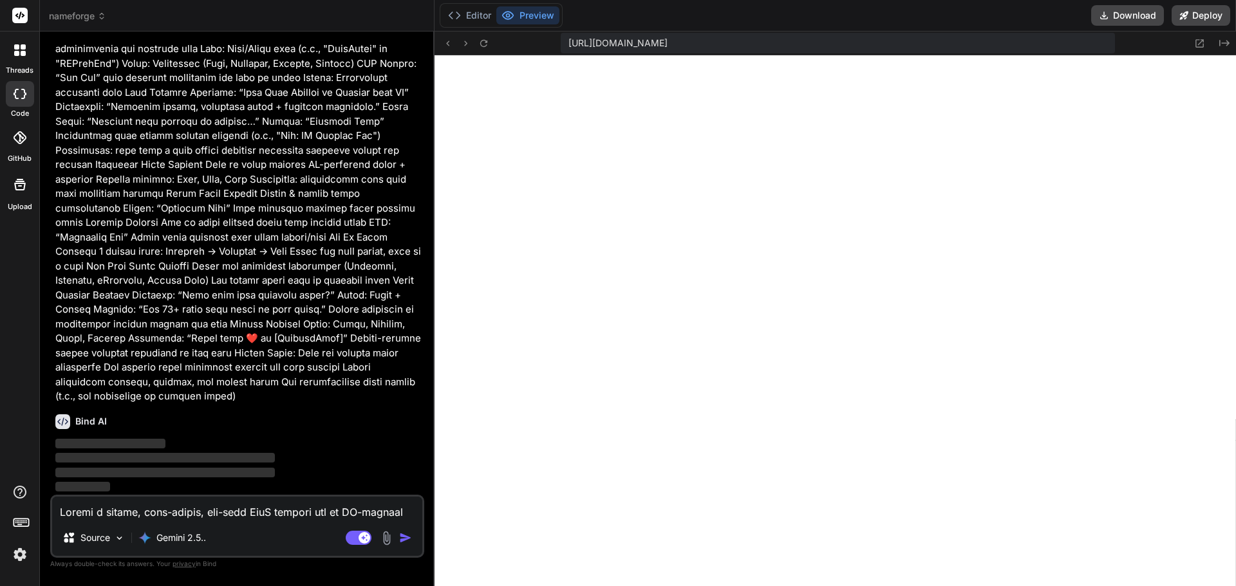
scroll to position [231, 0]
type textarea "x"
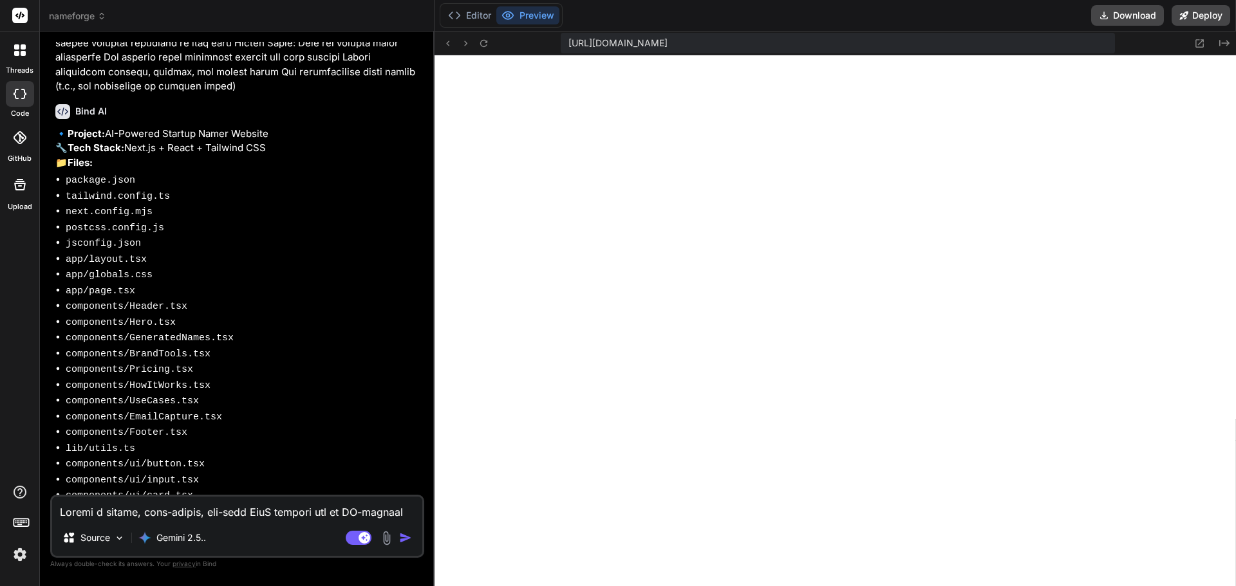
scroll to position [545, 0]
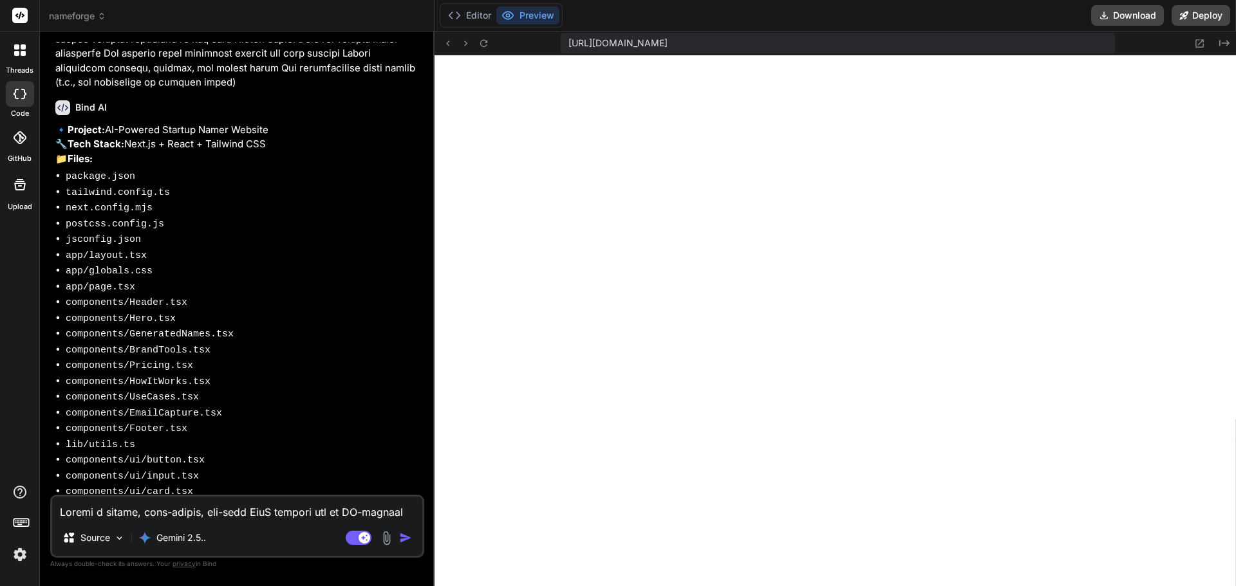
click at [228, 514] on textarea at bounding box center [237, 508] width 370 height 23
type textarea "y"
type textarea "x"
type textarea "ye"
click at [406, 537] on img "button" at bounding box center [405, 538] width 13 height 13
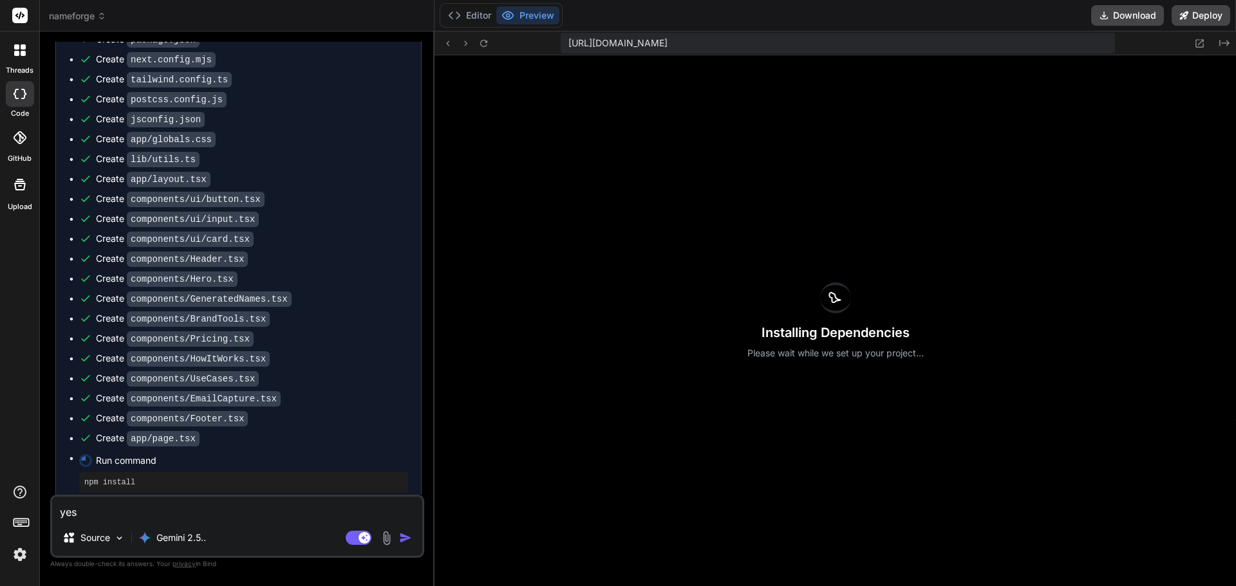
scroll to position [1231, 0]
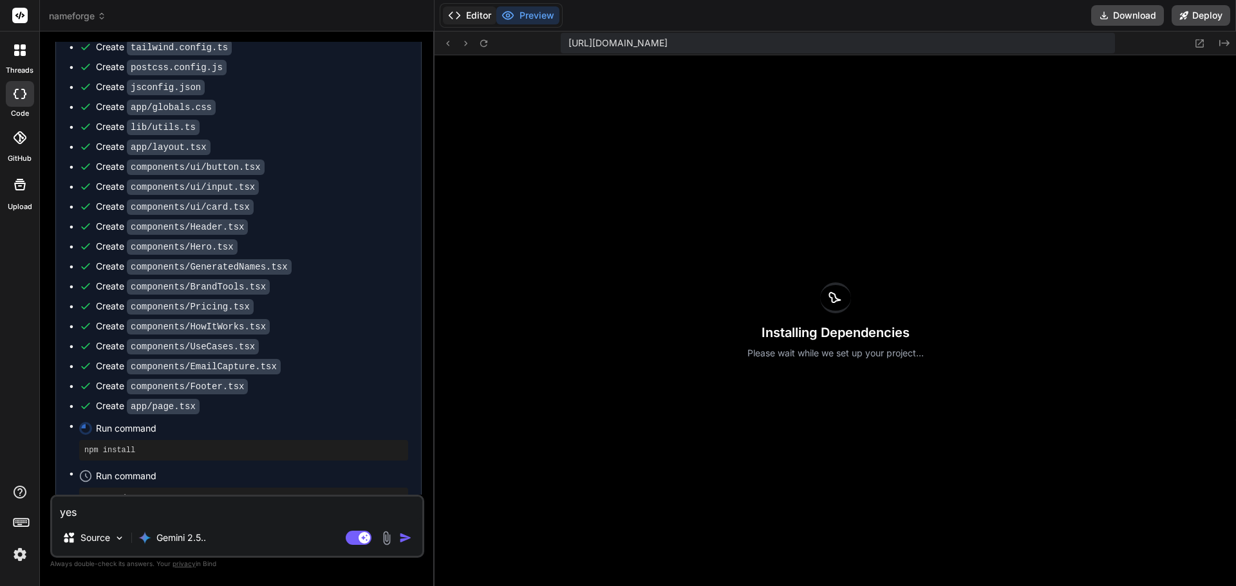
click at [477, 17] on button "Editor" at bounding box center [469, 15] width 53 height 18
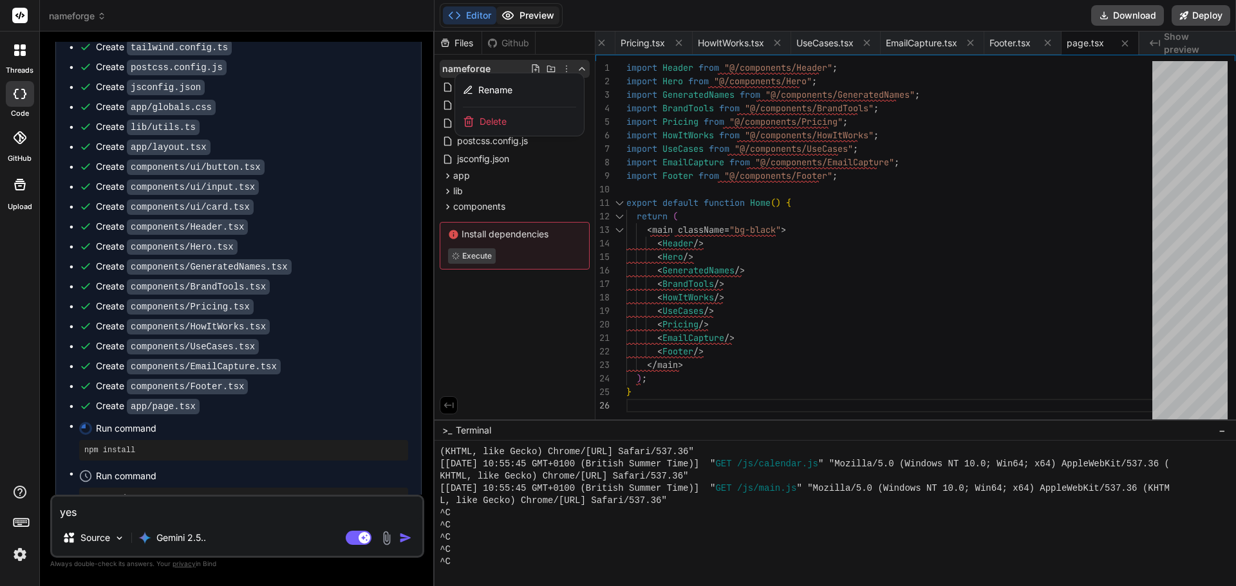
click at [541, 20] on button "Preview" at bounding box center [527, 15] width 63 height 18
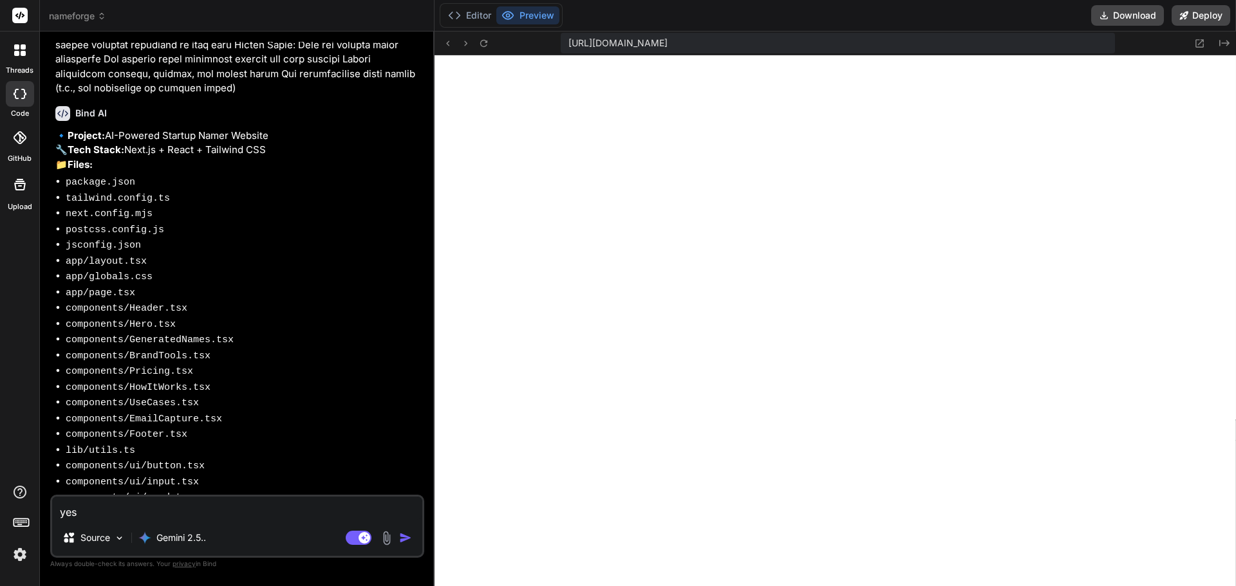
scroll to position [523, 0]
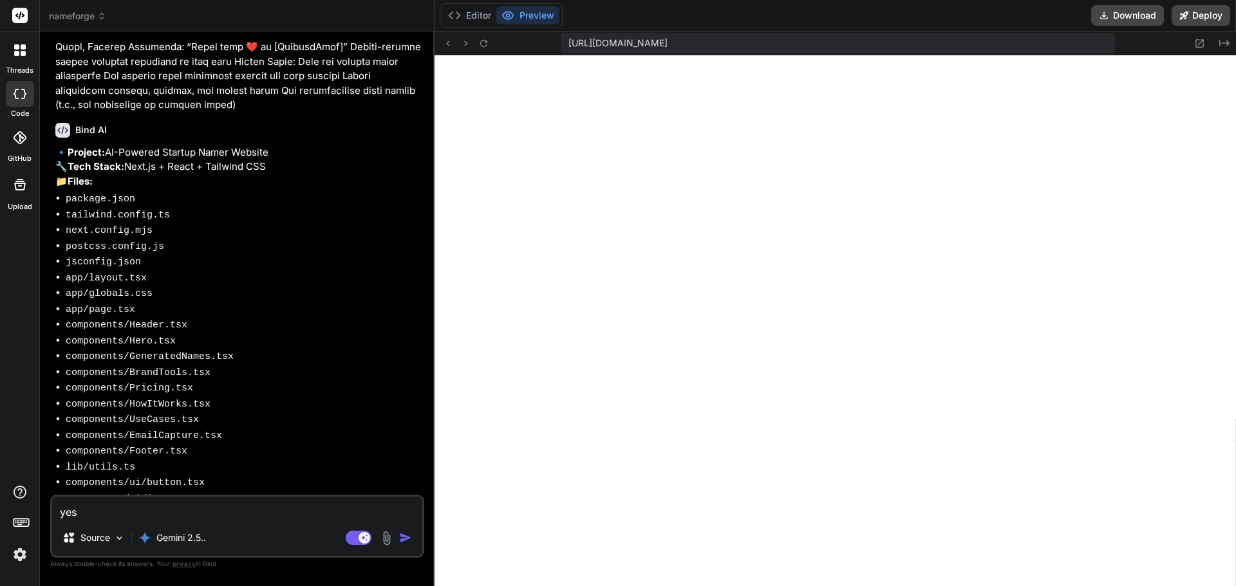
click at [102, 17] on icon at bounding box center [101, 16] width 9 height 9
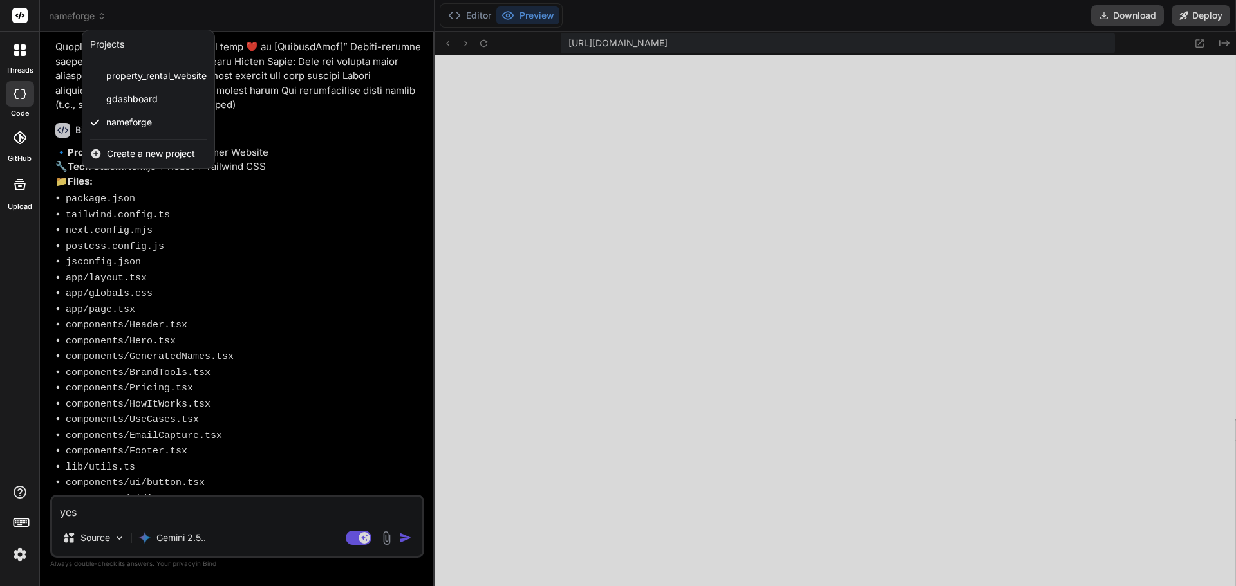
click at [102, 17] on div at bounding box center [618, 293] width 1236 height 586
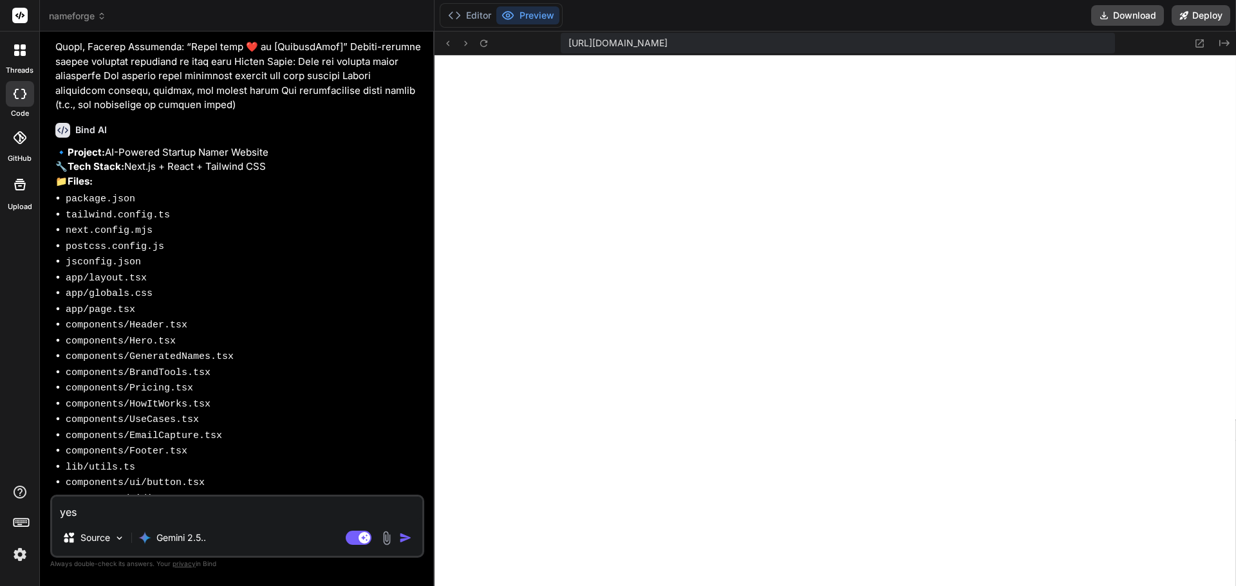
click at [102, 17] on icon at bounding box center [101, 16] width 9 height 9
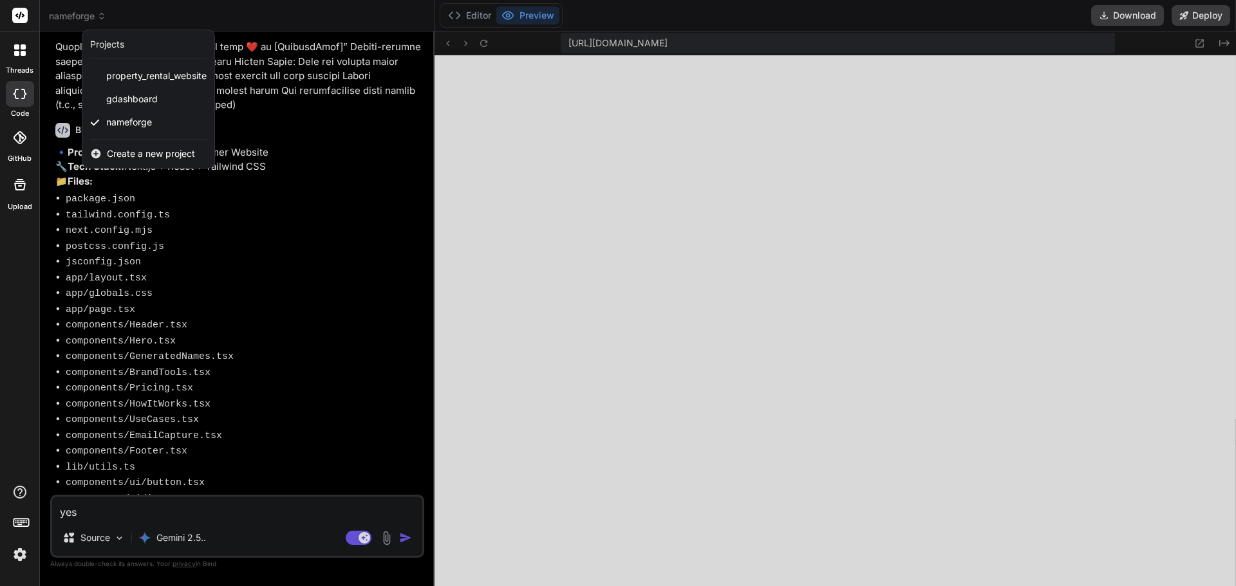
click at [488, 44] on div at bounding box center [618, 293] width 1236 height 586
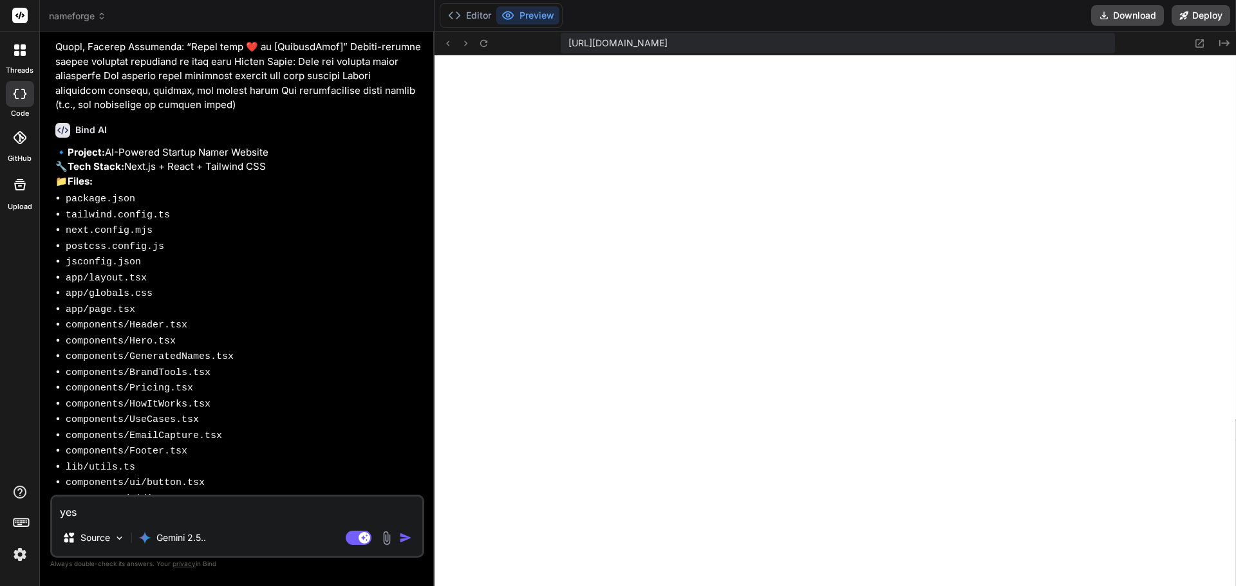
click at [488, 44] on icon at bounding box center [483, 43] width 11 height 11
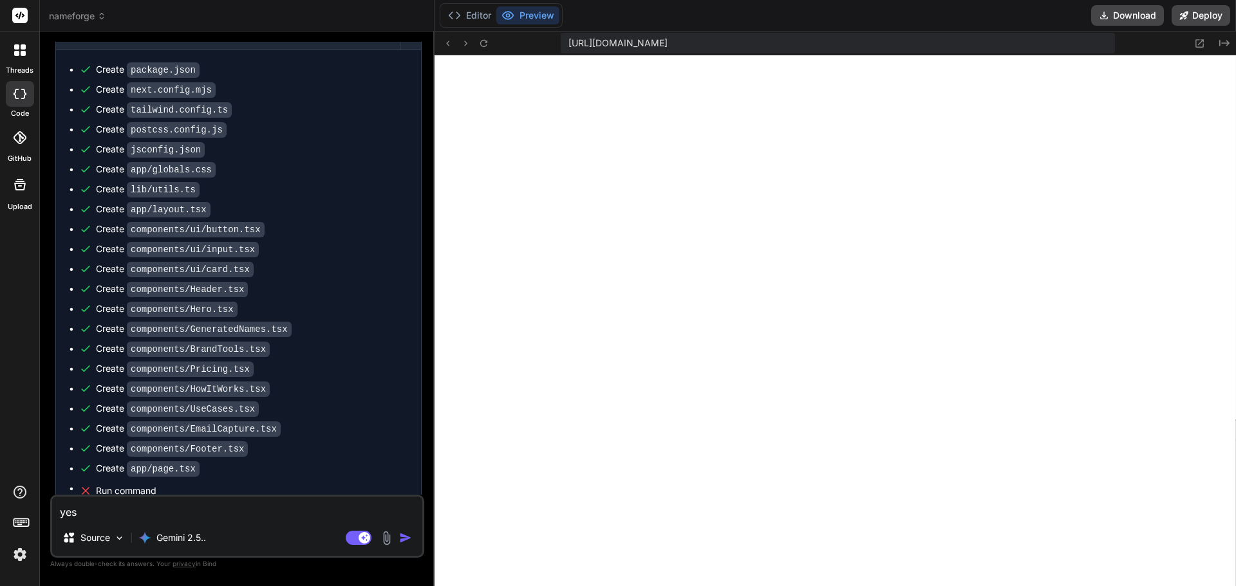
scroll to position [1231, 0]
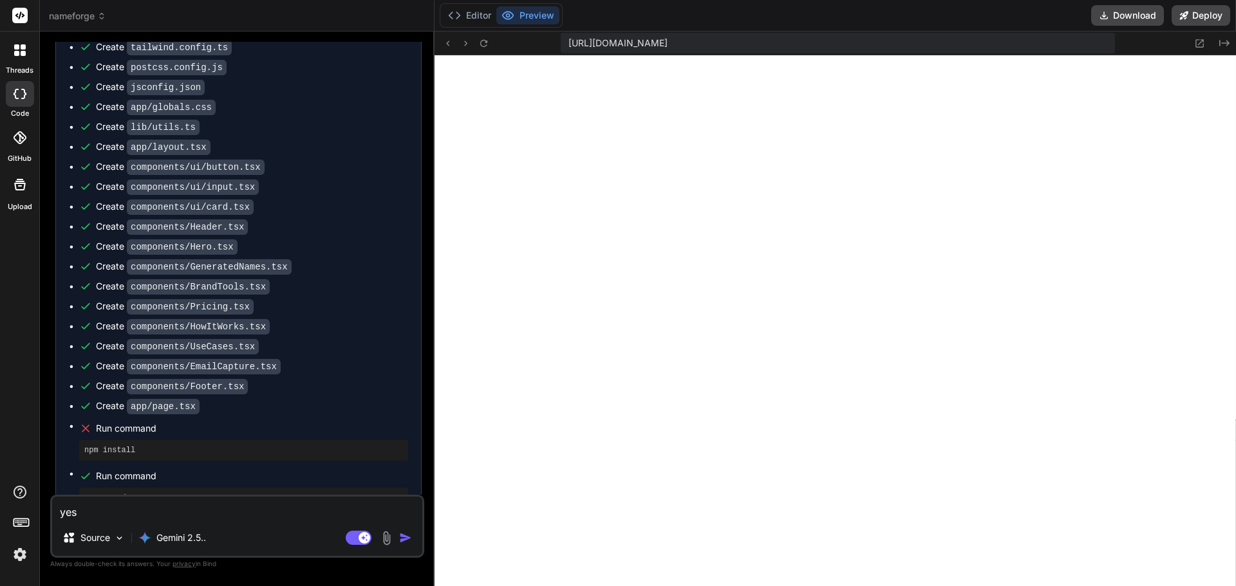
click at [191, 511] on textarea "yes" at bounding box center [237, 508] width 370 height 23
click at [474, 17] on button "Editor" at bounding box center [469, 15] width 53 height 18
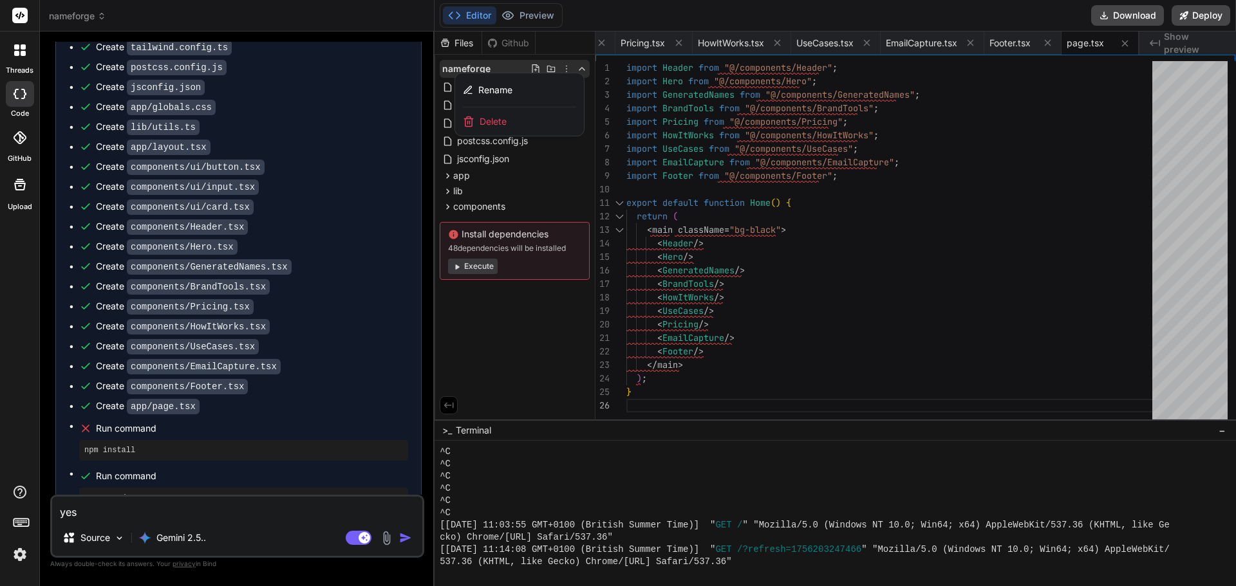
click at [149, 512] on textarea "yes" at bounding box center [237, 508] width 370 height 23
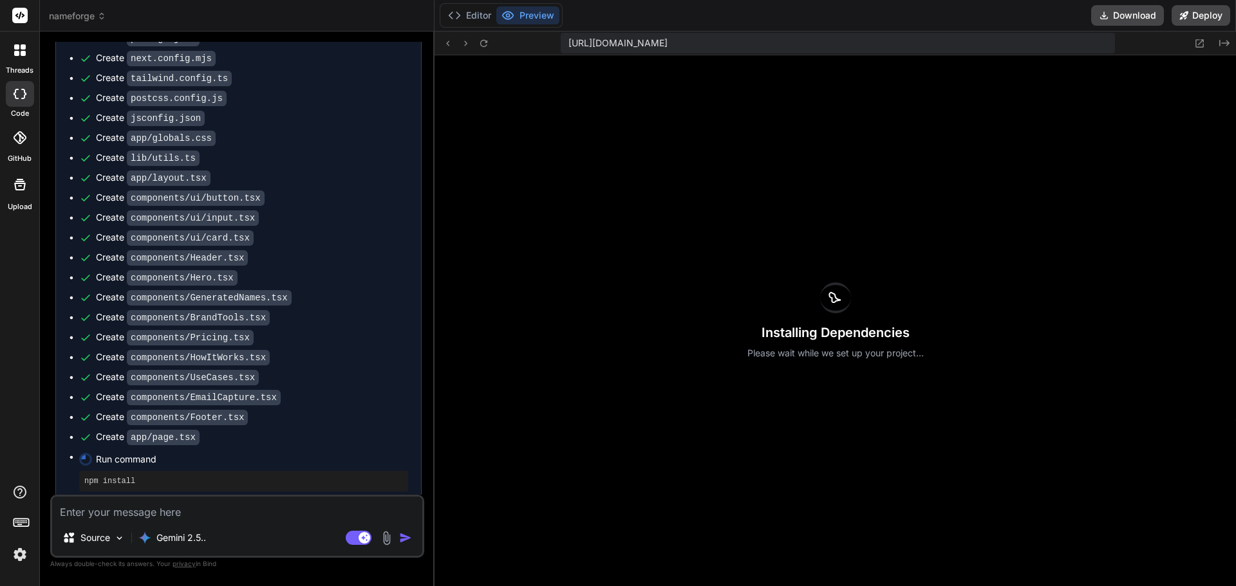
scroll to position [1915, 0]
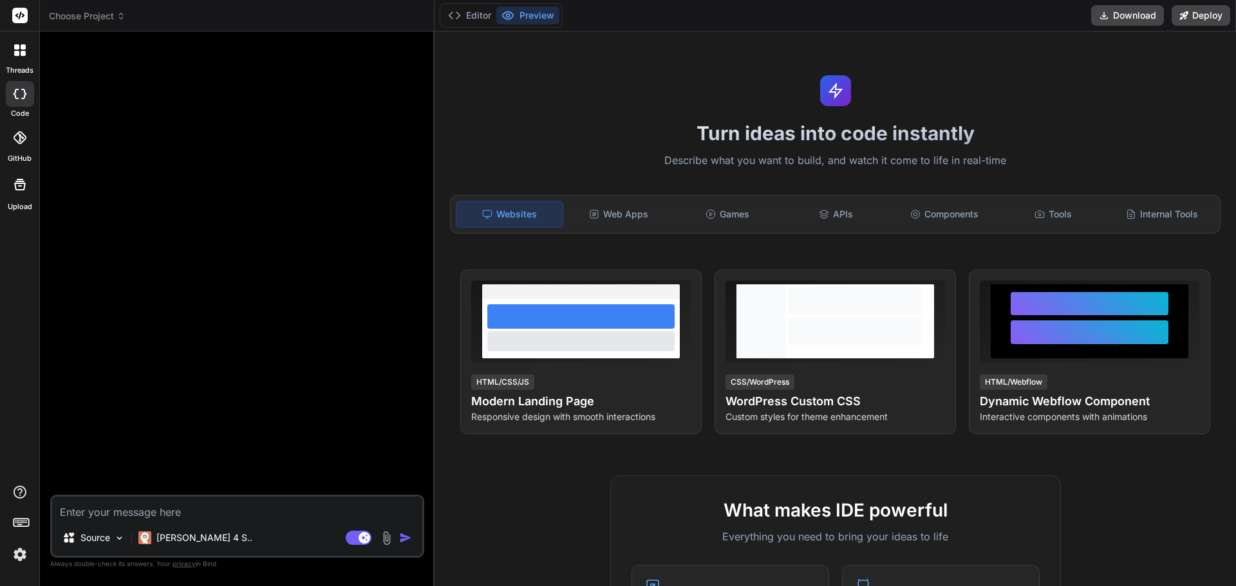
type textarea "x"
